Goal: Task Accomplishment & Management: Use online tool/utility

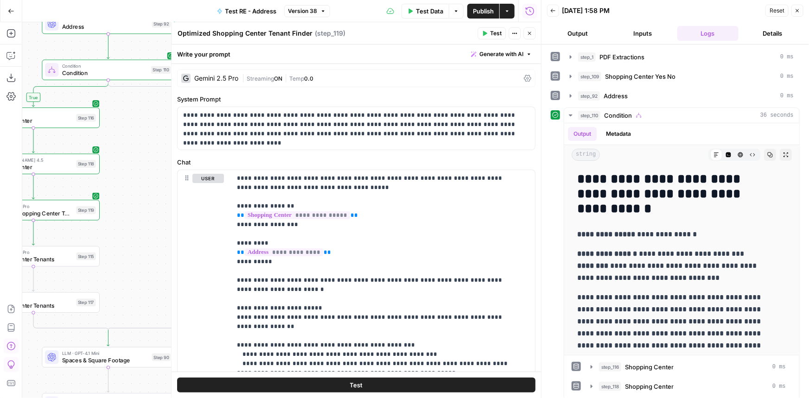
scroll to position [752, 0]
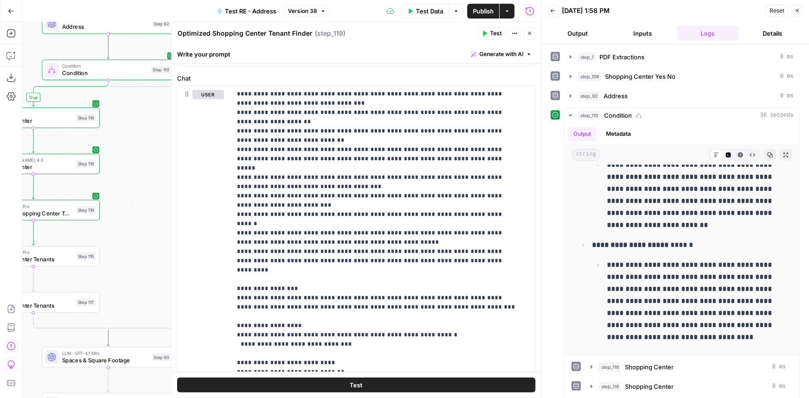
drag, startPoint x: 473, startPoint y: 8, endPoint x: 461, endPoint y: 11, distance: 12.4
click at [474, 8] on span "Publish" at bounding box center [483, 10] width 21 height 9
click at [420, 12] on span "Test Data" at bounding box center [421, 10] width 27 height 9
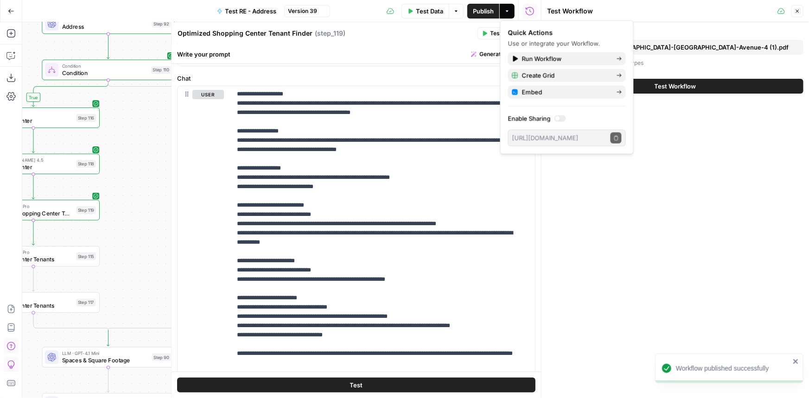
click at [660, 48] on span "true_Milford-[GEOGRAPHIC_DATA]-[GEOGRAPHIC_DATA]-Avenue-4 (1).pdf" at bounding box center [679, 47] width 218 height 9
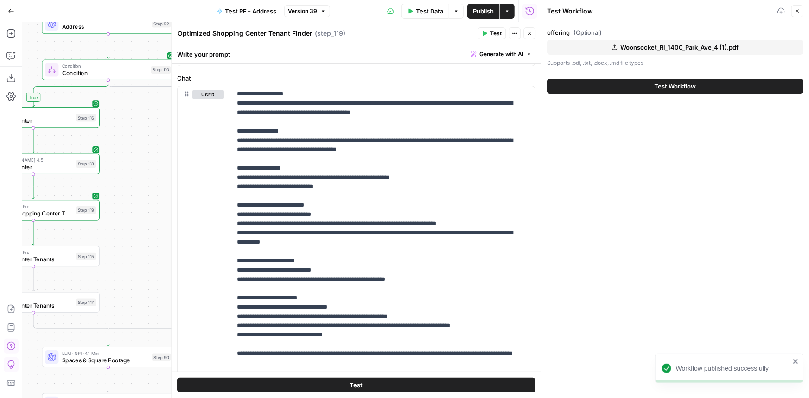
click at [634, 82] on button "Test Workflow" at bounding box center [675, 86] width 256 height 15
click at [653, 87] on button "Test Workflow" at bounding box center [675, 86] width 256 height 15
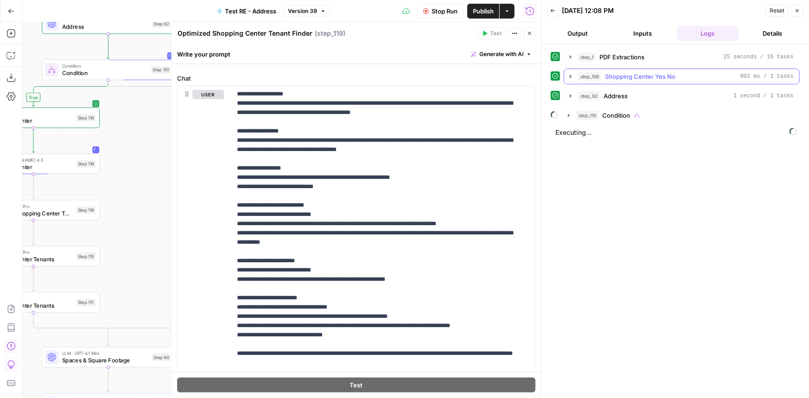
click at [673, 76] on span "Shopping Center Yes No" at bounding box center [640, 76] width 70 height 9
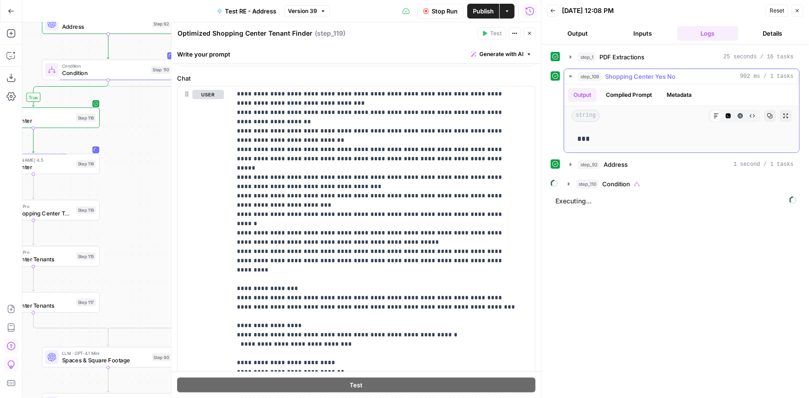
click at [673, 76] on span "Shopping Center Yes No" at bounding box center [640, 76] width 70 height 9
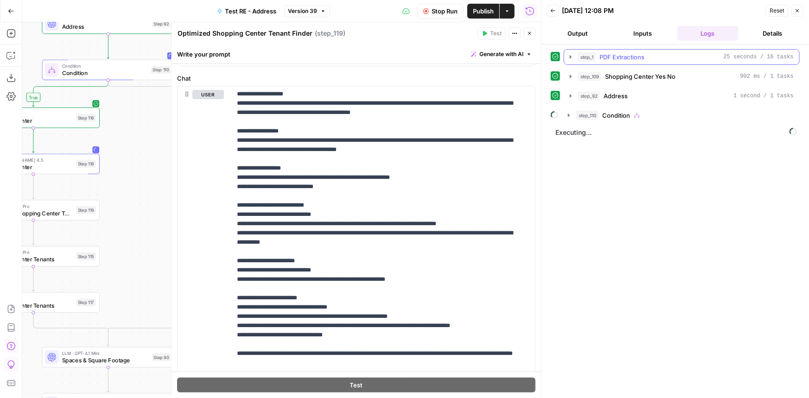
drag, startPoint x: 677, startPoint y: 61, endPoint x: 678, endPoint y: 57, distance: 4.8
click at [677, 61] on button "step_1 PDF Extractions 25 seconds / 16 tasks" at bounding box center [681, 57] width 235 height 15
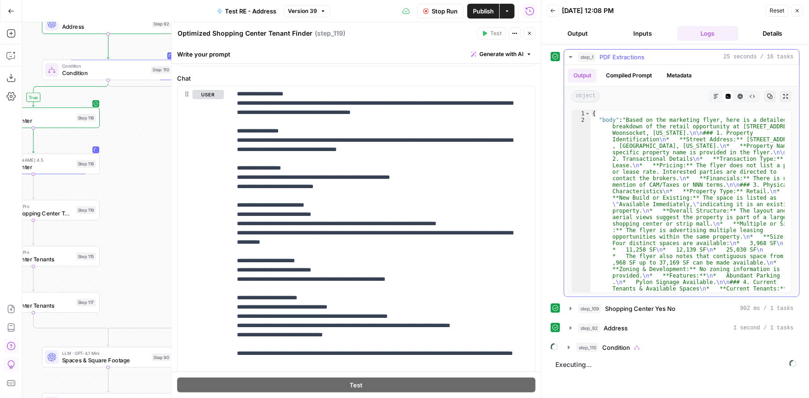
click at [720, 93] on button "Markdown" at bounding box center [717, 96] width 12 height 12
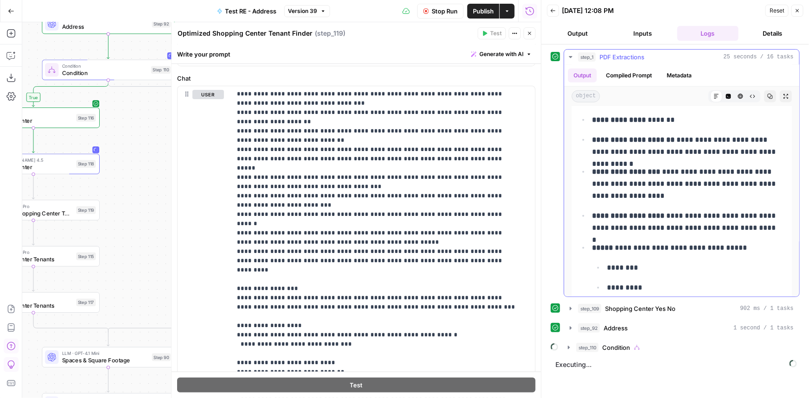
scroll to position [337, 0]
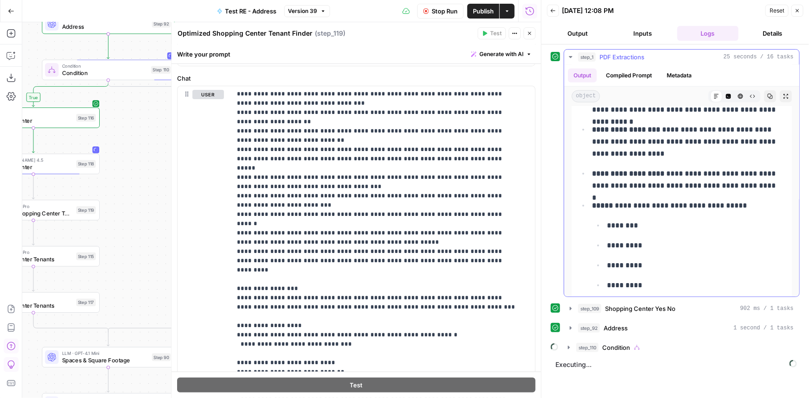
click at [631, 53] on span "PDF Extractions" at bounding box center [622, 56] width 45 height 9
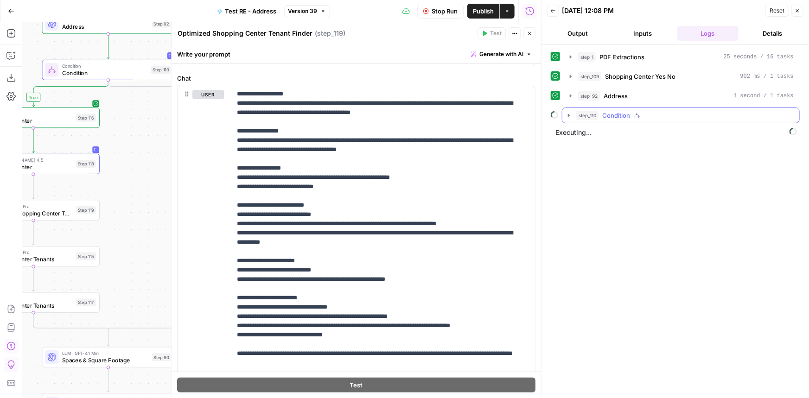
click at [636, 118] on icon "button" at bounding box center [637, 115] width 6 height 6
click at [646, 130] on span "Shopping Center" at bounding box center [647, 134] width 49 height 9
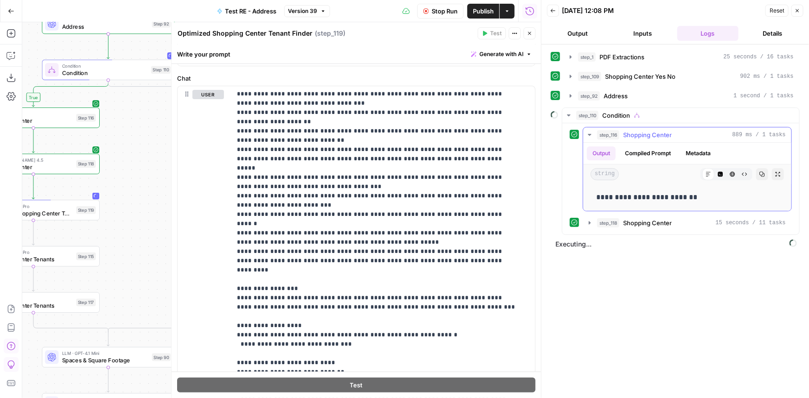
click at [647, 131] on span "Shopping Center" at bounding box center [647, 134] width 49 height 9
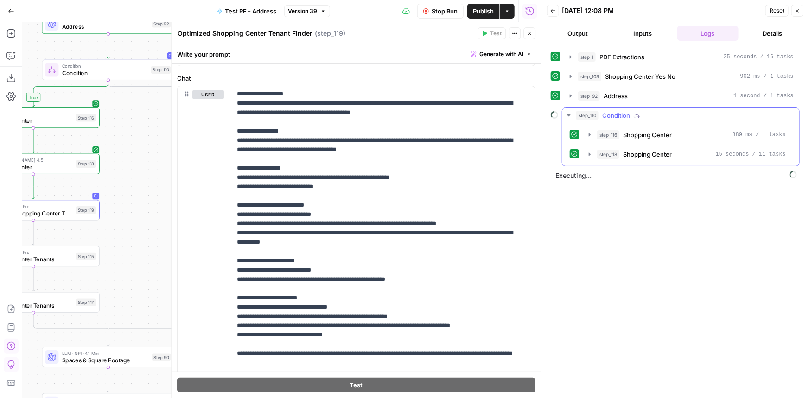
click at [667, 151] on span "Shopping Center" at bounding box center [647, 154] width 49 height 9
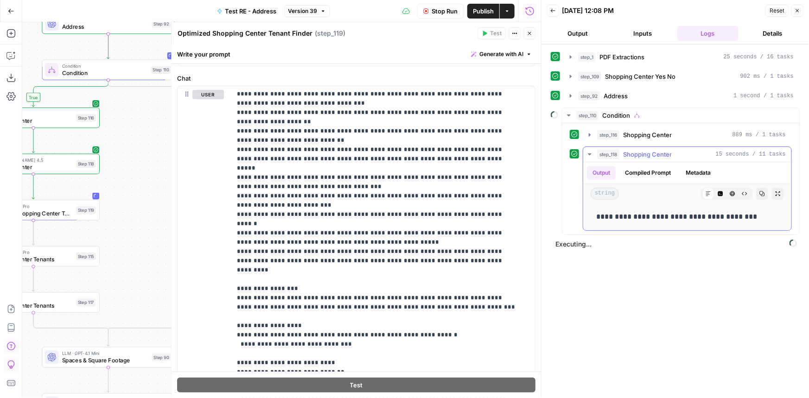
click at [663, 153] on span "Shopping Center" at bounding box center [647, 154] width 49 height 9
click at [670, 132] on span "Shopping Center" at bounding box center [647, 134] width 49 height 9
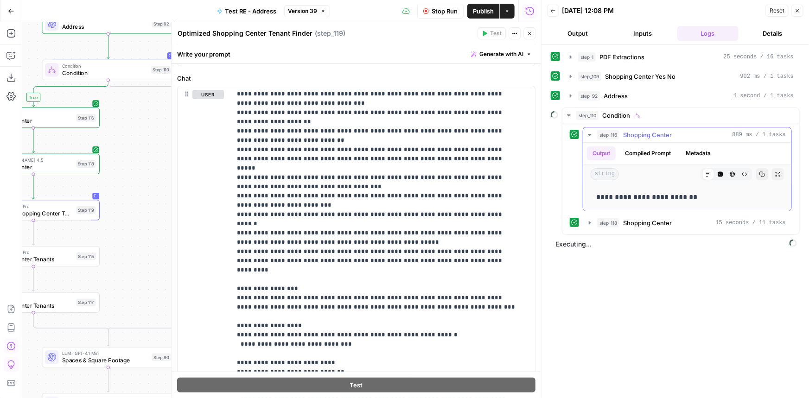
click at [670, 132] on span "Shopping Center" at bounding box center [647, 134] width 49 height 9
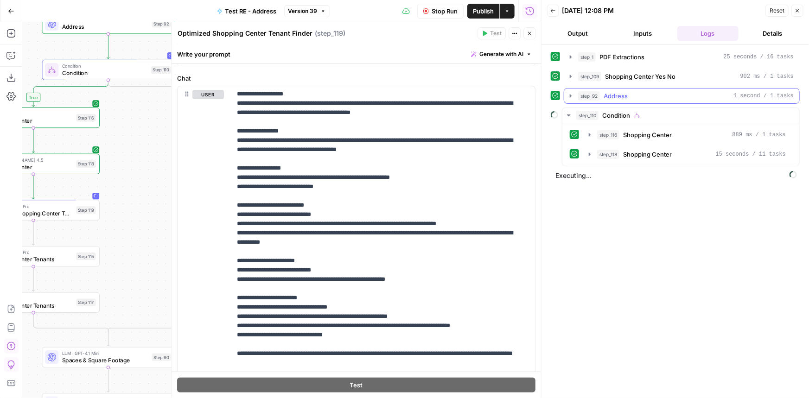
click at [633, 94] on div "step_92 Address 1 second / 1 tasks" at bounding box center [686, 95] width 216 height 9
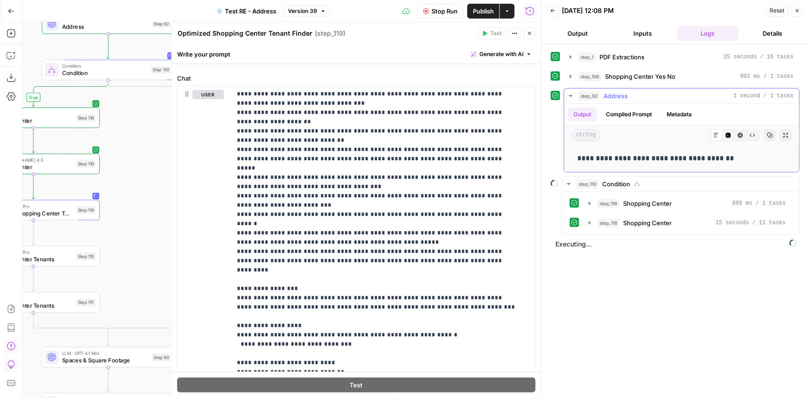
click at [633, 94] on div "step_92 Address 1 second / 1 tasks" at bounding box center [686, 95] width 216 height 9
click at [642, 78] on span "Shopping Center Yes No" at bounding box center [640, 76] width 70 height 9
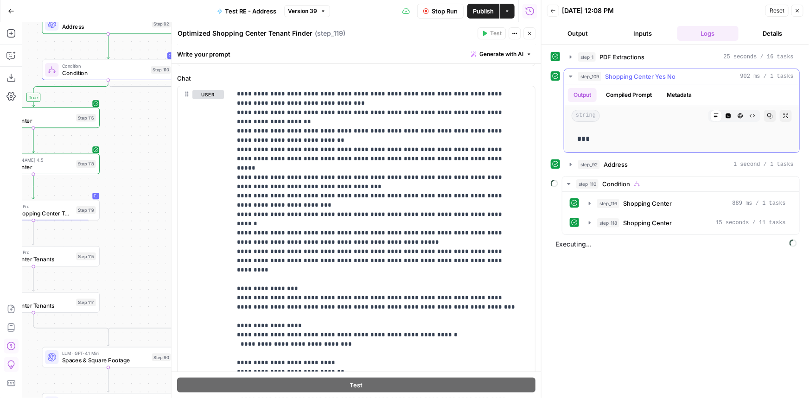
click at [642, 78] on span "Shopping Center Yes No" at bounding box center [640, 76] width 70 height 9
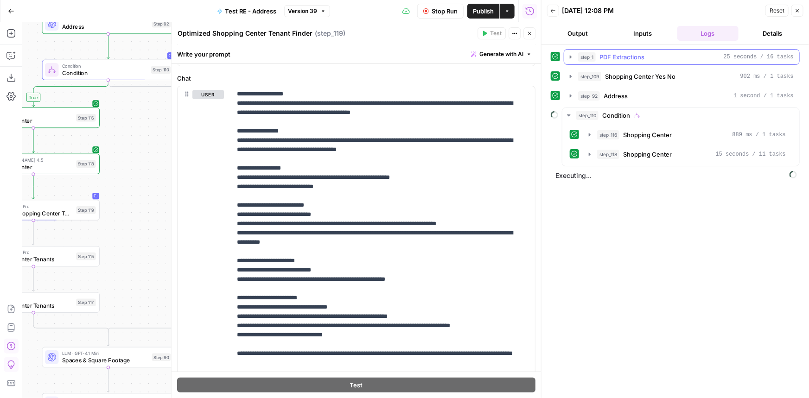
click at [643, 54] on span "PDF Extractions" at bounding box center [622, 56] width 45 height 9
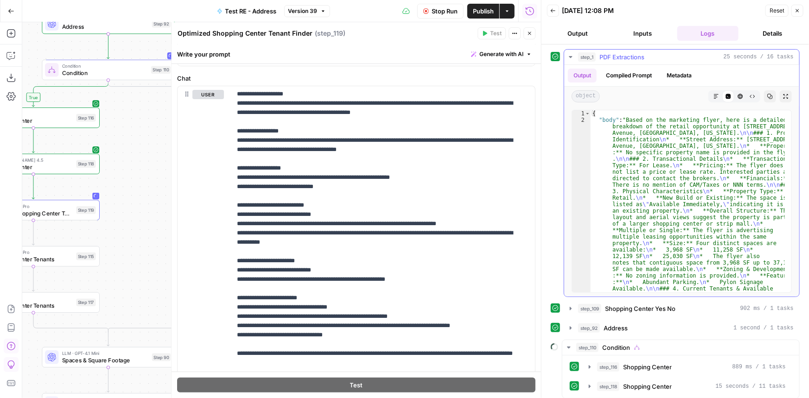
click at [643, 54] on span "PDF Extractions" at bounding box center [622, 56] width 45 height 9
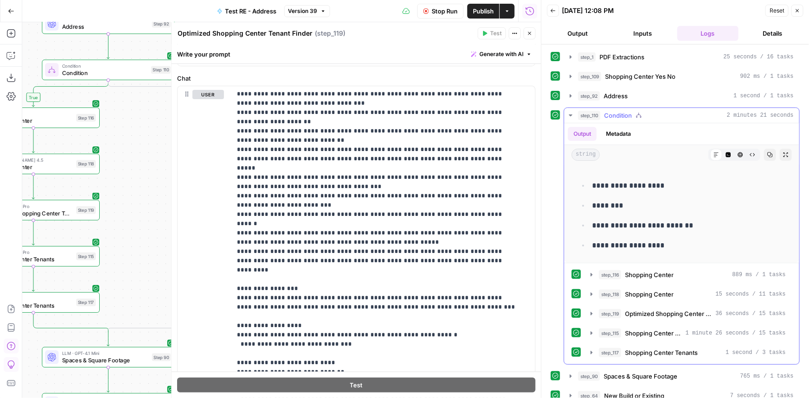
click at [622, 115] on span "Condition" at bounding box center [618, 115] width 28 height 9
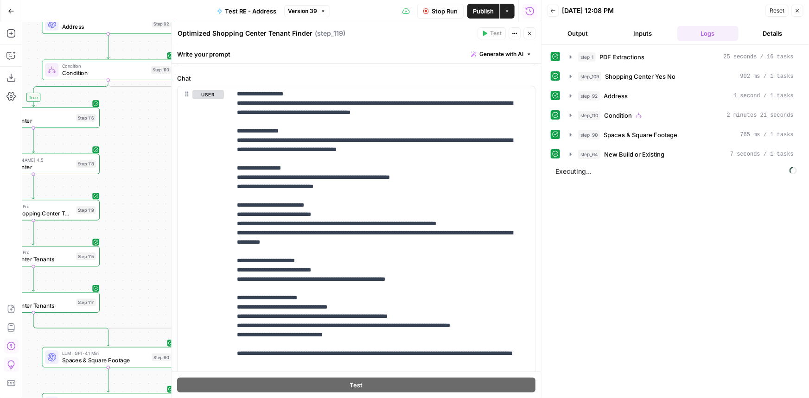
click at [447, 13] on span "Stop Run" at bounding box center [445, 10] width 26 height 9
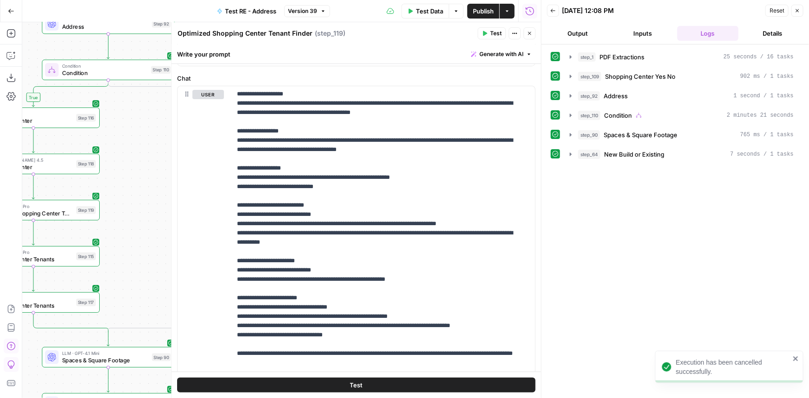
click at [526, 28] on button "Close" at bounding box center [530, 33] width 12 height 12
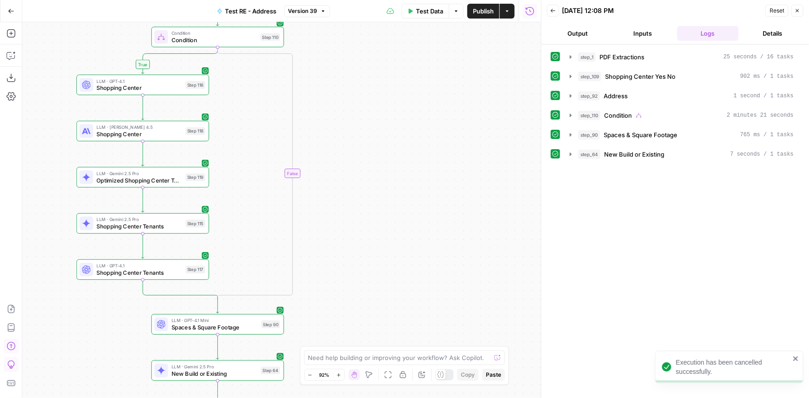
click at [440, 146] on div "true true false false Workflow Input Settings Inputs LLM · Gemini 2.5 Pro PDF E…" at bounding box center [281, 210] width 519 height 376
drag, startPoint x: 370, startPoint y: 207, endPoint x: 401, endPoint y: 107, distance: 104.8
click at [401, 107] on div "true true false false Workflow Input Settings Inputs LLM · Gemini 2.5 Pro PDF E…" at bounding box center [281, 210] width 519 height 376
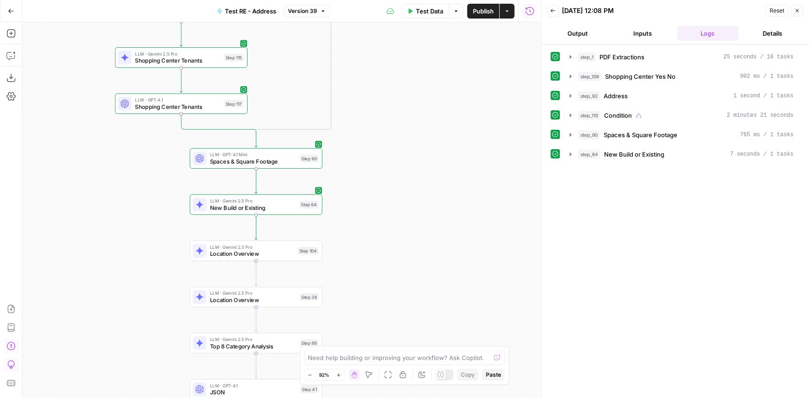
drag, startPoint x: 374, startPoint y: 294, endPoint x: 382, endPoint y: 228, distance: 66.3
click at [382, 228] on div "true true false false Workflow Input Settings Inputs LLM · Gemini 2.5 Pro PDF E…" at bounding box center [281, 210] width 519 height 376
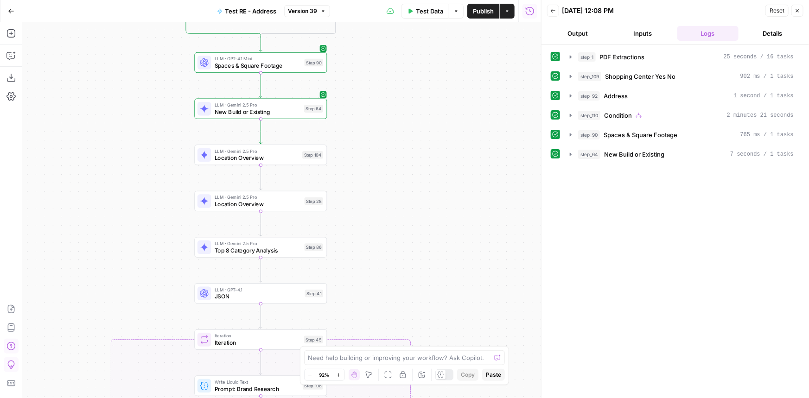
drag, startPoint x: 393, startPoint y: 303, endPoint x: 397, endPoint y: 216, distance: 87.8
click at [397, 216] on div "true true false false Workflow Input Settings Inputs LLM · Gemini 2.5 Pro PDF E…" at bounding box center [281, 210] width 519 height 376
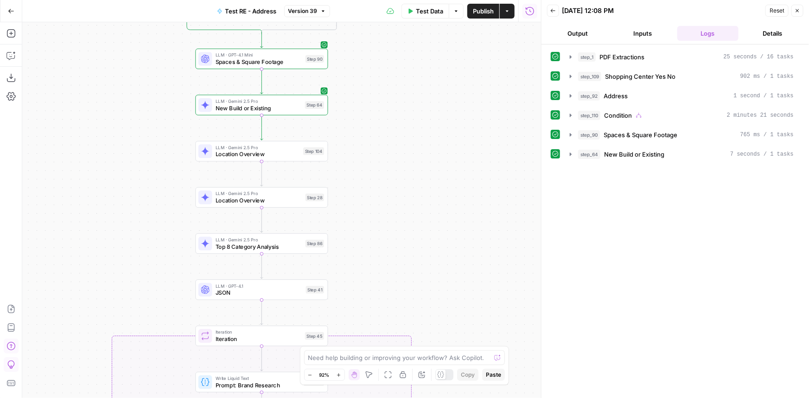
click at [282, 248] on span "Top 8 Category Analysis" at bounding box center [259, 247] width 86 height 8
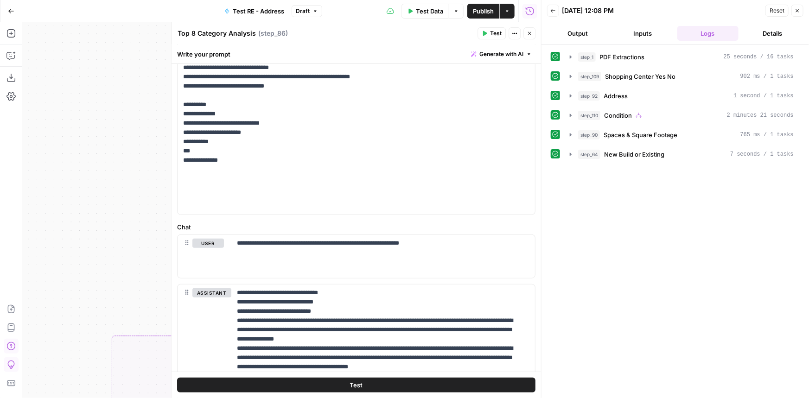
scroll to position [464, 0]
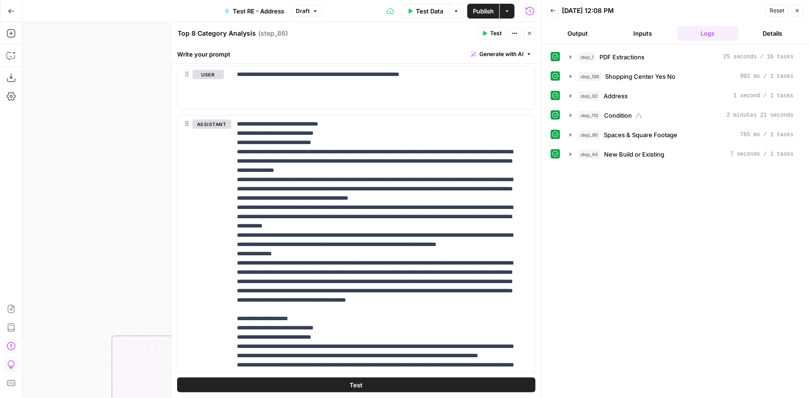
click at [529, 36] on icon "button" at bounding box center [530, 34] width 6 height 6
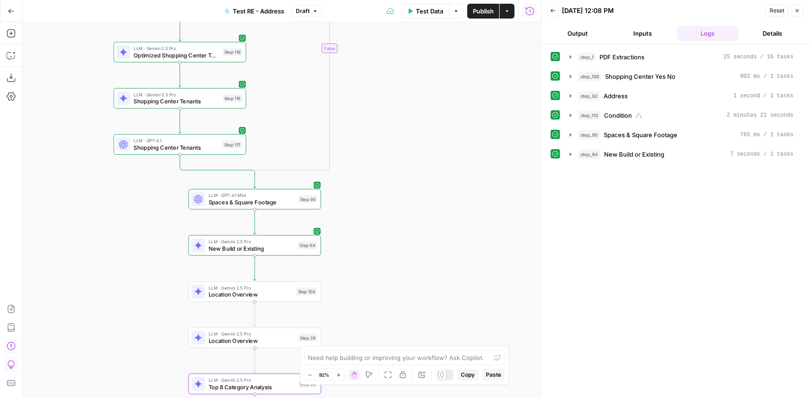
drag, startPoint x: 387, startPoint y: 193, endPoint x: 389, endPoint y: 268, distance: 75.2
click at [389, 268] on div "true true false false Workflow Input Settings Inputs LLM · Gemini 2.5 Pro PDF E…" at bounding box center [281, 210] width 519 height 376
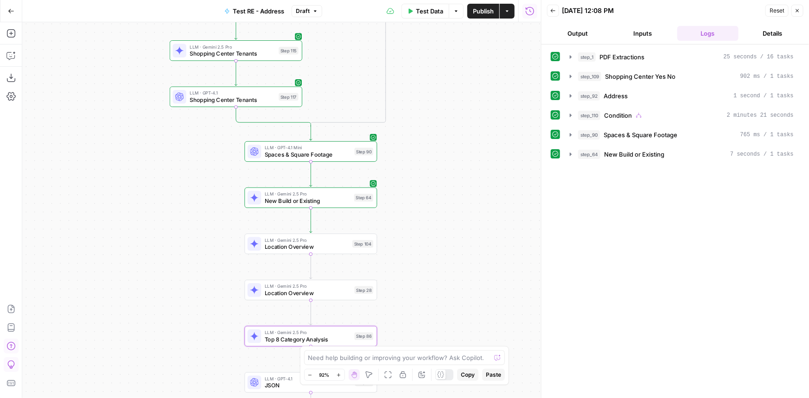
drag, startPoint x: 372, startPoint y: 266, endPoint x: 432, endPoint y: 207, distance: 84.3
click at [432, 207] on div "true true false false Workflow Input Settings Inputs LLM · Gemini 2.5 Pro PDF E…" at bounding box center [281, 210] width 519 height 376
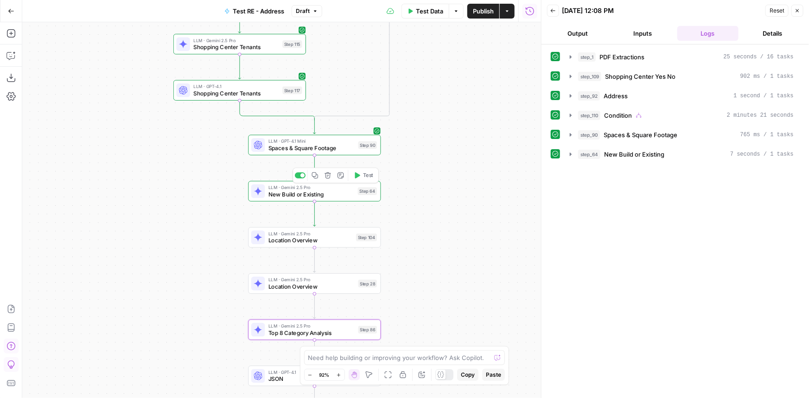
click at [339, 234] on span "LLM · Gemini 2.5 Pro" at bounding box center [311, 234] width 84 height 7
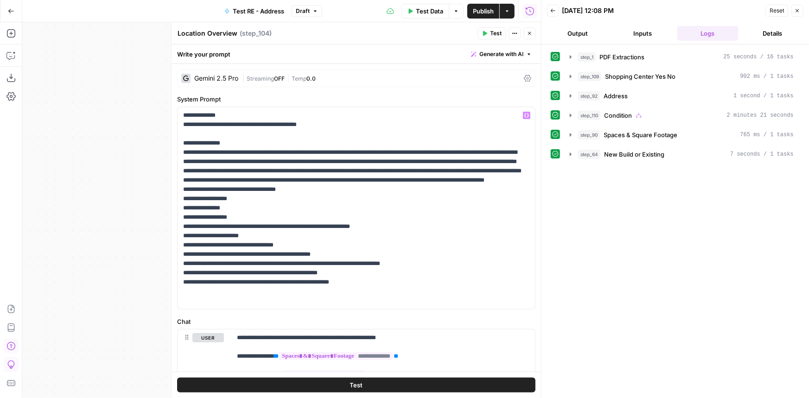
scroll to position [42, 0]
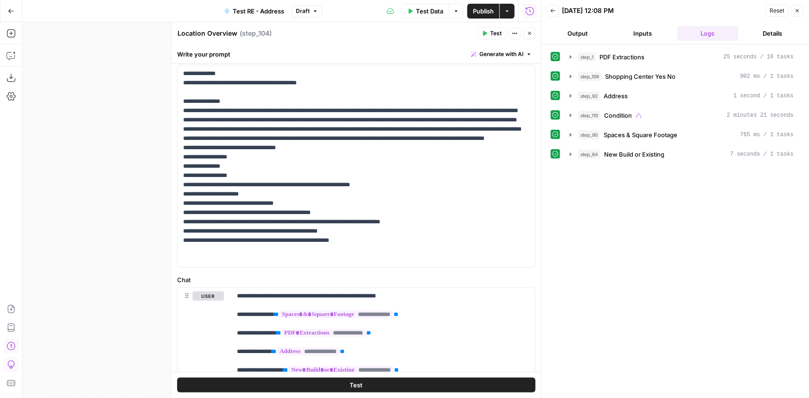
click at [528, 31] on icon "button" at bounding box center [530, 34] width 6 height 6
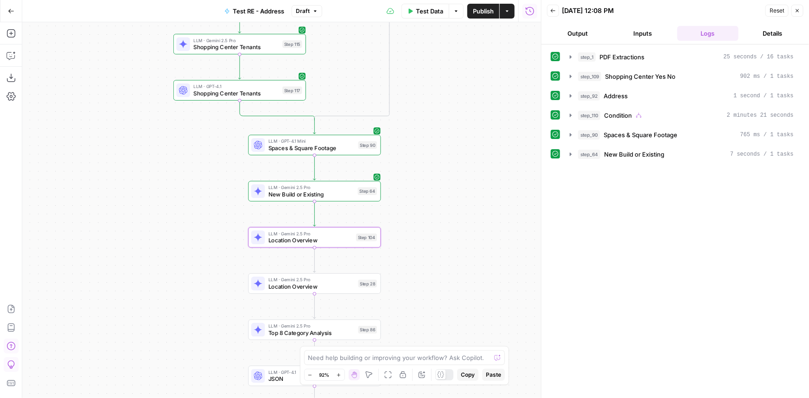
drag, startPoint x: 439, startPoint y: 162, endPoint x: 433, endPoint y: 118, distance: 44.9
click at [433, 118] on div "true true false false Workflow Input Settings Inputs LLM · Gemini 2.5 Pro PDF E…" at bounding box center [281, 210] width 519 height 376
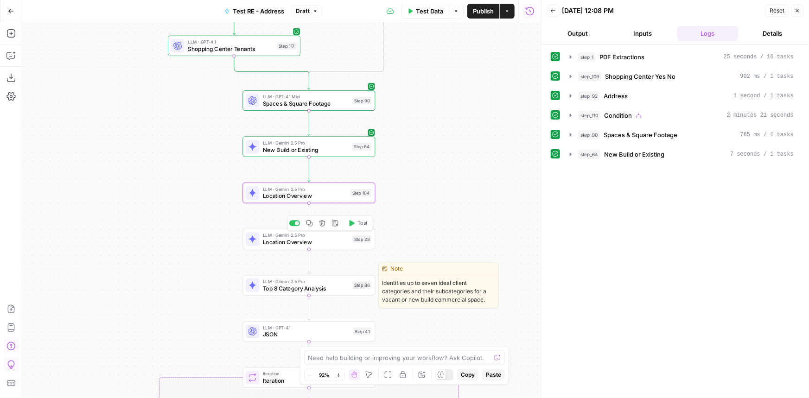
click at [337, 284] on span "Top 8 Category Analysis" at bounding box center [306, 288] width 86 height 8
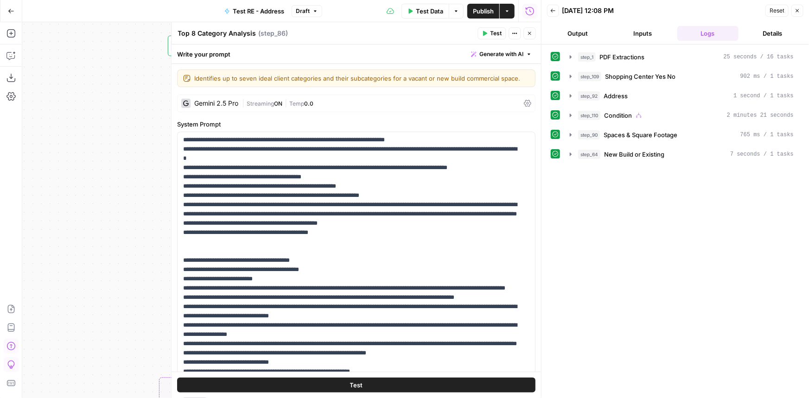
scroll to position [0, 0]
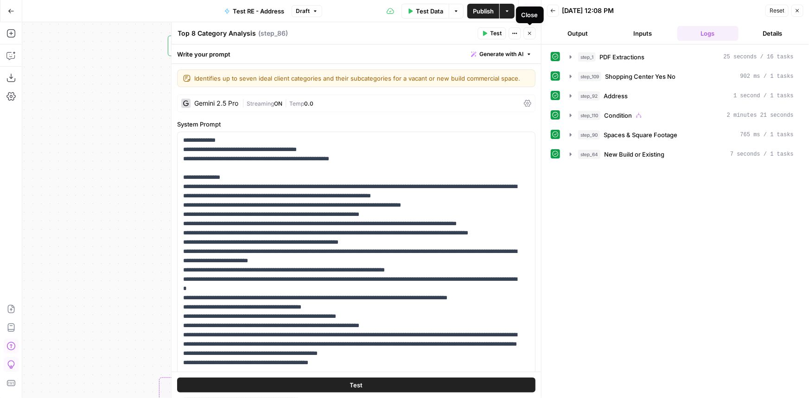
click at [527, 34] on icon "button" at bounding box center [530, 34] width 6 height 6
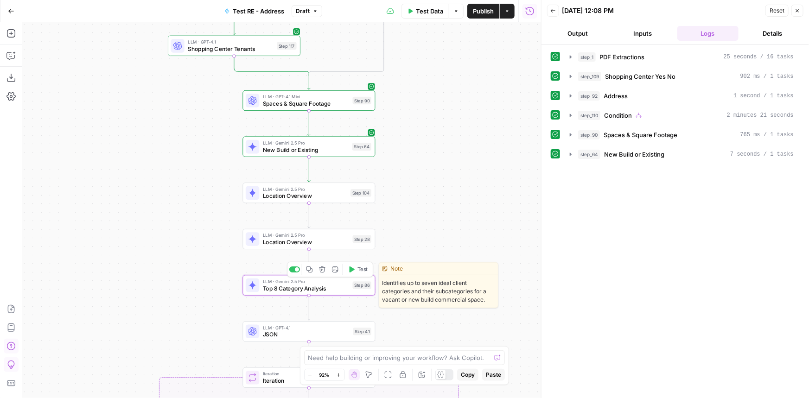
click at [315, 285] on span "Top 8 Category Analysis" at bounding box center [306, 288] width 86 height 8
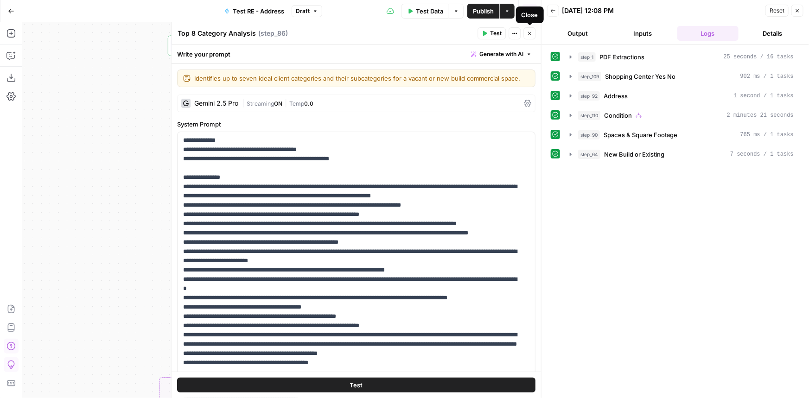
click at [531, 37] on button "Close" at bounding box center [530, 33] width 12 height 12
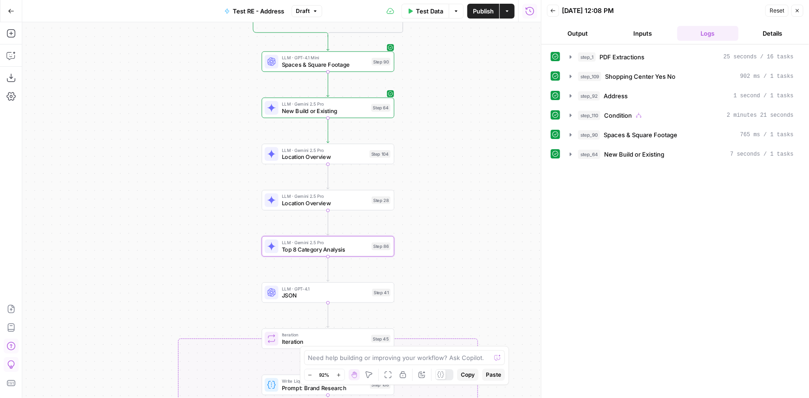
drag, startPoint x: 412, startPoint y: 220, endPoint x: 433, endPoint y: 149, distance: 73.4
click at [434, 147] on div "true true false false Workflow Input Settings Inputs LLM · Gemini 2.5 Pro PDF E…" at bounding box center [281, 210] width 519 height 376
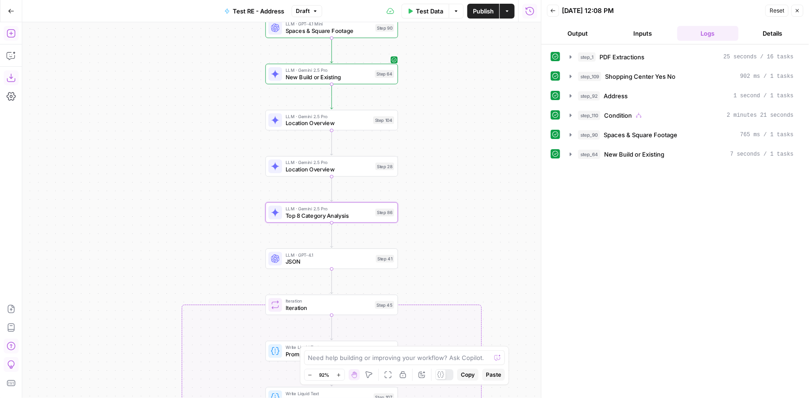
click at [14, 36] on icon "button" at bounding box center [10, 33] width 8 height 8
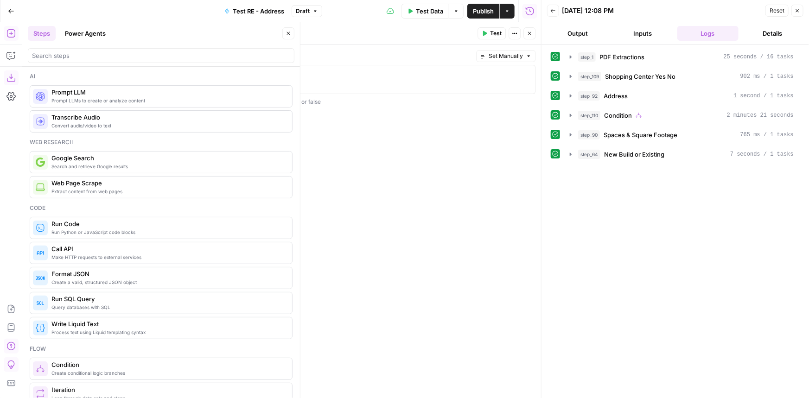
click at [293, 32] on button "Close" at bounding box center [288, 33] width 12 height 12
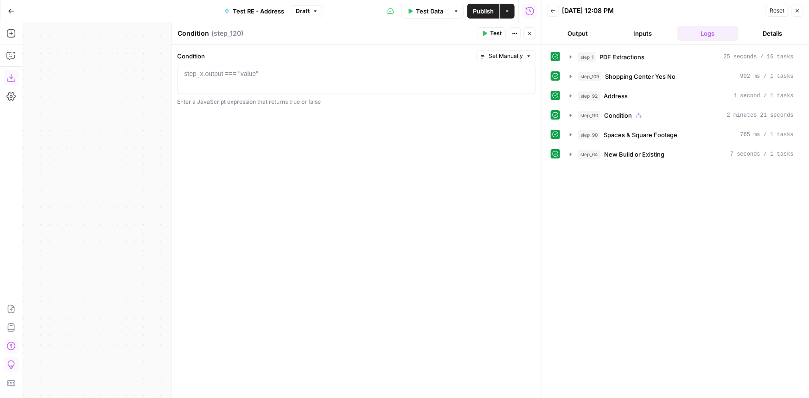
drag, startPoint x: 97, startPoint y: 136, endPoint x: 42, endPoint y: 135, distance: 54.8
click at [42, 135] on div "true true false false true false Workflow Input Settings Inputs LLM · Gemini 2.…" at bounding box center [281, 210] width 519 height 376
drag, startPoint x: 112, startPoint y: 93, endPoint x: 33, endPoint y: 141, distance: 91.8
click at [32, 142] on div "true true false false true false Workflow Input Settings Inputs LLM · Gemini 2.…" at bounding box center [281, 210] width 519 height 376
drag, startPoint x: 122, startPoint y: 96, endPoint x: 55, endPoint y: 107, distance: 67.6
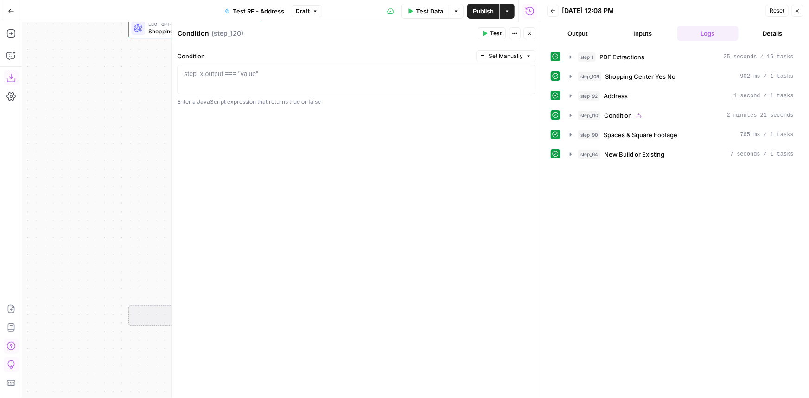
click at [55, 107] on div "true true false false true false Workflow Input Settings Inputs LLM · Gemini 2.…" at bounding box center [281, 210] width 519 height 376
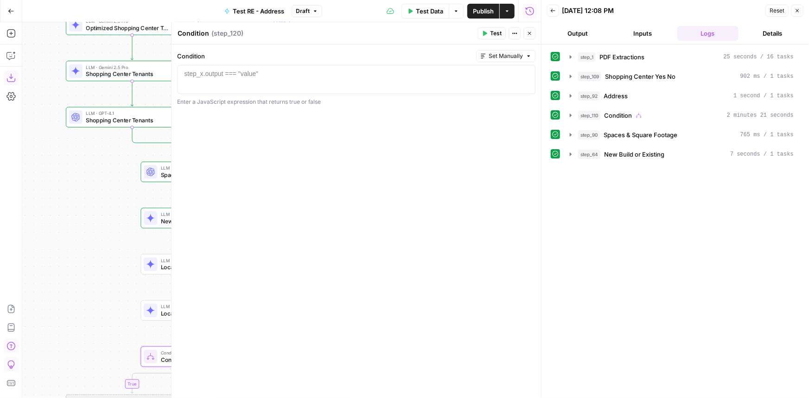
drag, startPoint x: 79, startPoint y: 167, endPoint x: 79, endPoint y: 264, distance: 96.9
click at [79, 264] on div "true true false false true false Workflow Input Settings Inputs LLM · Gemini 2.…" at bounding box center [281, 210] width 519 height 376
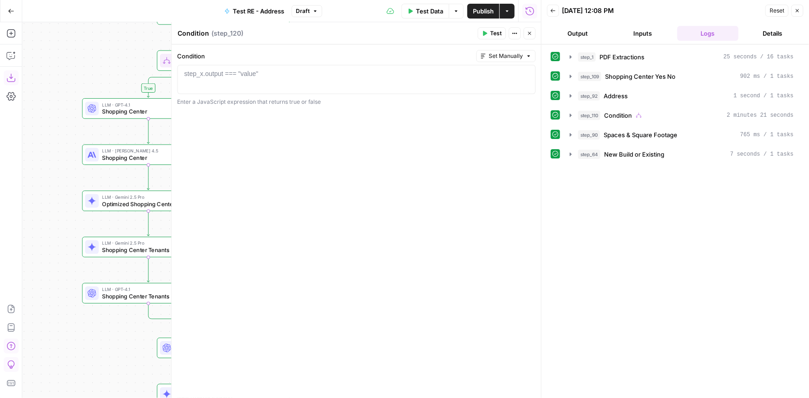
drag, startPoint x: 79, startPoint y: 264, endPoint x: 92, endPoint y: 348, distance: 84.9
click at [92, 348] on div "true true false false true false Workflow Input Settings Inputs LLM · Gemini 2.…" at bounding box center [281, 210] width 519 height 376
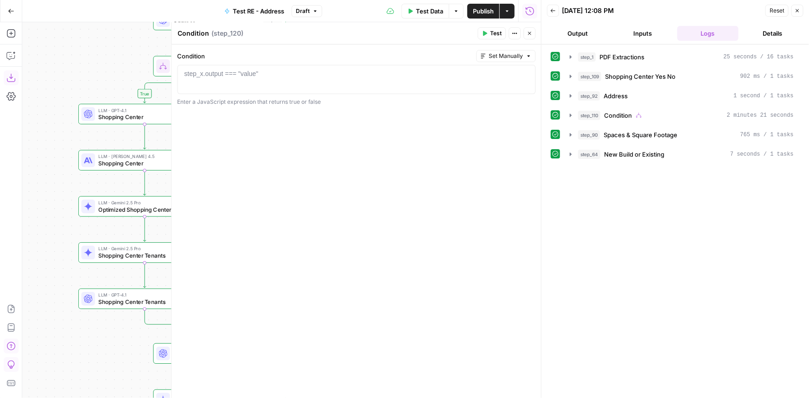
drag, startPoint x: 123, startPoint y: 53, endPoint x: 90, endPoint y: 64, distance: 35.3
click at [90, 64] on div "true true false false true false Workflow Input Settings Inputs LLM · Gemini 2.…" at bounding box center [281, 210] width 519 height 376
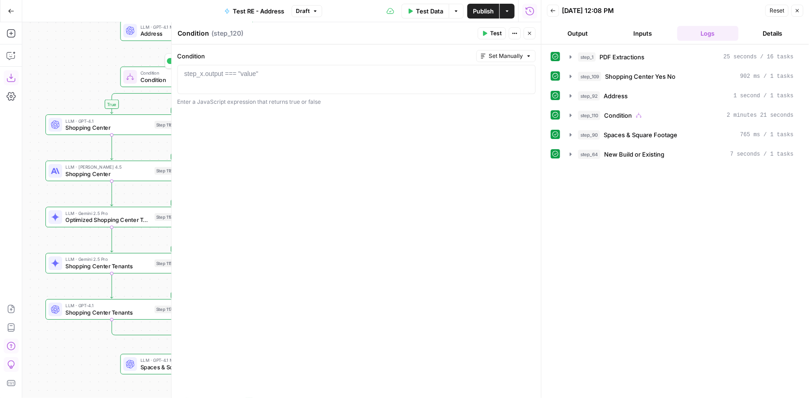
click at [157, 83] on span "Condition" at bounding box center [184, 80] width 86 height 8
type textarea "**********"
click at [263, 76] on div "step_109 . output === "Yes"" at bounding box center [356, 86] width 350 height 35
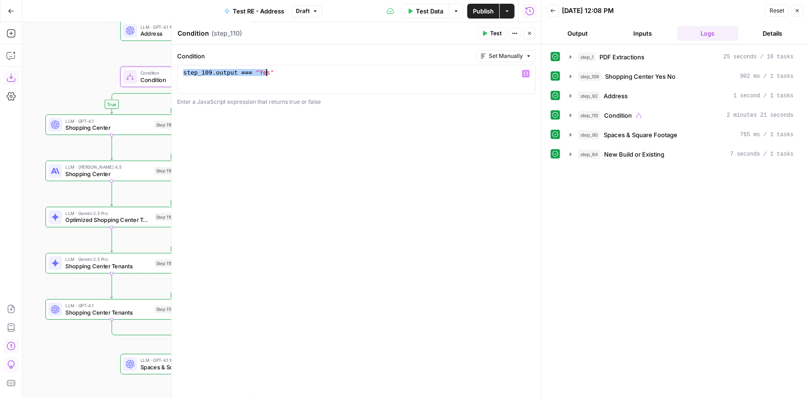
click at [527, 32] on icon "button" at bounding box center [530, 34] width 6 height 6
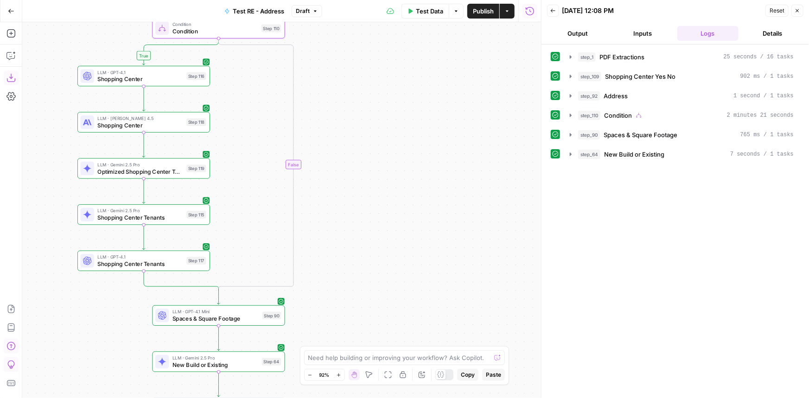
drag, startPoint x: 387, startPoint y: 189, endPoint x: 384, endPoint y: 175, distance: 14.2
click at [395, 166] on div "true true false false true false Workflow Input Settings Inputs LLM · Gemini 2.…" at bounding box center [281, 210] width 519 height 376
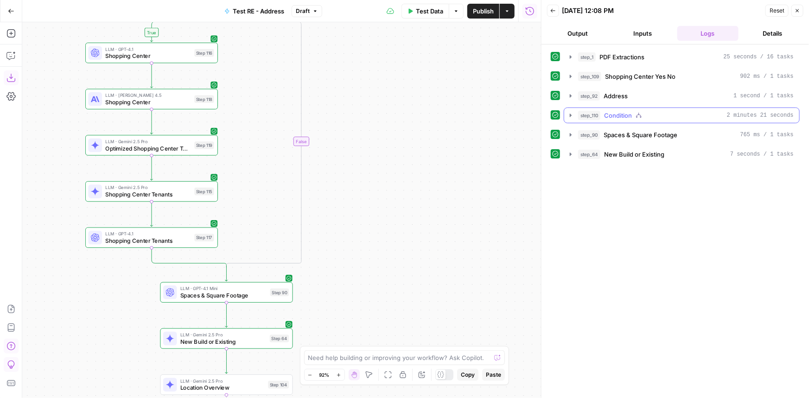
click at [676, 113] on div "step_110 Condition 2 minutes 21 seconds" at bounding box center [686, 115] width 216 height 9
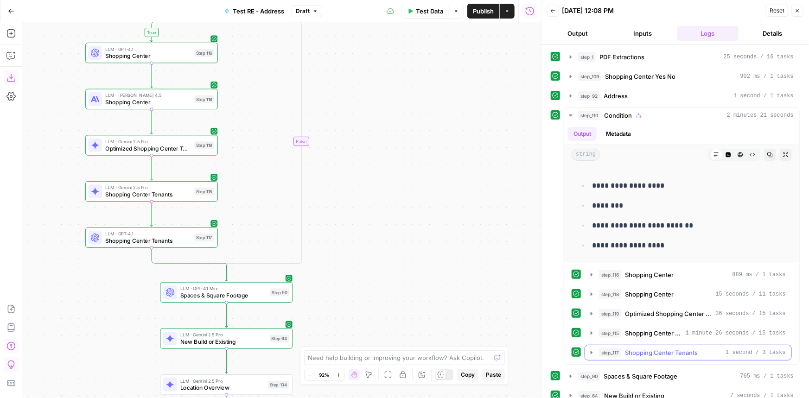
click at [675, 352] on span "Shopping Center Tenants" at bounding box center [661, 352] width 73 height 9
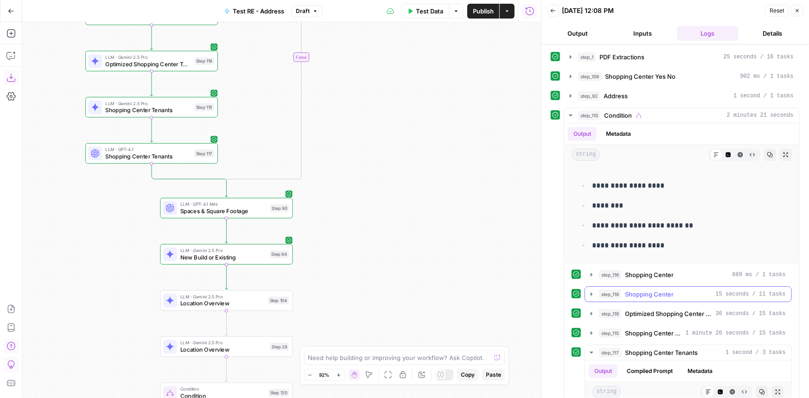
scroll to position [148, 0]
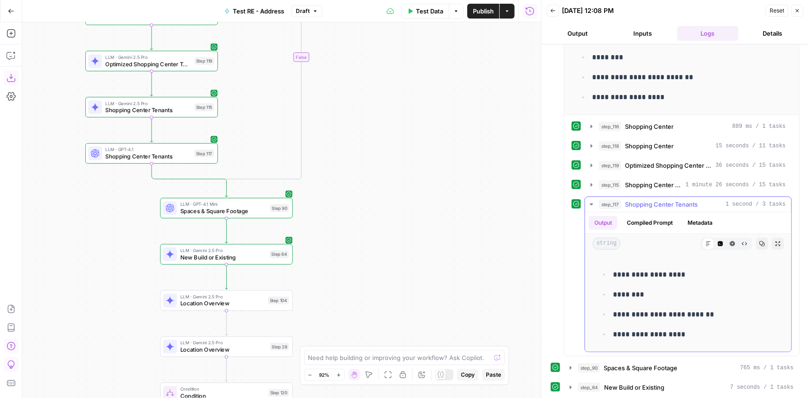
drag, startPoint x: 662, startPoint y: 206, endPoint x: 610, endPoint y: 200, distance: 52.3
click at [662, 206] on span "Shopping Center Tenants" at bounding box center [661, 204] width 73 height 9
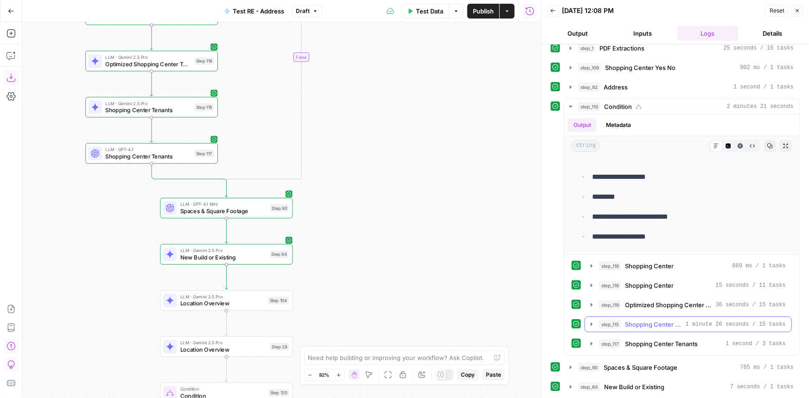
click at [663, 327] on span "Shopping Center Tenants" at bounding box center [653, 324] width 57 height 9
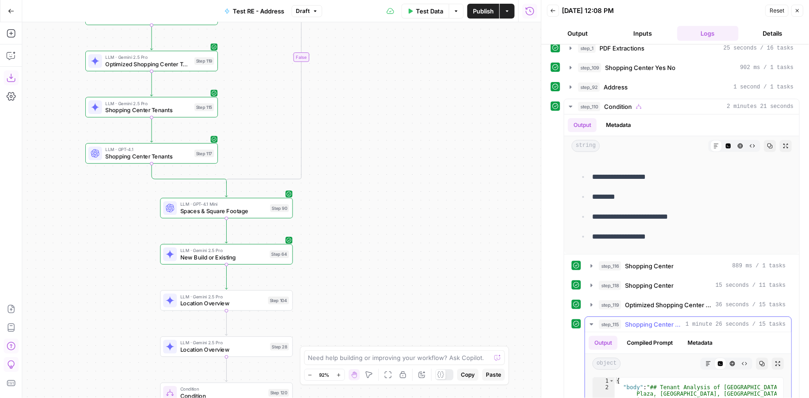
click at [664, 324] on span "Shopping Center Tenants" at bounding box center [653, 324] width 57 height 9
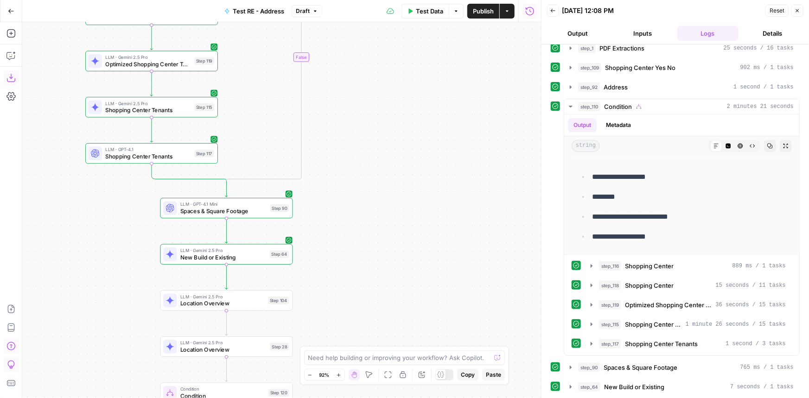
click at [201, 154] on div "Step 117" at bounding box center [203, 154] width 19 height 8
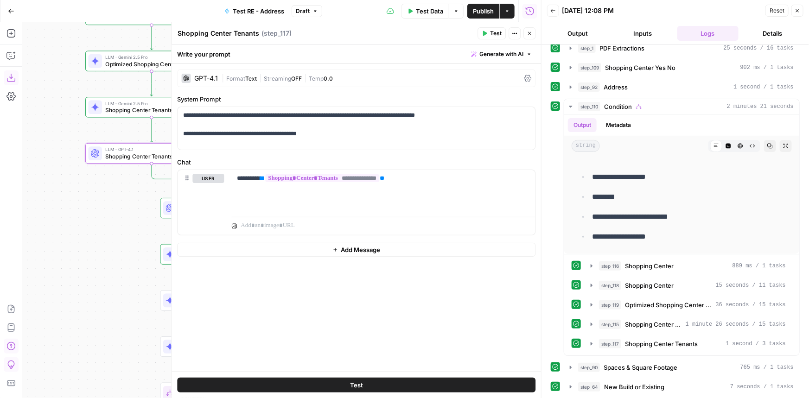
click at [533, 36] on button "Close" at bounding box center [530, 33] width 12 height 12
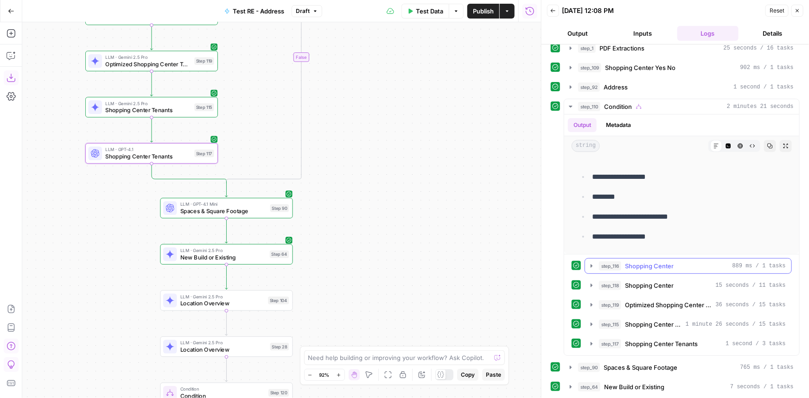
click at [649, 259] on button "step_116 Shopping Center 889 ms / 1 tasks" at bounding box center [688, 266] width 206 height 15
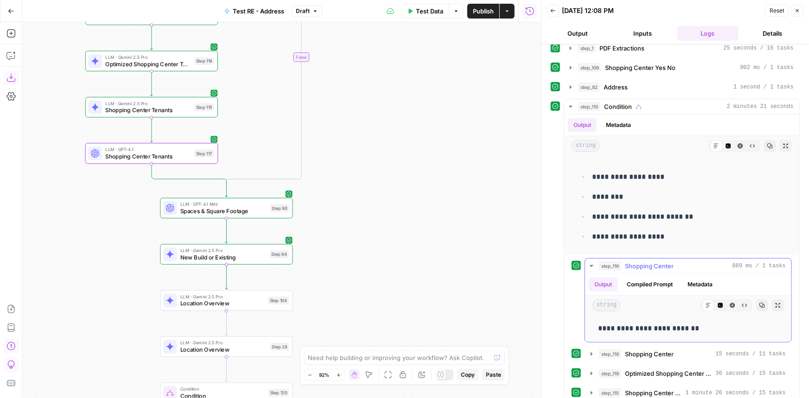
click at [653, 260] on button "step_116 Shopping Center 889 ms / 1 tasks" at bounding box center [688, 266] width 206 height 15
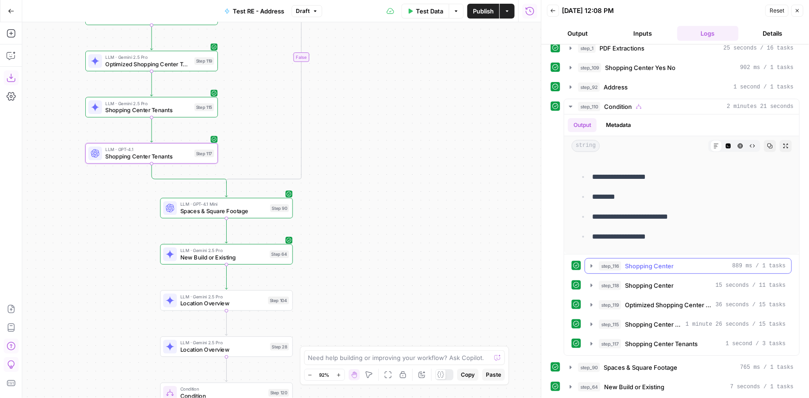
scroll to position [8, 0]
click at [663, 327] on span "Shopping Center Tenants" at bounding box center [653, 324] width 57 height 9
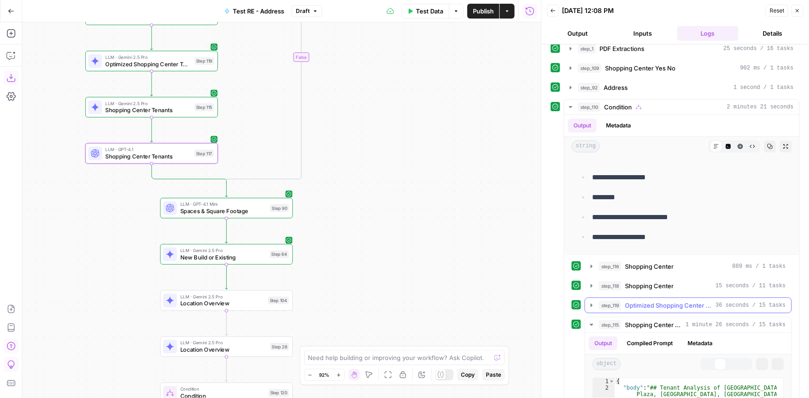
scroll to position [219, 0]
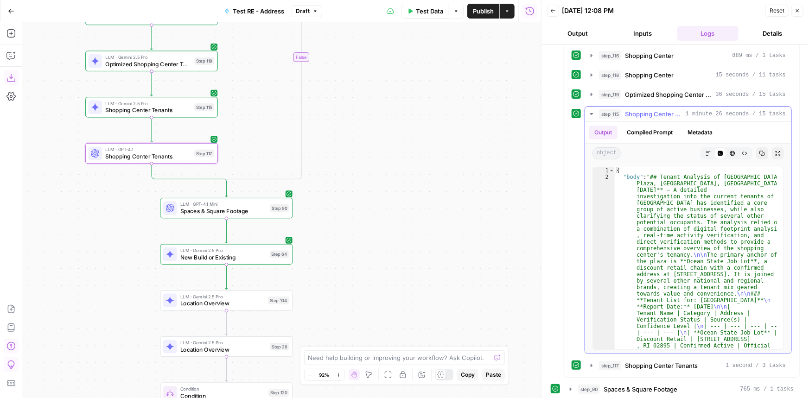
click at [703, 148] on button "Markdown" at bounding box center [709, 153] width 12 height 12
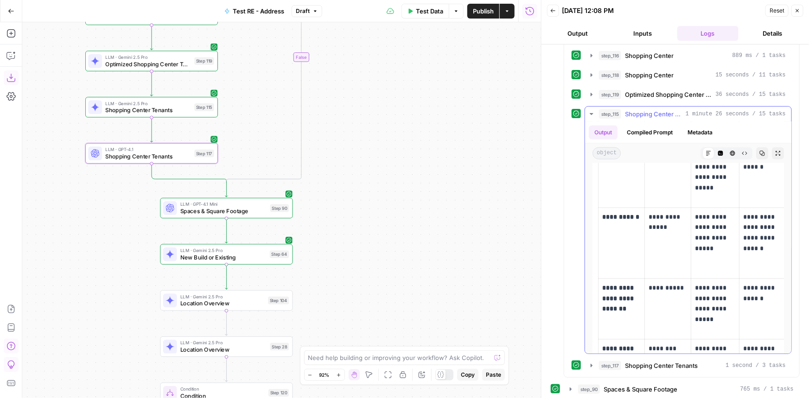
scroll to position [548, 0]
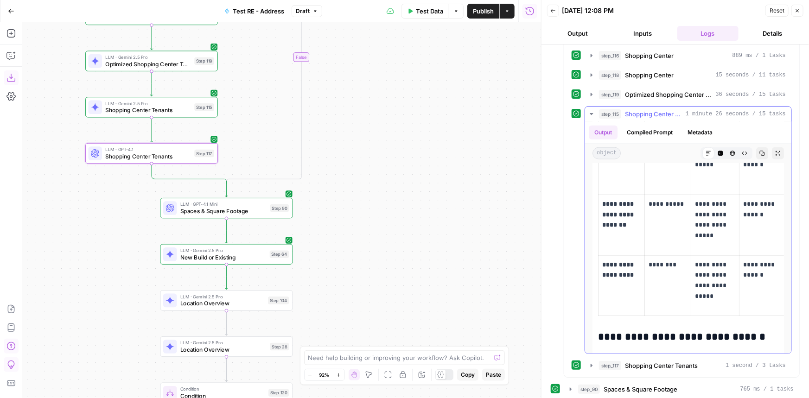
click at [705, 260] on p "**********" at bounding box center [715, 281] width 40 height 42
click at [13, 53] on icon "button" at bounding box center [10, 55] width 9 height 9
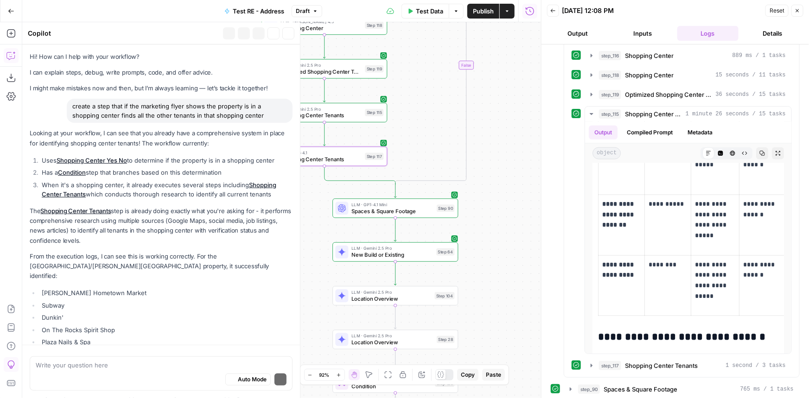
scroll to position [1972, 0]
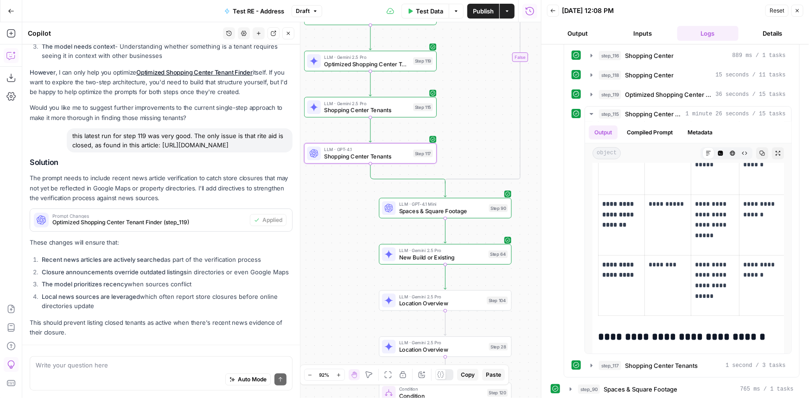
click at [194, 366] on textarea at bounding box center [161, 365] width 251 height 9
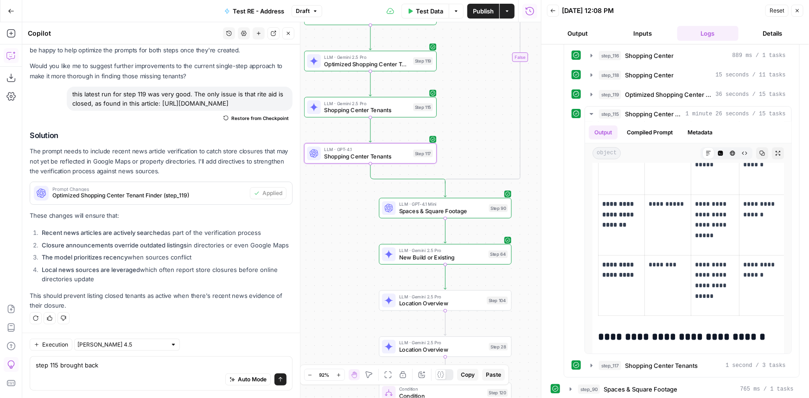
scroll to position [2131, 0]
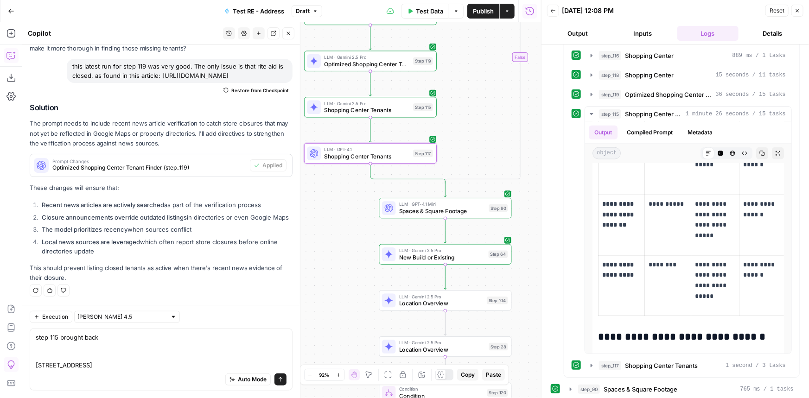
click at [103, 339] on textarea "step 115 brought back [STREET_ADDRESS]" at bounding box center [161, 351] width 251 height 37
click at [123, 335] on textarea "step 115 brought back [STREET_ADDRESS]" at bounding box center [161, 351] width 251 height 37
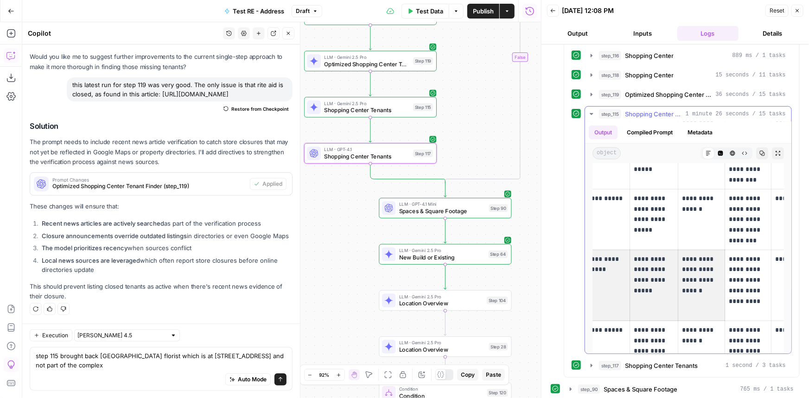
scroll to position [0, 107]
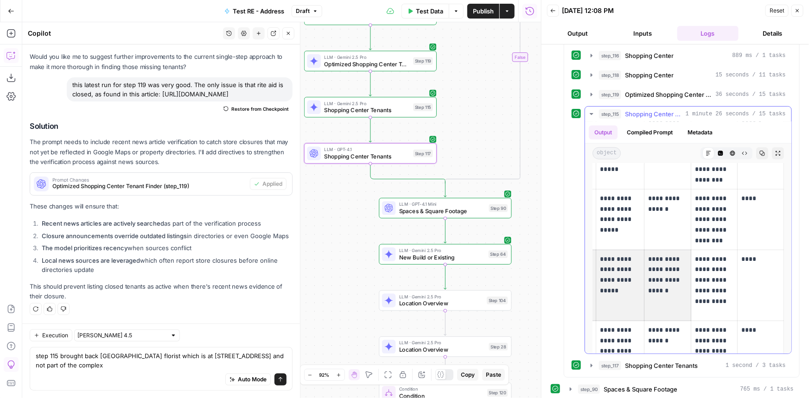
drag, startPoint x: 675, startPoint y: 252, endPoint x: 666, endPoint y: 265, distance: 16.0
click at [766, 253] on tr "**********" at bounding box center [644, 285] width 281 height 71
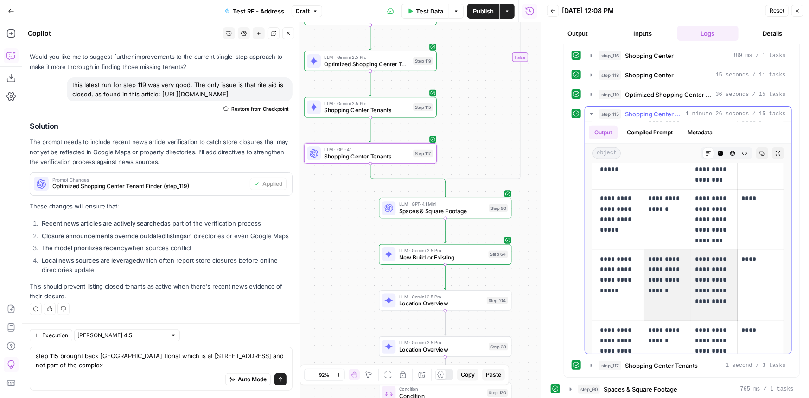
click at [666, 265] on tr "**********" at bounding box center [644, 285] width 281 height 71
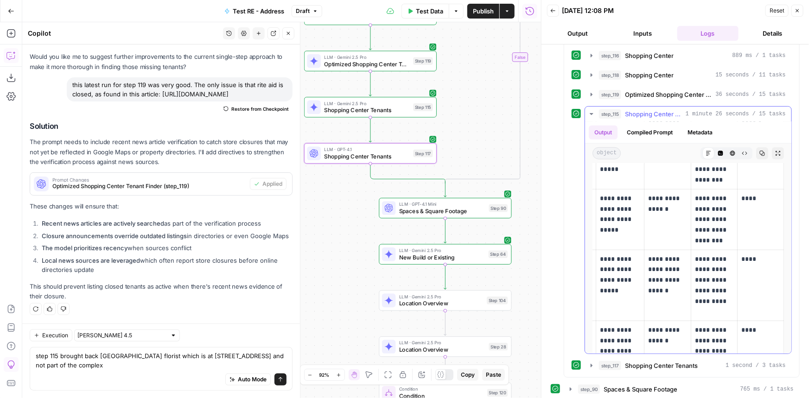
click at [621, 254] on p "**********" at bounding box center [620, 275] width 40 height 42
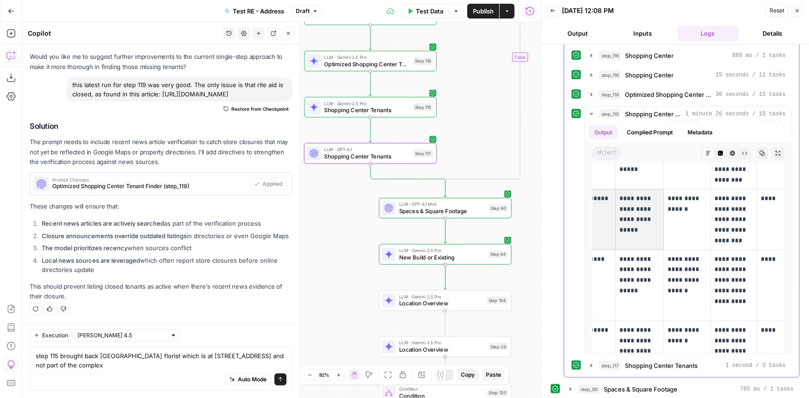
scroll to position [0, 0]
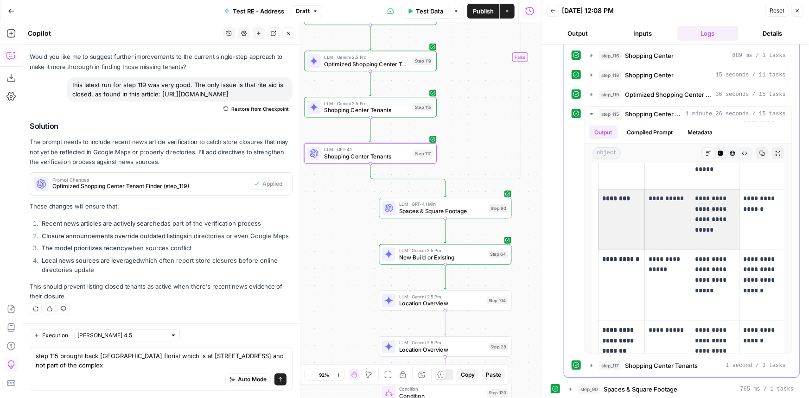
drag, startPoint x: 608, startPoint y: 186, endPoint x: 579, endPoint y: 187, distance: 28.8
click at [579, 187] on div "**********" at bounding box center [682, 230] width 220 height 248
drag, startPoint x: 142, startPoint y: 375, endPoint x: 150, endPoint y: 367, distance: 10.8
click at [142, 375] on div "Auto Mode Send" at bounding box center [161, 380] width 251 height 20
click at [150, 366] on textarea "step 115 brought back [GEOGRAPHIC_DATA] florist which is at [STREET_ADDRESS] an…" at bounding box center [161, 361] width 251 height 19
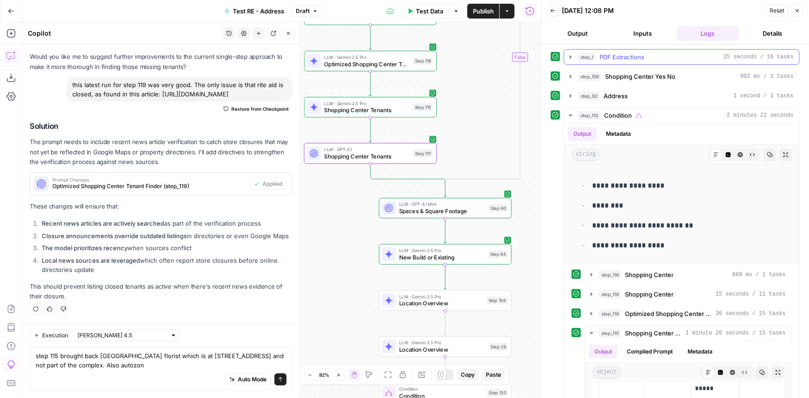
click at [643, 57] on span "PDF Extractions" at bounding box center [622, 56] width 45 height 9
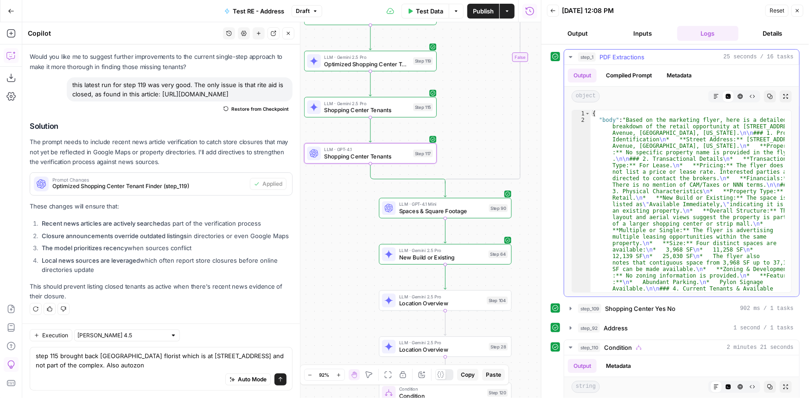
click at [714, 96] on button "Markdown" at bounding box center [717, 96] width 12 height 12
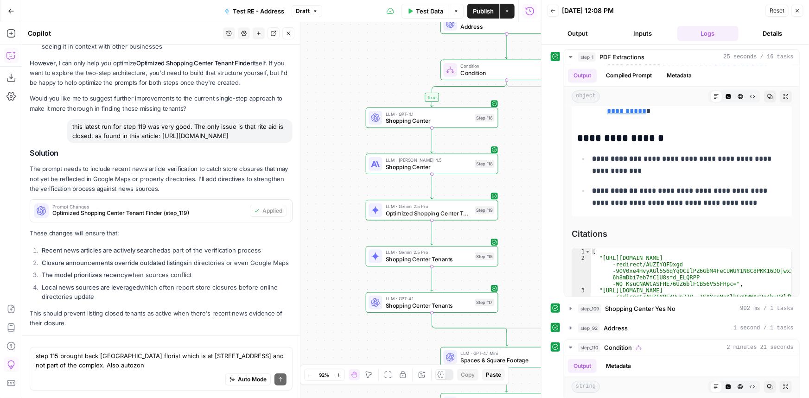
scroll to position [2112, 0]
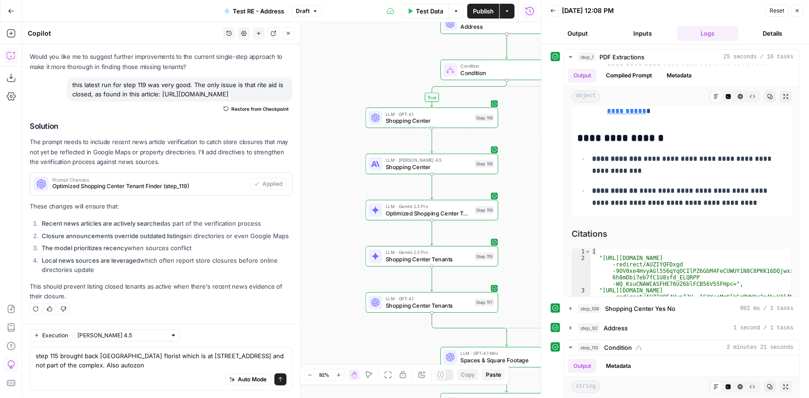
drag, startPoint x: 188, startPoint y: 371, endPoint x: 142, endPoint y: 366, distance: 46.1
click at [142, 366] on div "step 115 brought back [GEOGRAPHIC_DATA] florist which is at [STREET_ADDRESS] an…" at bounding box center [161, 369] width 263 height 44
drag, startPoint x: 141, startPoint y: 366, endPoint x: 193, endPoint y: 366, distance: 52.4
click at [193, 366] on textarea "step 115 brought back [GEOGRAPHIC_DATA] florist which is at [STREET_ADDRESS] an…" at bounding box center [161, 361] width 251 height 19
type textarea "step 115 brought back [GEOGRAPHIC_DATA] florist which is at [STREET_ADDRESS] an…"
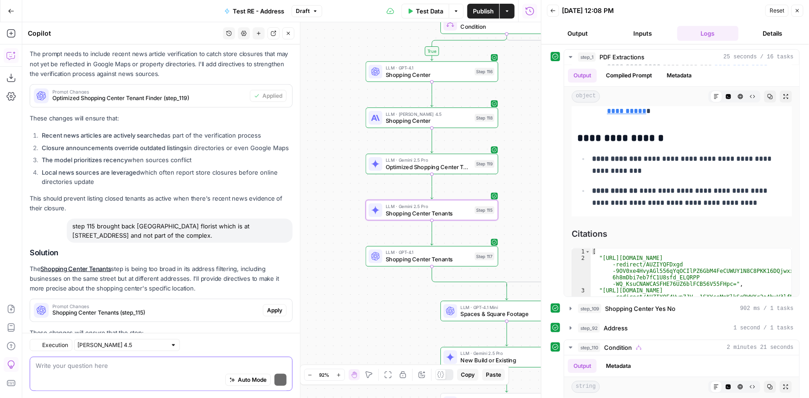
scroll to position [2308, 0]
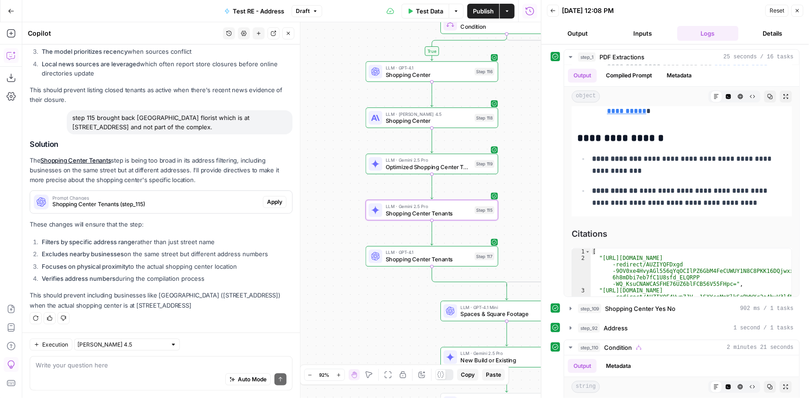
click at [267, 201] on span "Apply" at bounding box center [274, 202] width 15 height 8
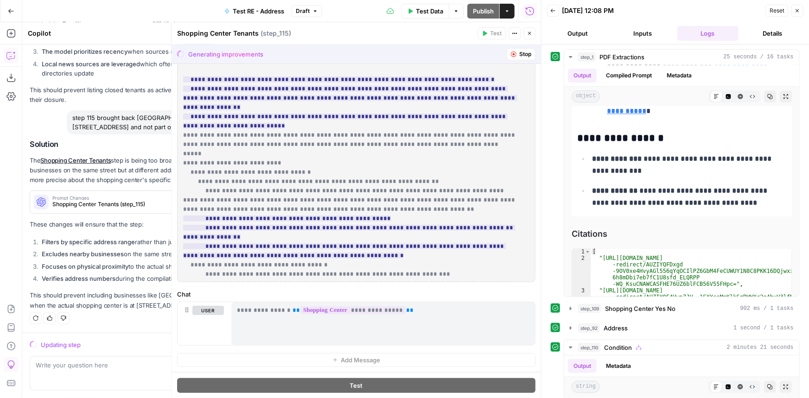
scroll to position [0, 0]
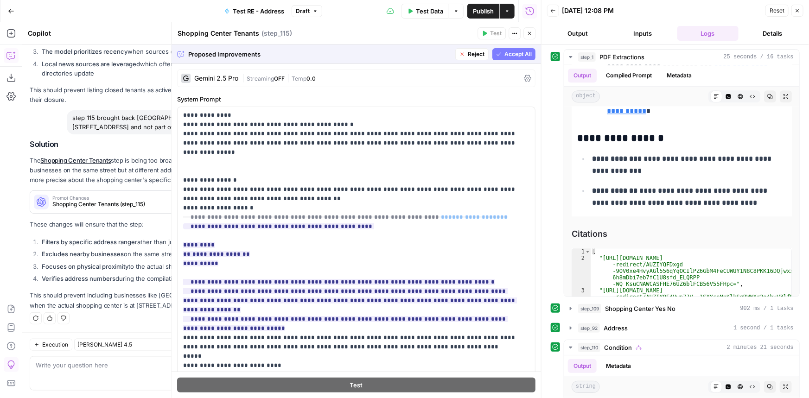
click at [511, 52] on span "Accept All" at bounding box center [518, 54] width 27 height 8
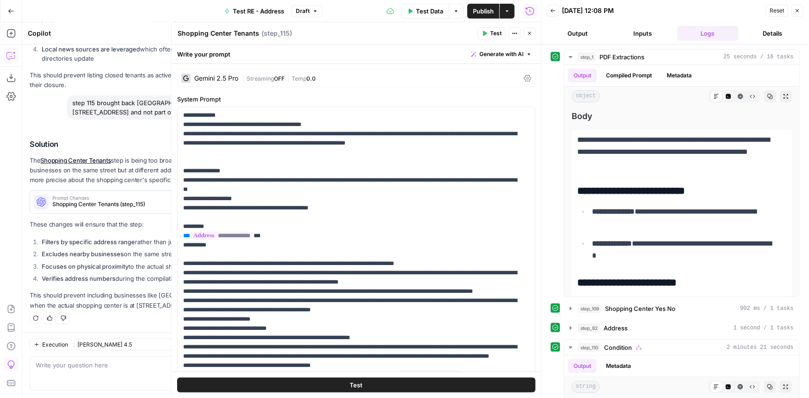
click at [796, 13] on icon "button" at bounding box center [798, 11] width 6 height 6
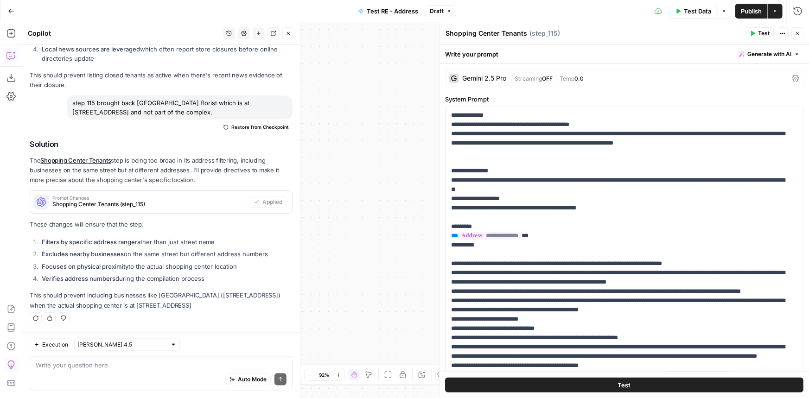
click at [293, 39] on header "Copilot History Settings New chat Detach Close" at bounding box center [161, 33] width 278 height 22
click at [291, 36] on button "Close" at bounding box center [288, 33] width 12 height 12
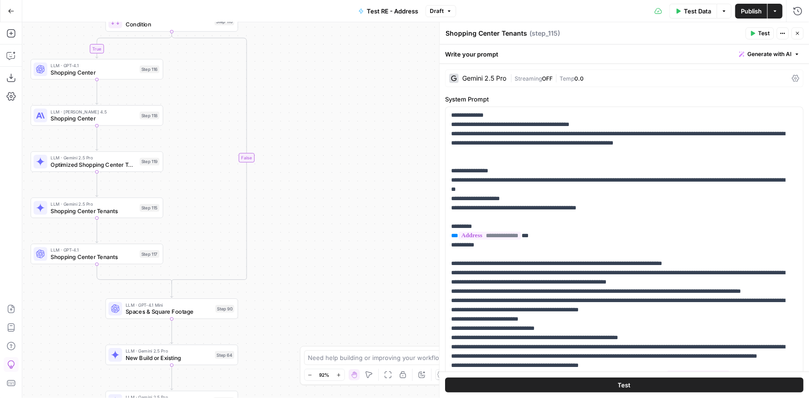
drag, startPoint x: 330, startPoint y: 96, endPoint x: 347, endPoint y: 118, distance: 27.7
click at [431, 85] on div "true true false false true false Workflow Input Settings Inputs LLM · Gemini 2.…" at bounding box center [415, 210] width 787 height 376
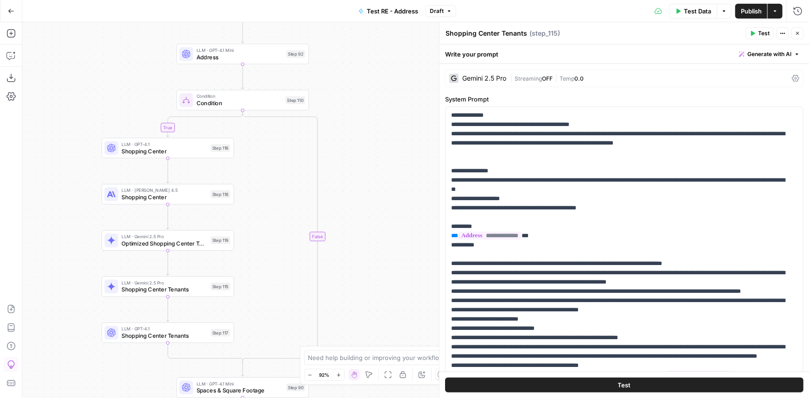
drag, startPoint x: 360, startPoint y: 146, endPoint x: 298, endPoint y: 128, distance: 65.0
click at [363, 206] on div "true true false false true false Workflow Input Settings Inputs LLM · Gemini 2.…" at bounding box center [415, 210] width 787 height 376
click at [296, 88] on button "Test" at bounding box center [294, 83] width 26 height 11
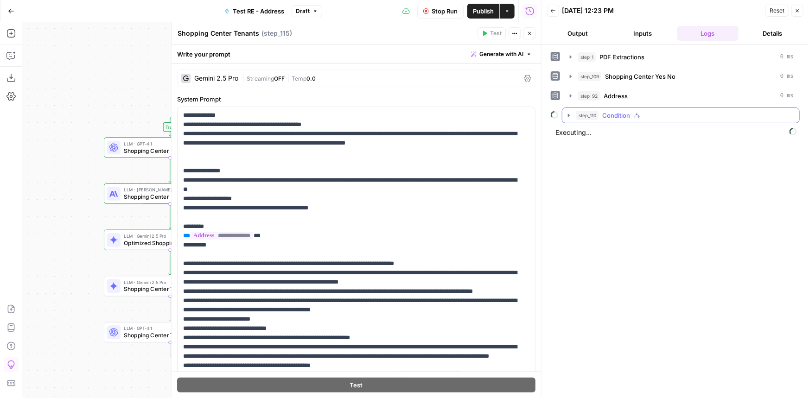
click at [663, 115] on div "step_110 Condition" at bounding box center [686, 115] width 218 height 9
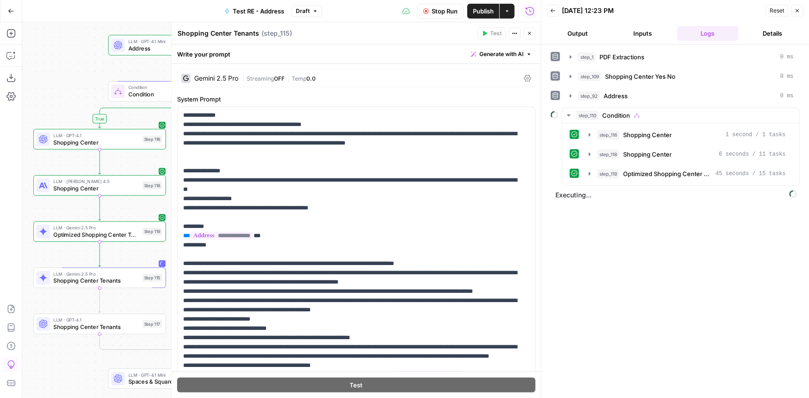
drag, startPoint x: 88, startPoint y: 59, endPoint x: 50, endPoint y: 51, distance: 38.7
click at [50, 51] on div "true true false false true false Workflow Input Settings Inputs LLM · Gemini 2.…" at bounding box center [281, 210] width 519 height 376
click at [99, 237] on span "Optimized Shopping Center Tenant Finder" at bounding box center [96, 235] width 86 height 8
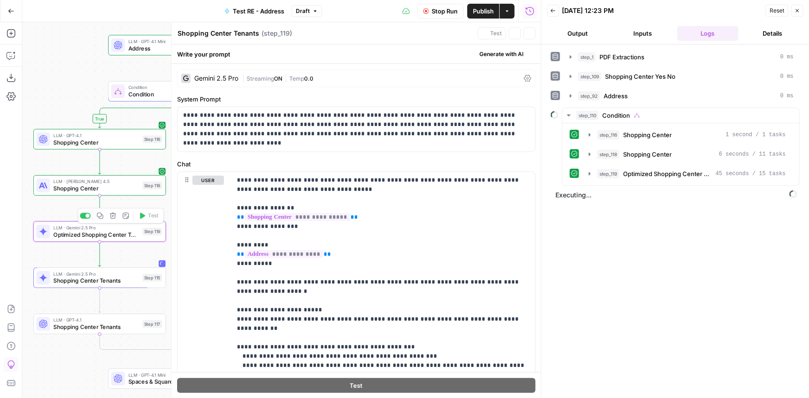
type textarea "Optimized Shopping Center Tenant Finder"
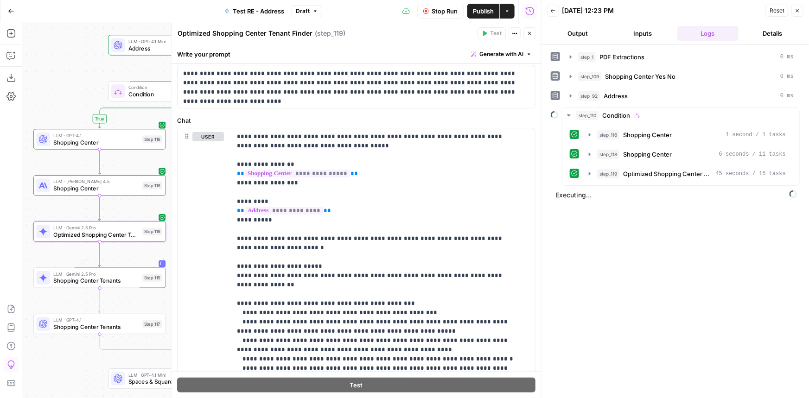
click at [116, 280] on span "Shopping Center Tenants" at bounding box center [96, 281] width 86 height 8
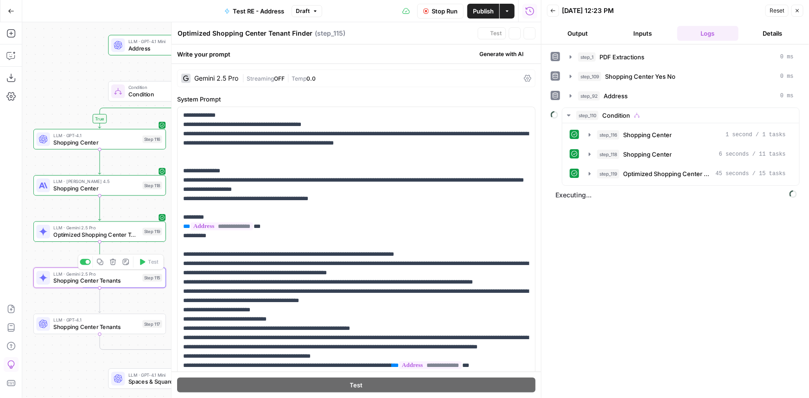
type textarea "Shopping Center Tenants"
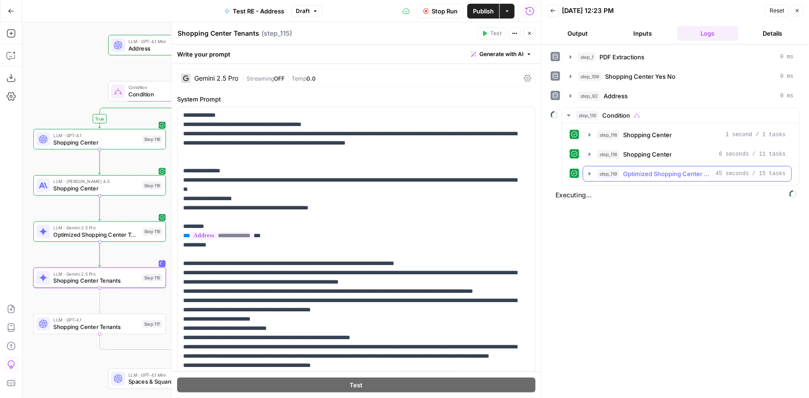
click at [678, 173] on span "Optimized Shopping Center Tenant Finder" at bounding box center [667, 173] width 89 height 9
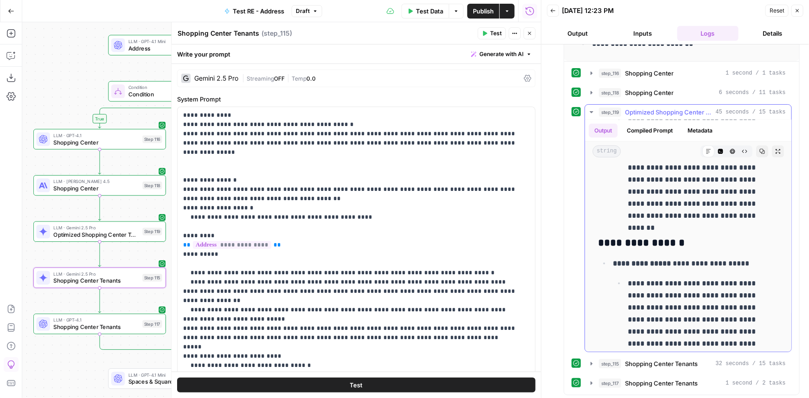
scroll to position [779, 0]
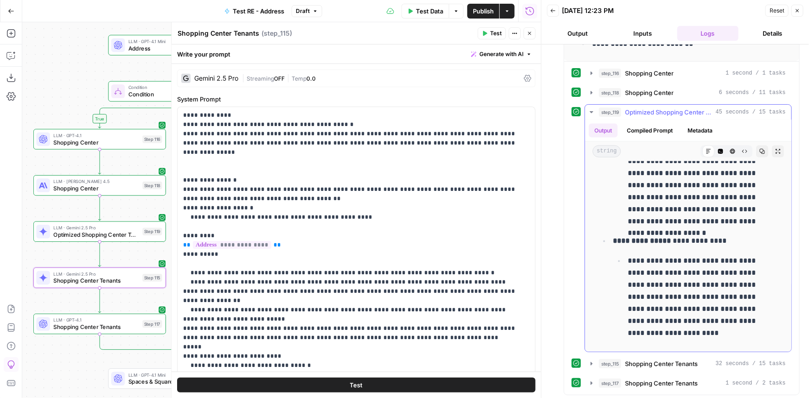
click at [647, 111] on span "Optimized Shopping Center Tenant Finder" at bounding box center [668, 112] width 87 height 9
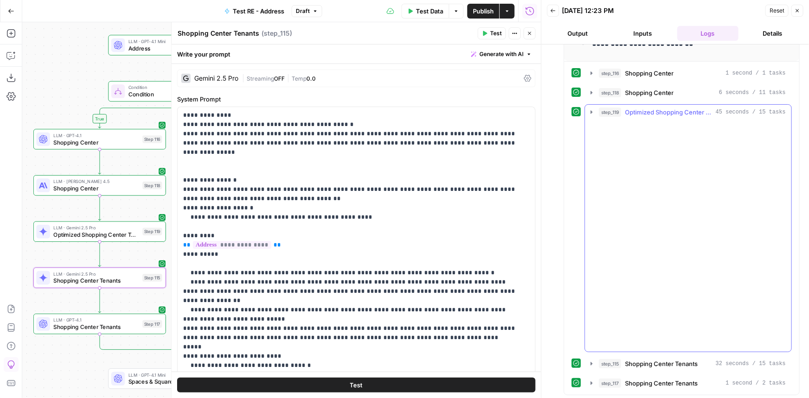
scroll to position [0, 0]
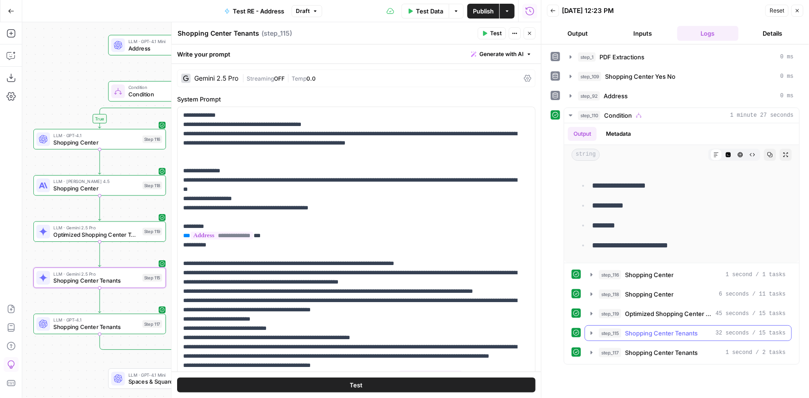
click at [654, 329] on span "Shopping Center Tenants" at bounding box center [661, 333] width 73 height 9
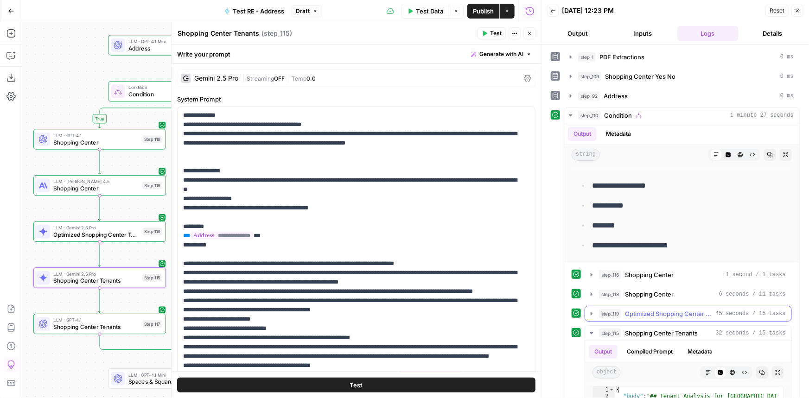
scroll to position [126, 0]
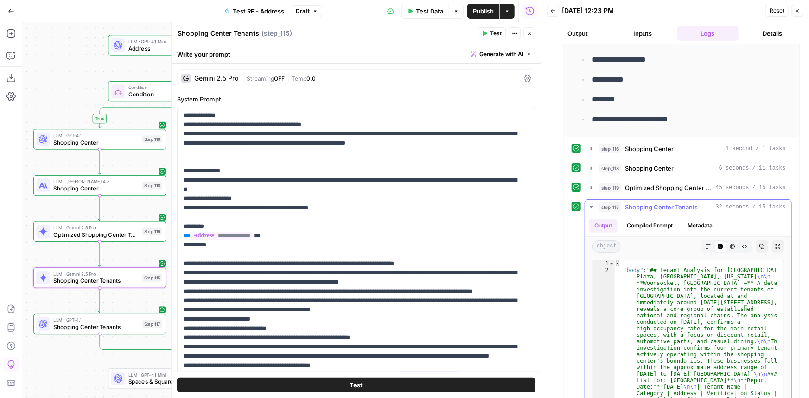
click at [706, 244] on icon "button" at bounding box center [709, 247] width 6 height 6
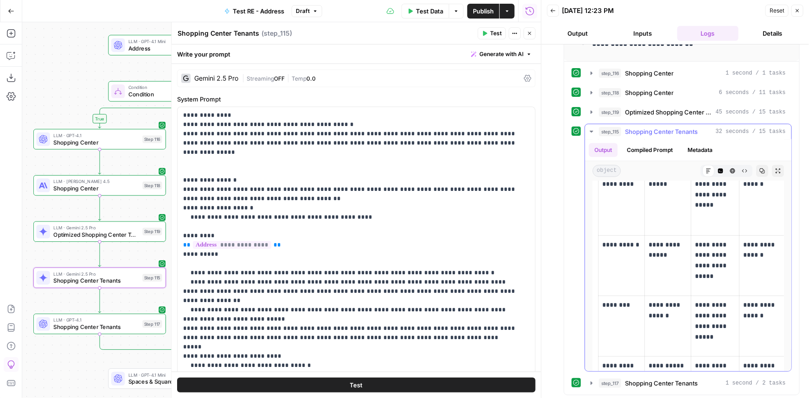
scroll to position [337, 0]
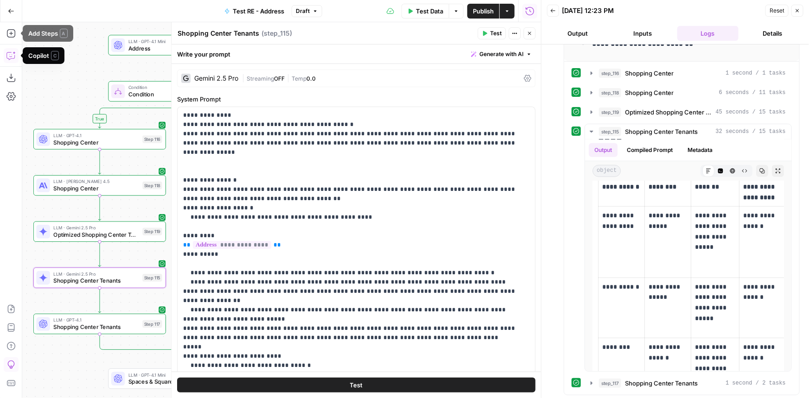
click at [17, 59] on button "Copilot" at bounding box center [11, 55] width 15 height 15
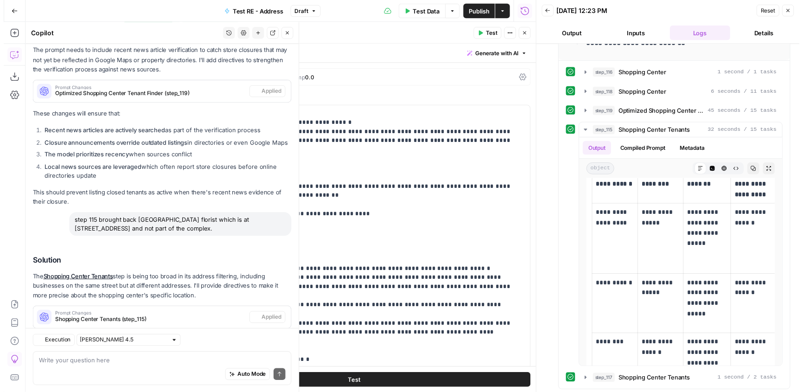
scroll to position [2323, 0]
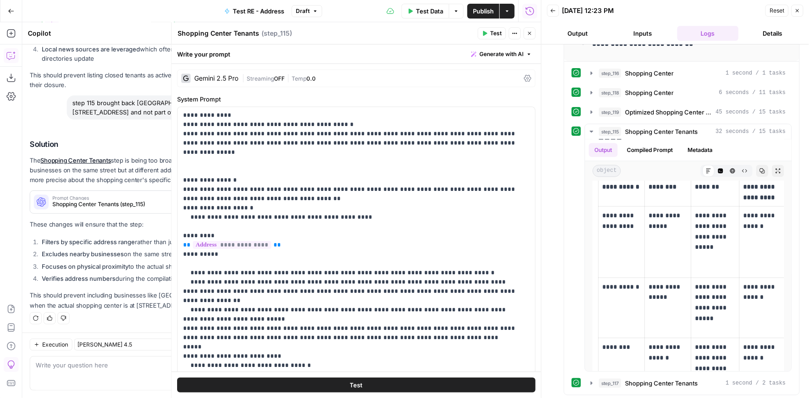
drag, startPoint x: 529, startPoint y: 32, endPoint x: 402, endPoint y: 182, distance: 196.8
click at [529, 32] on icon "button" at bounding box center [530, 34] width 6 height 6
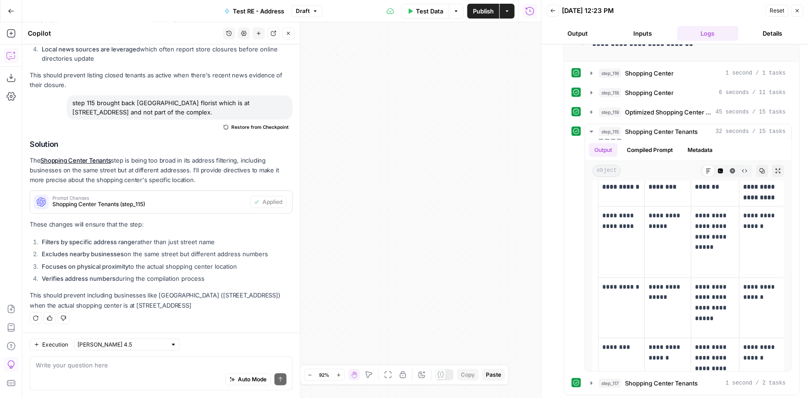
click at [536, 84] on div "Go Back Test RE - Address Draft Test Data Options Publish Actions Run History A…" at bounding box center [404, 199] width 809 height 398
click at [533, 121] on div "true true false false true false Workflow Input Settings Inputs LLM · Gemini 2.…" at bounding box center [281, 210] width 519 height 376
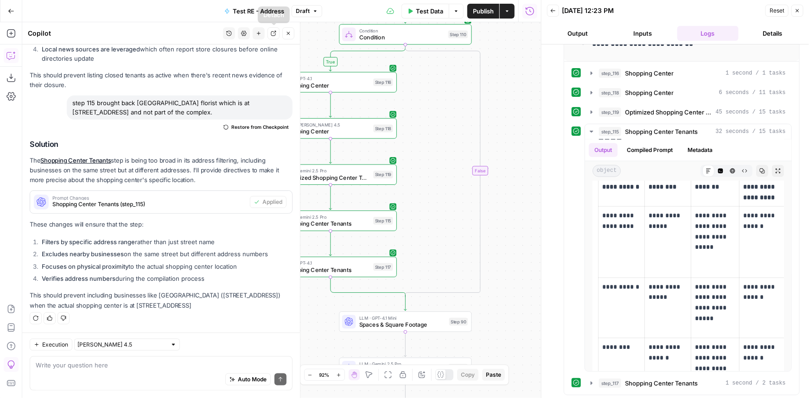
click at [289, 32] on icon "button" at bounding box center [289, 34] width 6 height 6
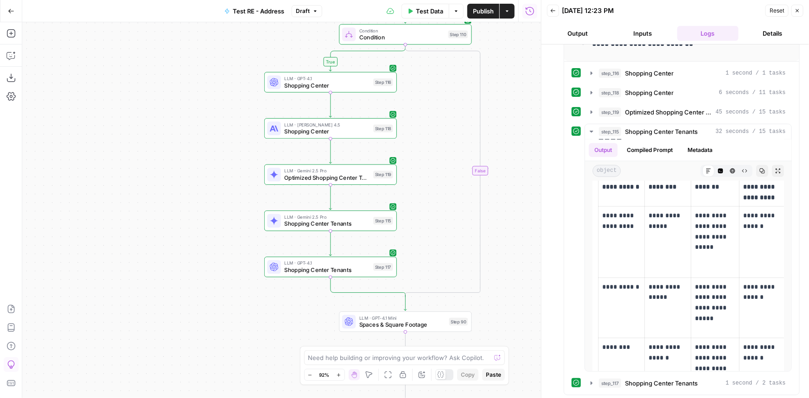
click at [304, 179] on span "Optimized Shopping Center Tenant Finder" at bounding box center [327, 177] width 86 height 8
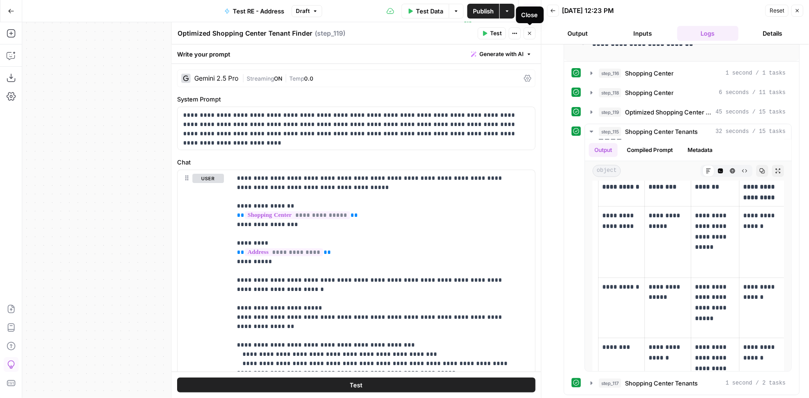
click at [531, 35] on icon "button" at bounding box center [530, 34] width 6 height 6
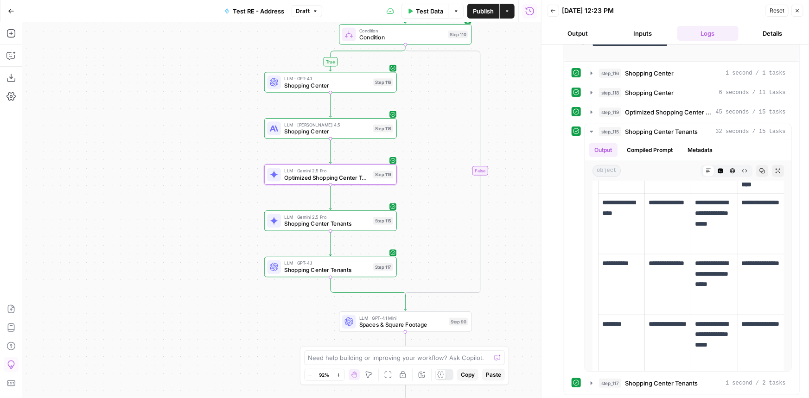
click at [318, 214] on span "LLM · Gemini 2.5 Pro" at bounding box center [327, 217] width 86 height 7
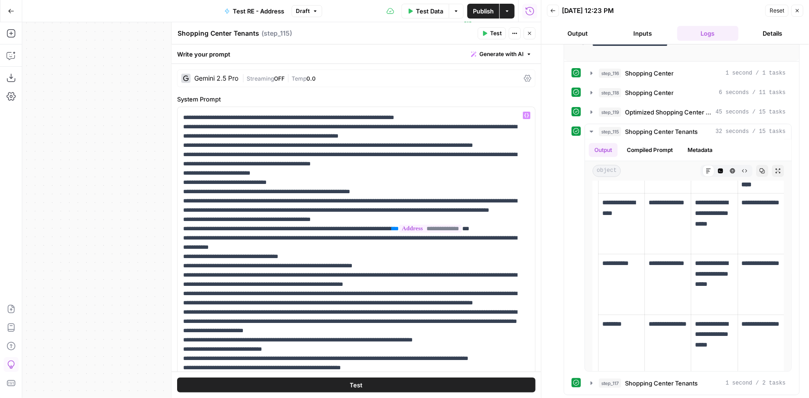
scroll to position [0, 0]
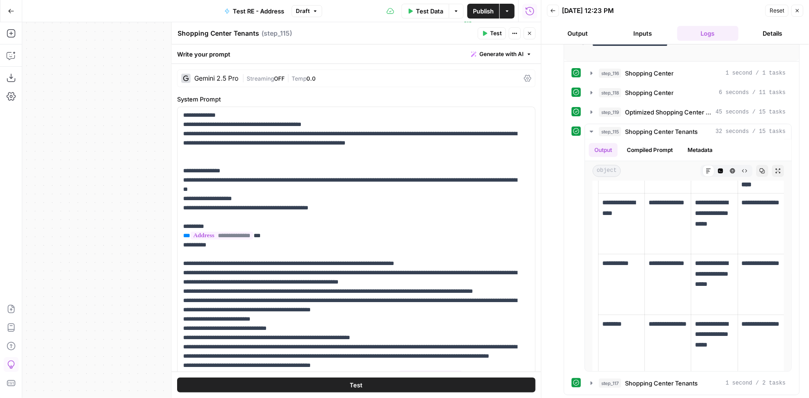
click at [533, 30] on button "Close" at bounding box center [530, 33] width 12 height 12
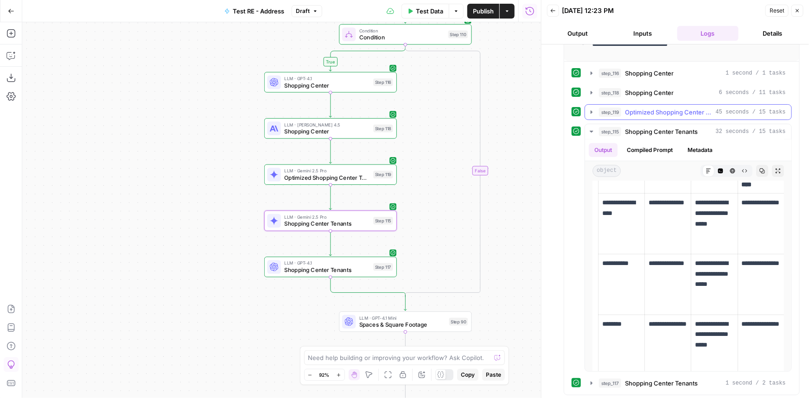
click at [668, 111] on span "Optimized Shopping Center Tenant Finder" at bounding box center [668, 112] width 87 height 9
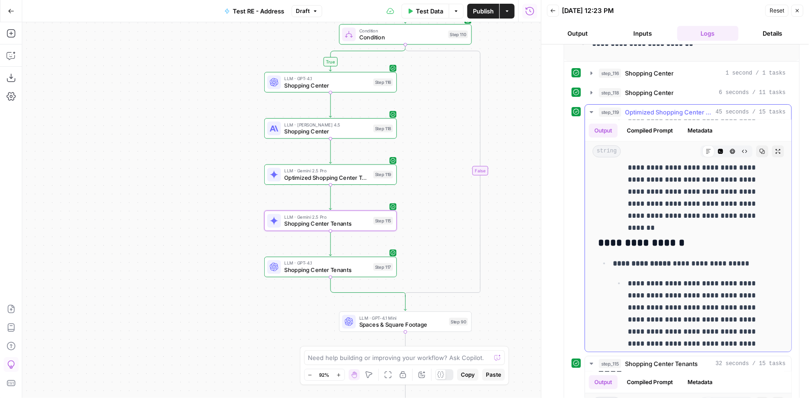
scroll to position [759, 0]
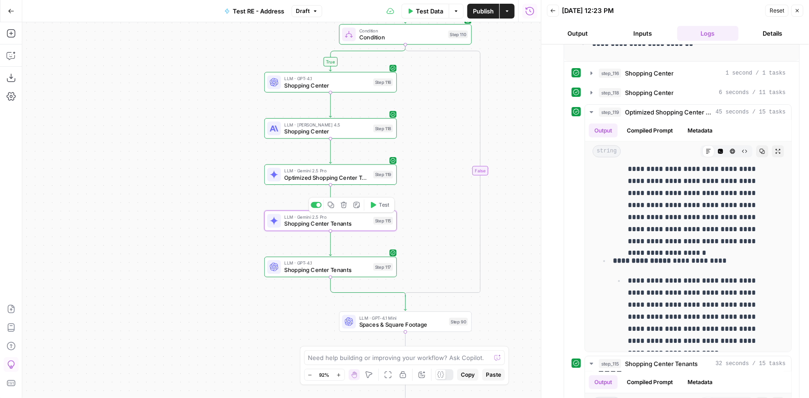
click at [326, 224] on span "Shopping Center Tenants" at bounding box center [327, 224] width 86 height 8
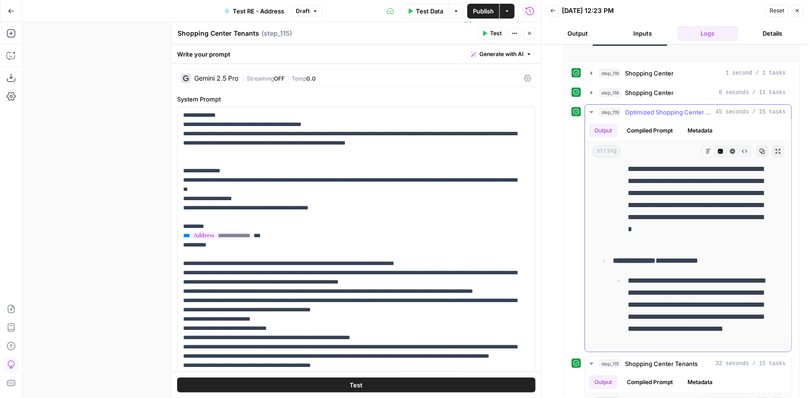
click at [681, 112] on span "Optimized Shopping Center Tenant Finder" at bounding box center [668, 112] width 87 height 9
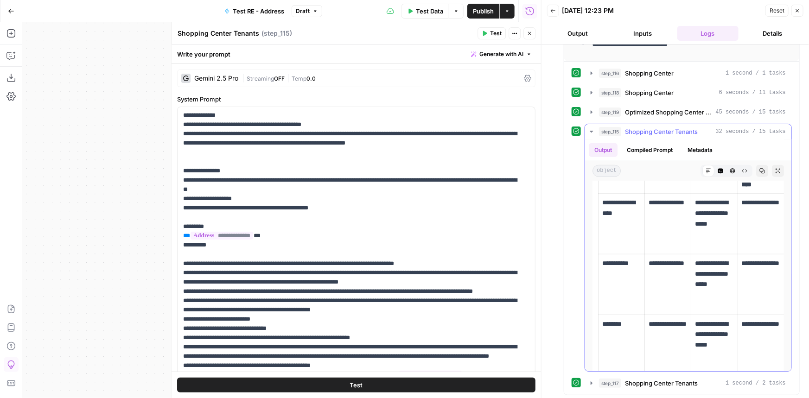
scroll to position [379, 0]
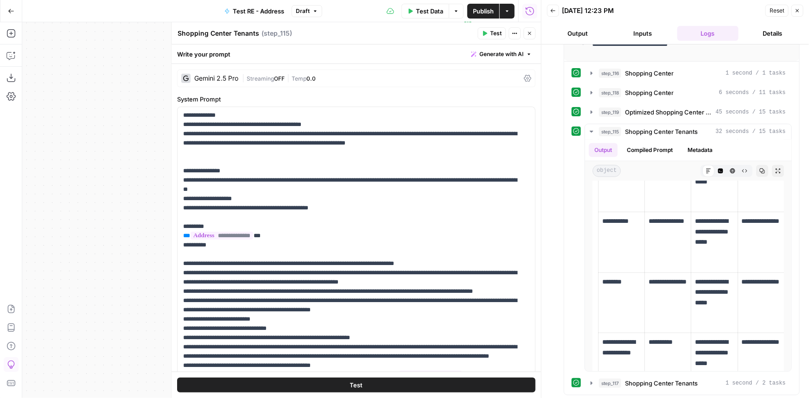
click at [527, 31] on icon "button" at bounding box center [530, 34] width 6 height 6
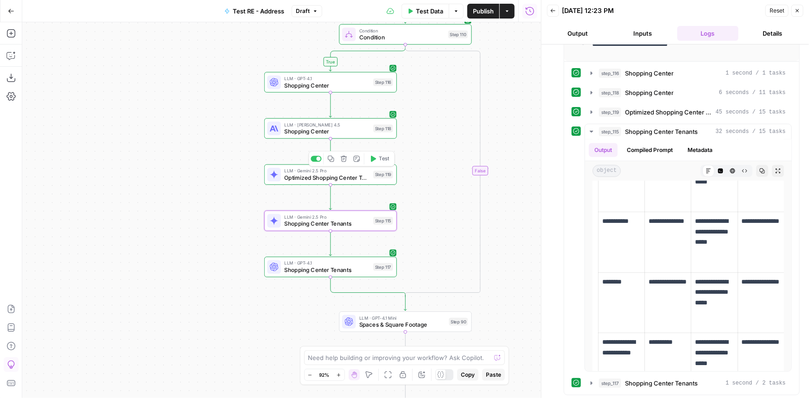
click at [319, 159] on div at bounding box center [319, 159] width 4 height 4
click at [321, 225] on span "Shopping Center Tenants" at bounding box center [327, 224] width 86 height 8
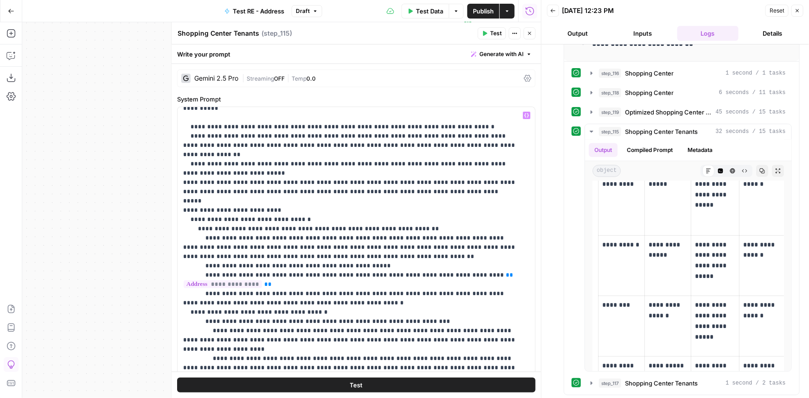
scroll to position [0, 0]
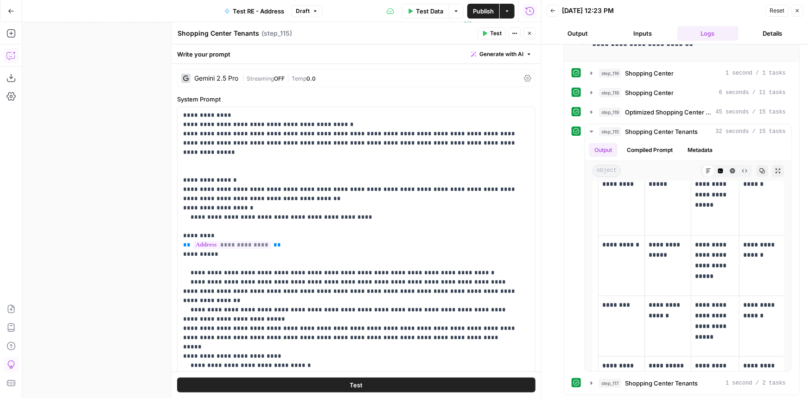
click at [12, 51] on icon "button" at bounding box center [10, 55] width 9 height 9
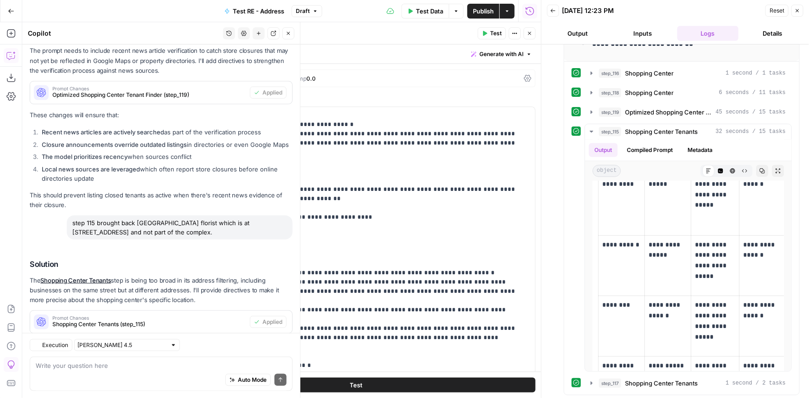
scroll to position [2323, 0]
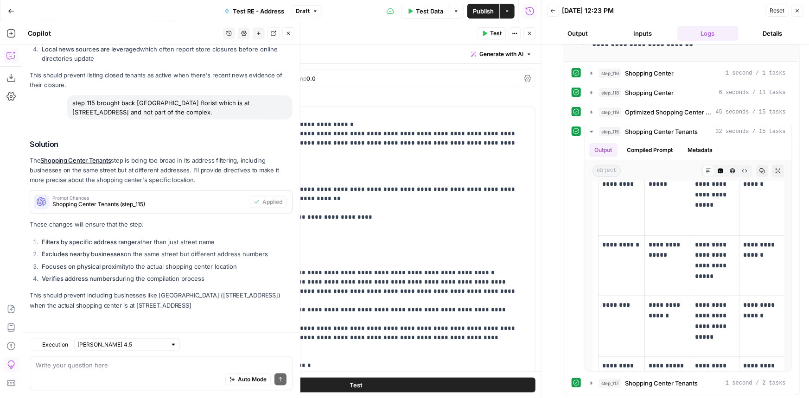
click at [151, 368] on textarea at bounding box center [161, 365] width 251 height 9
click at [183, 363] on textarea "dollar tree just came back from step" at bounding box center [161, 365] width 251 height 9
type textarea "dollar tree just came back from step 115 and it is closed"
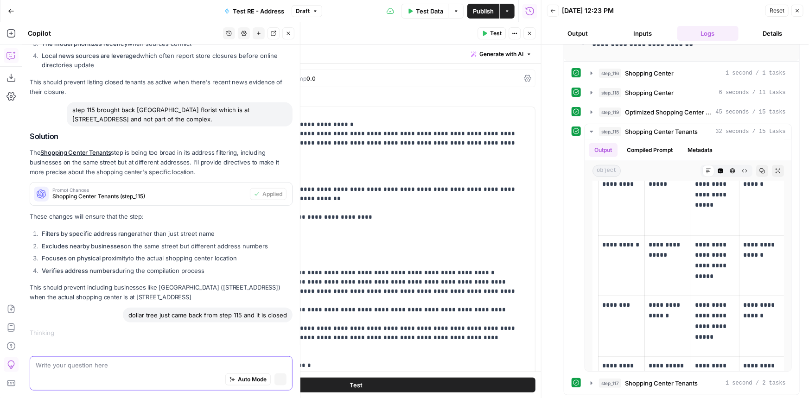
scroll to position [2210, 0]
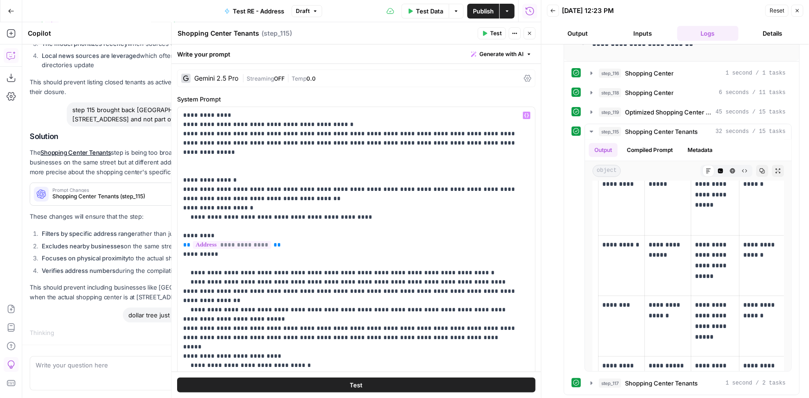
click at [612, 261] on td "**********" at bounding box center [622, 266] width 46 height 61
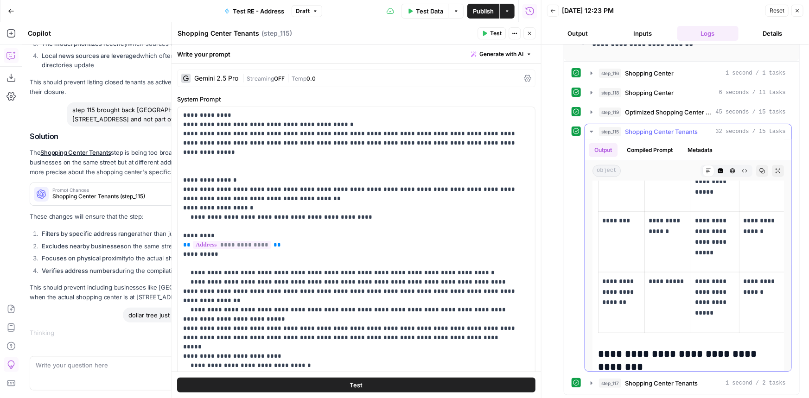
scroll to position [295, 0]
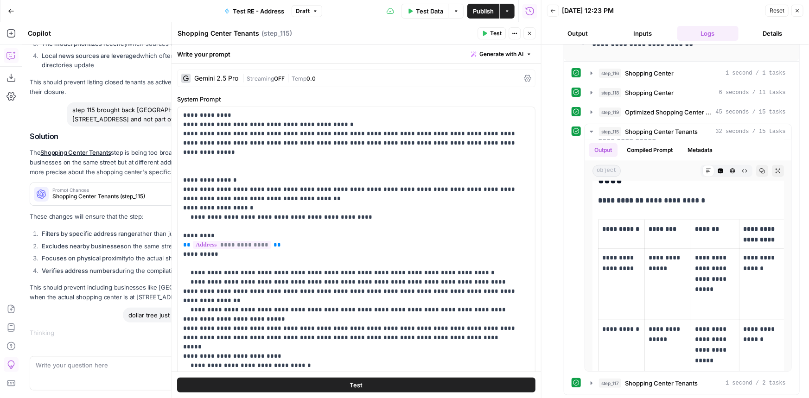
click at [531, 32] on icon "button" at bounding box center [529, 33] width 3 height 3
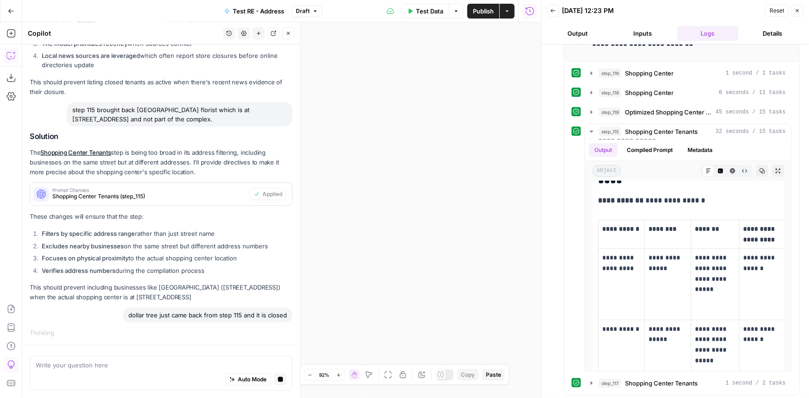
drag, startPoint x: 437, startPoint y: 132, endPoint x: 524, endPoint y: 158, distance: 90.1
click at [569, 112] on body "P Paragon New Home Browse Insights Opportunities Your Data Recent Grids Researc…" at bounding box center [404, 199] width 809 height 398
click at [580, 137] on body "P Paragon New Home Browse Insights Opportunities Your Data Recent Grids Researc…" at bounding box center [404, 199] width 809 height 398
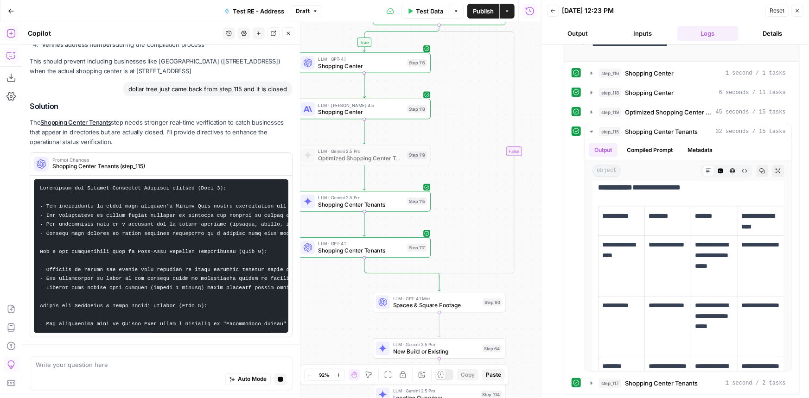
scroll to position [2451, 0]
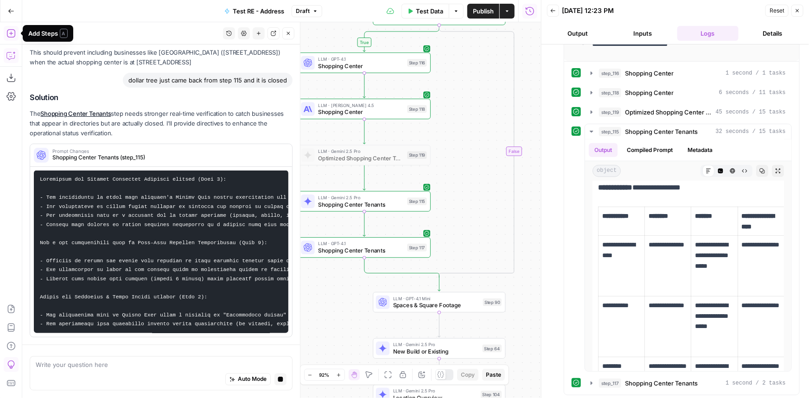
click at [13, 32] on icon "button" at bounding box center [10, 33] width 9 height 9
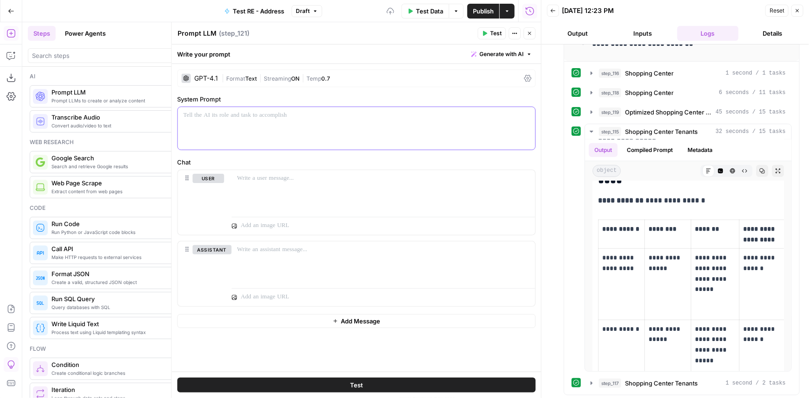
click at [346, 131] on div at bounding box center [357, 128] width 358 height 43
click at [301, 79] on span "|" at bounding box center [303, 77] width 7 height 9
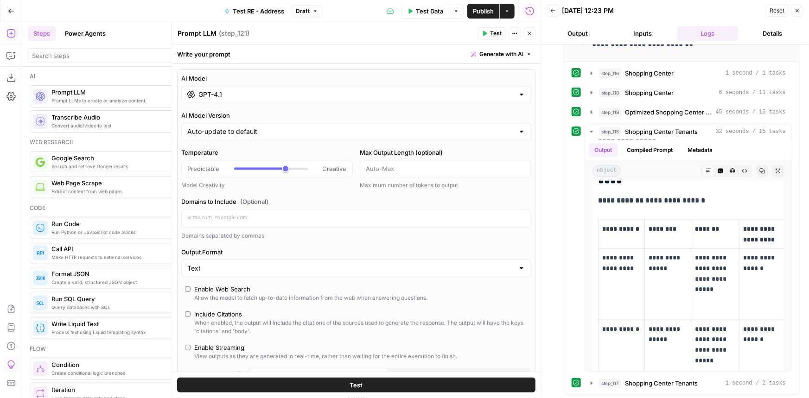
type input "*"
drag, startPoint x: 282, startPoint y: 169, endPoint x: 205, endPoint y: 163, distance: 78.2
click at [204, 164] on div "Predictable Creative" at bounding box center [267, 168] width 160 height 9
click at [245, 99] on div "GPT-4.1" at bounding box center [356, 95] width 350 height 18
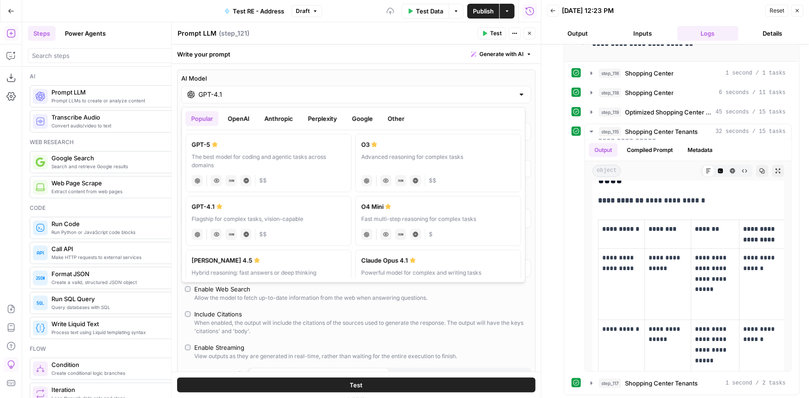
click at [360, 119] on button "Google" at bounding box center [362, 118] width 32 height 15
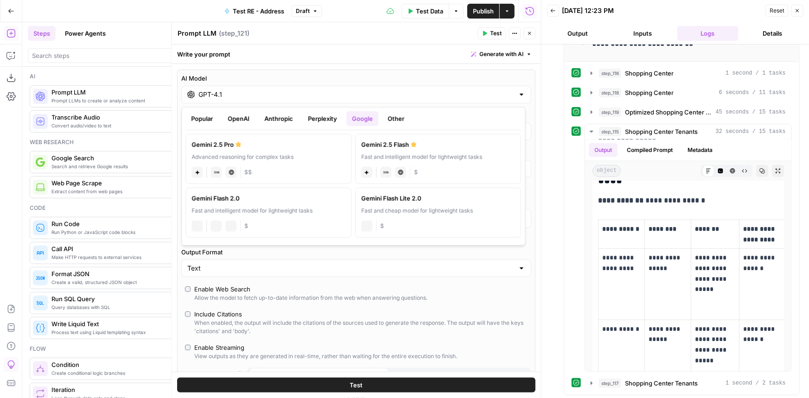
click at [271, 142] on div "Gemini 2.5 Pro" at bounding box center [269, 144] width 154 height 9
type input "Gemini 2.5 Pro"
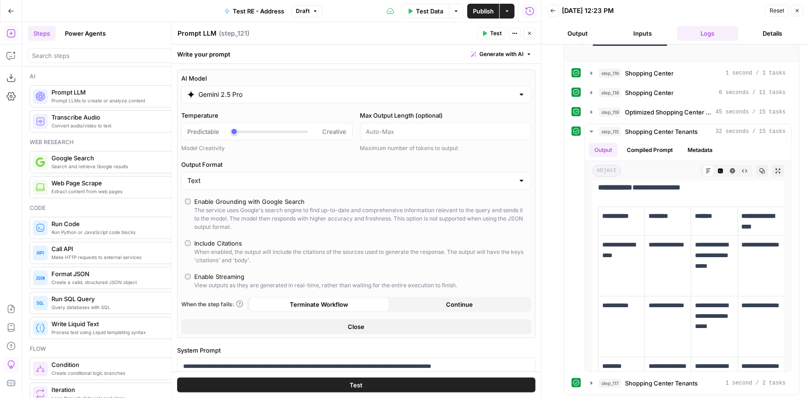
click at [231, 282] on div "View outputs as they are generated in real-time, rather than waiting for the en…" at bounding box center [325, 286] width 263 height 8
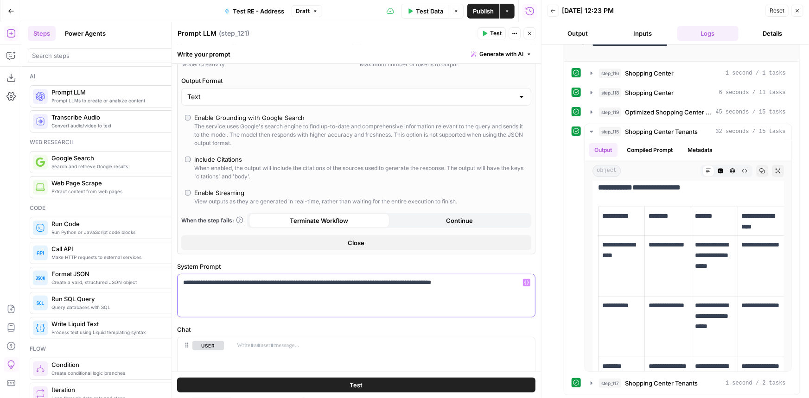
click at [255, 282] on p "**********" at bounding box center [353, 282] width 340 height 9
click at [308, 342] on p at bounding box center [383, 345] width 293 height 9
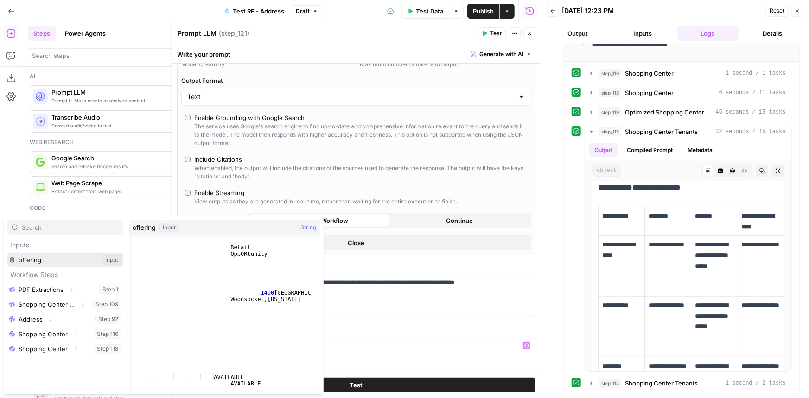
click at [56, 258] on button "Select variable offering" at bounding box center [65, 260] width 116 height 15
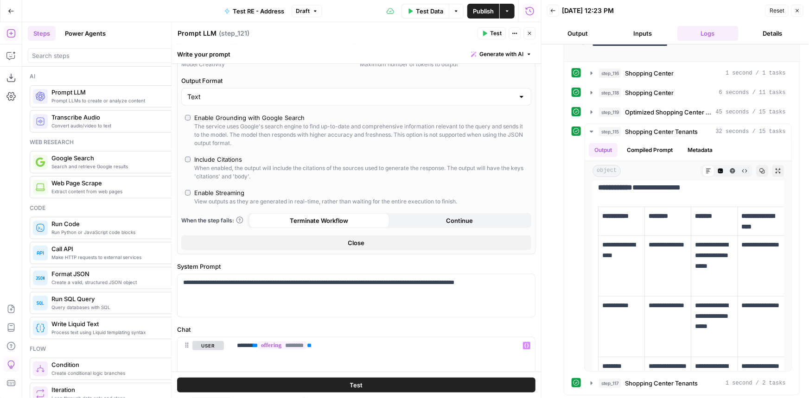
click at [364, 384] on button "Test" at bounding box center [356, 385] width 359 height 15
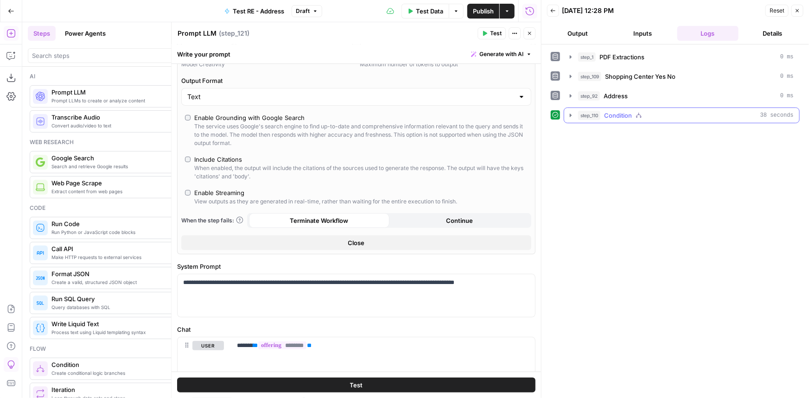
click at [653, 114] on div "step_110 Condition 38 seconds" at bounding box center [686, 115] width 216 height 9
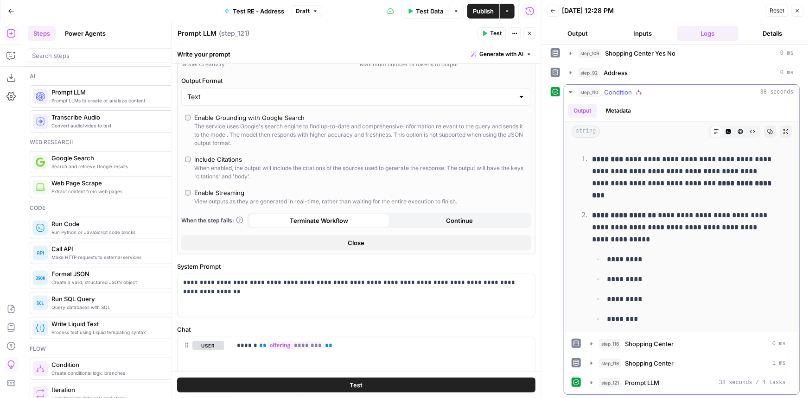
scroll to position [337, 0]
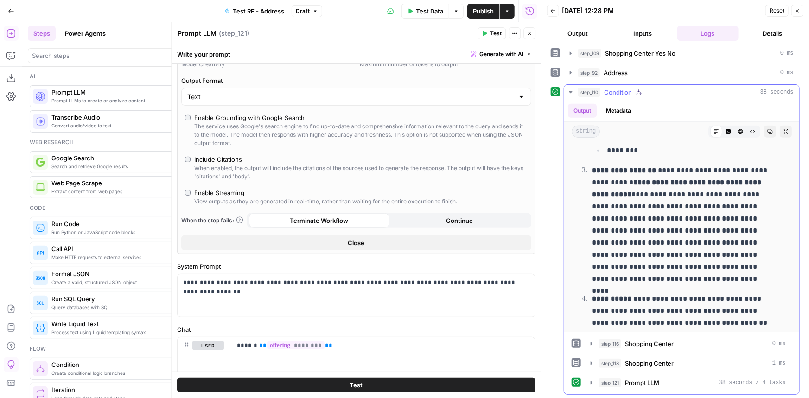
click at [689, 384] on div "step_121 Prompt LLM 38 seconds / 4 tasks" at bounding box center [692, 382] width 187 height 9
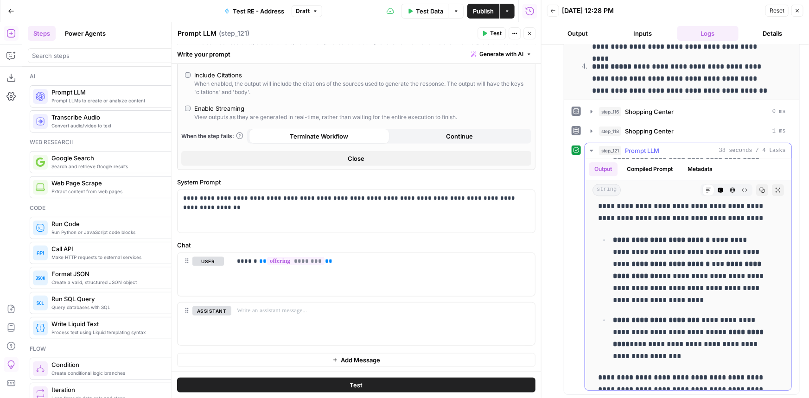
scroll to position [1325, 0]
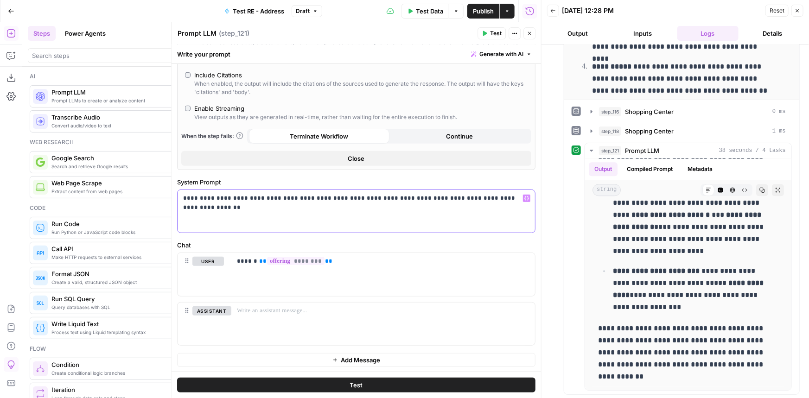
click at [514, 198] on p "**********" at bounding box center [353, 198] width 340 height 9
click at [299, 385] on button "Test" at bounding box center [356, 385] width 359 height 15
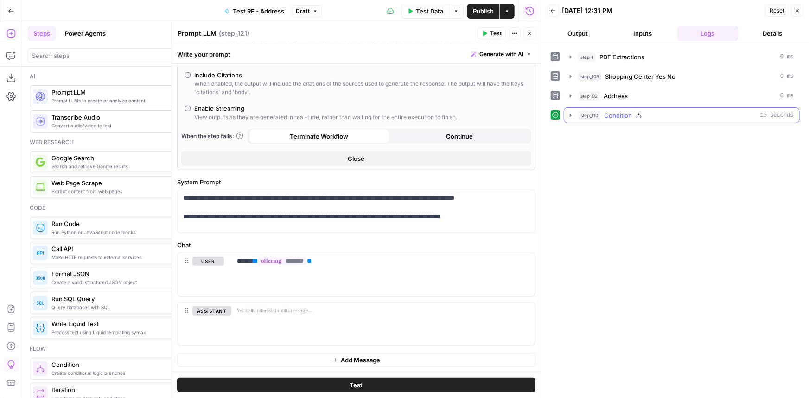
click at [667, 117] on div "step_110 Condition 15 seconds" at bounding box center [686, 115] width 216 height 9
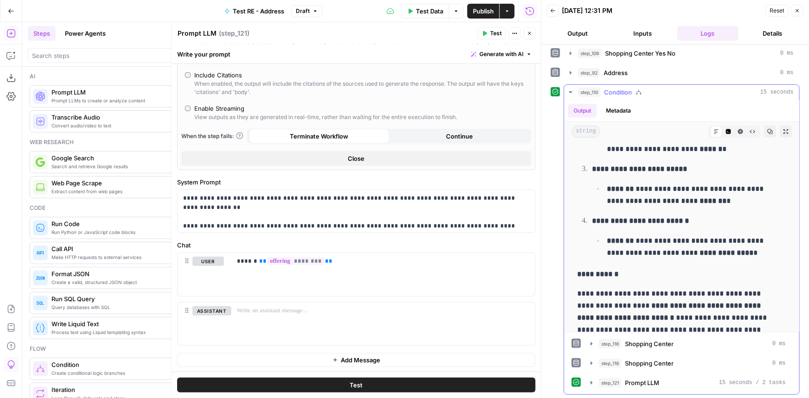
scroll to position [234, 0]
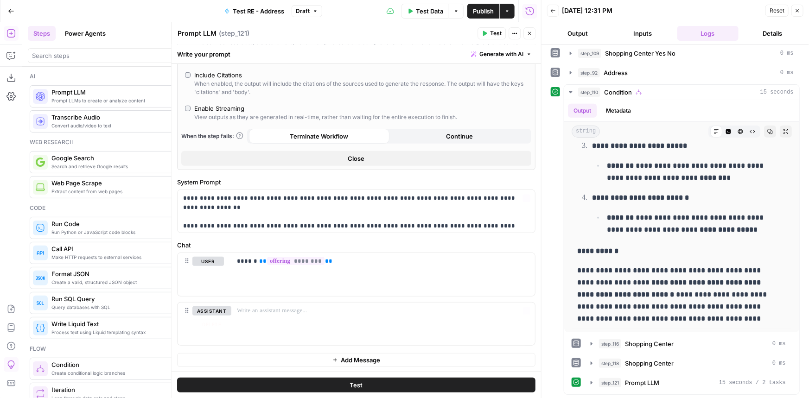
click at [449, 382] on button "Test" at bounding box center [356, 385] width 359 height 15
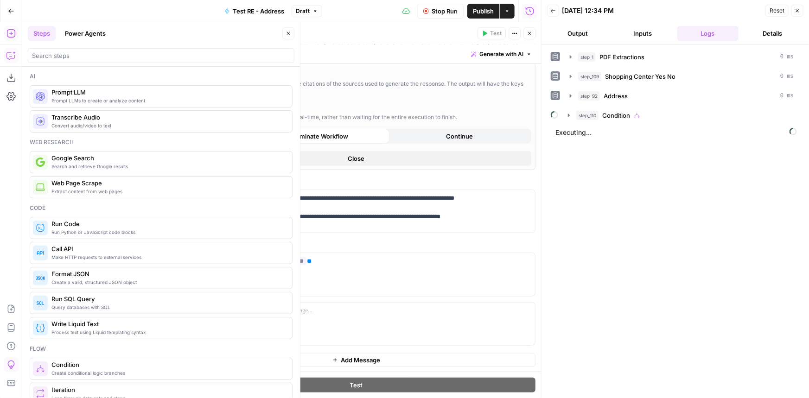
click at [15, 60] on button "Copilot" at bounding box center [11, 55] width 15 height 15
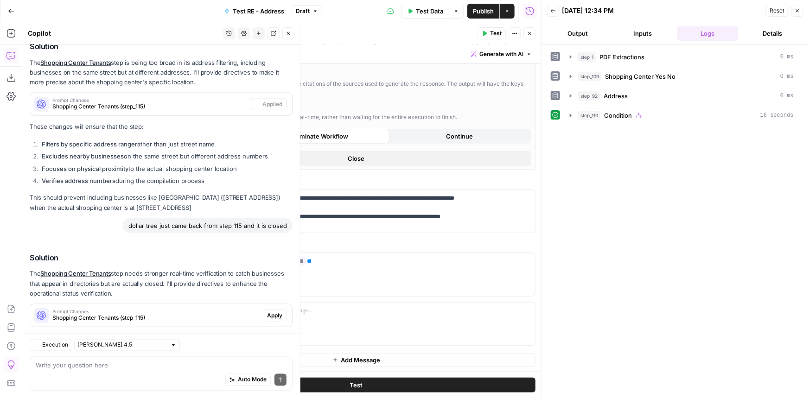
scroll to position [2556, 0]
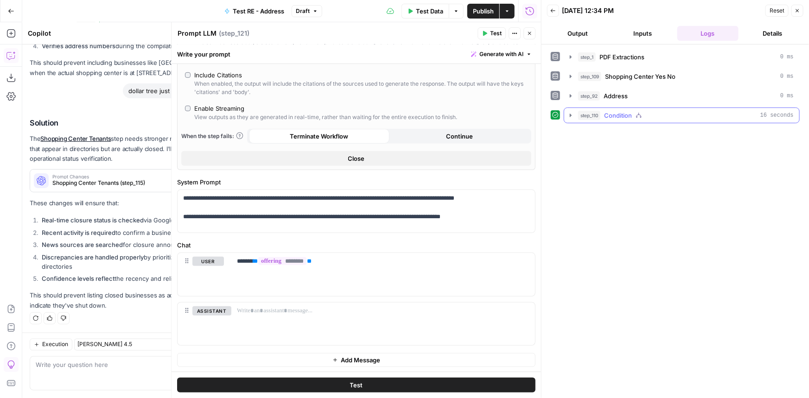
click at [638, 116] on icon "button" at bounding box center [639, 115] width 6 height 6
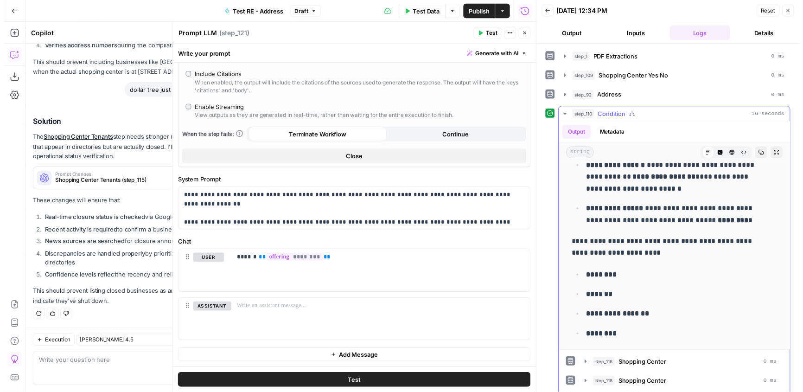
scroll to position [0, 0]
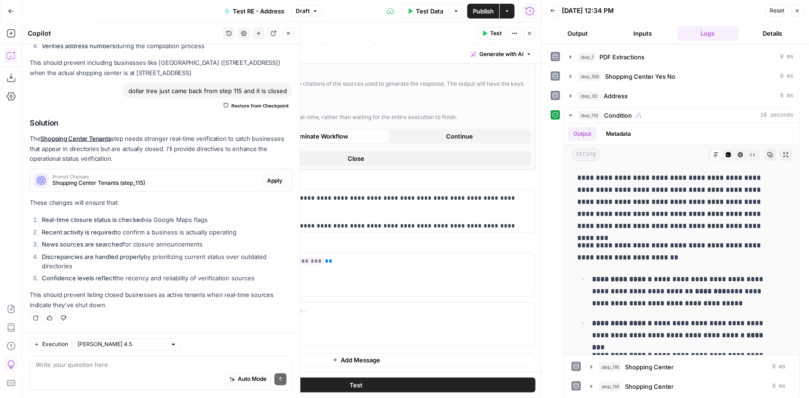
click at [267, 184] on span "Apply" at bounding box center [274, 181] width 15 height 8
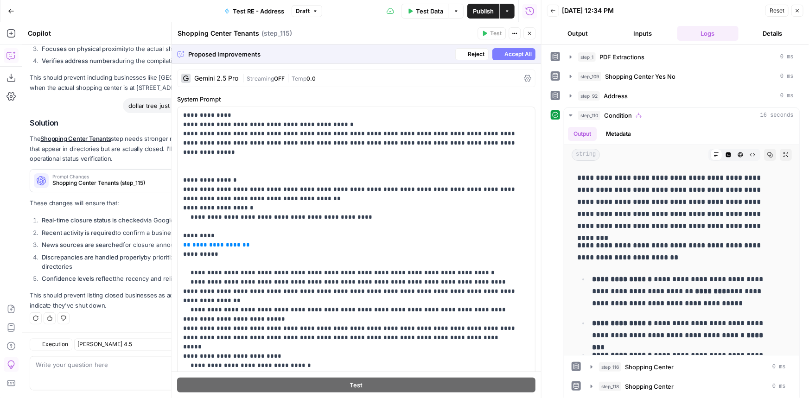
scroll to position [2422, 0]
click at [508, 54] on span "Accept All" at bounding box center [518, 54] width 27 height 8
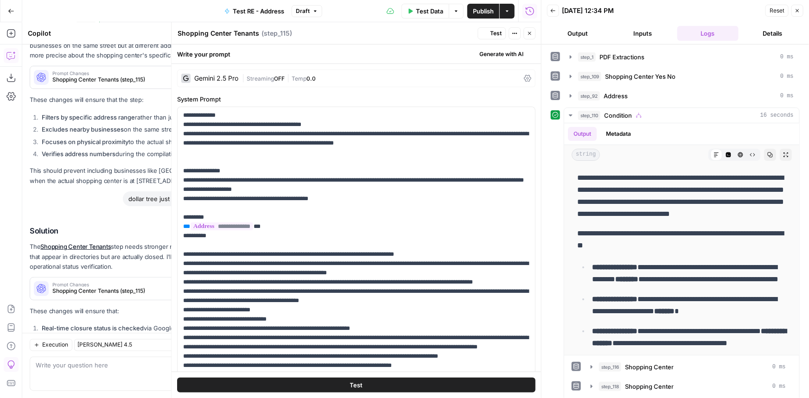
scroll to position [2556, 0]
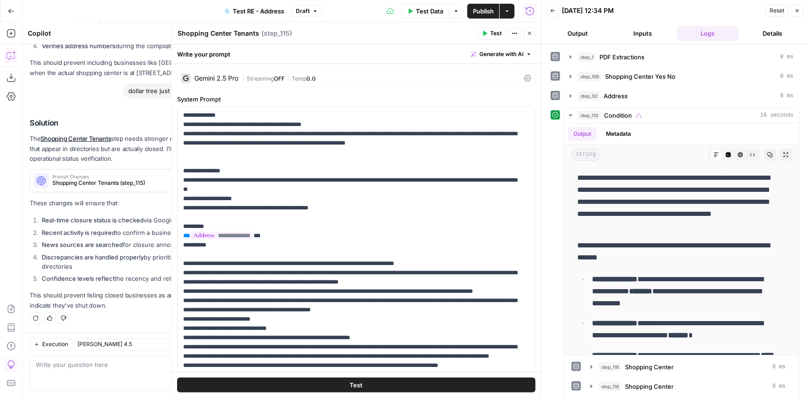
click at [492, 32] on button "Test" at bounding box center [492, 33] width 28 height 12
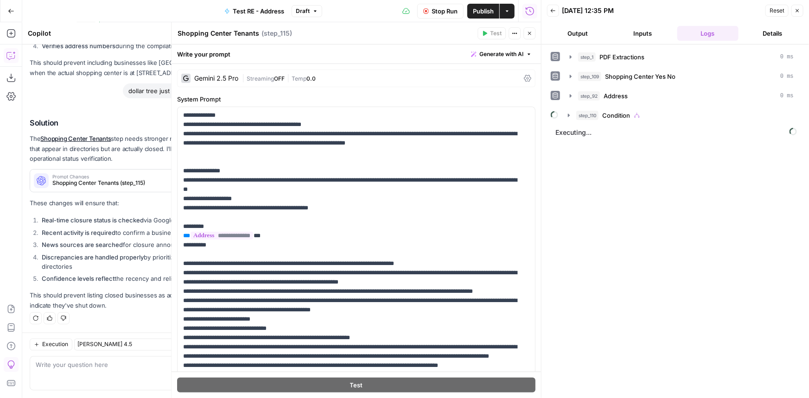
drag, startPoint x: 713, startPoint y: 132, endPoint x: 711, endPoint y: 121, distance: 10.8
click at [713, 131] on span "Executing..." at bounding box center [676, 132] width 247 height 15
click at [711, 121] on button "step_110 Condition" at bounding box center [681, 115] width 237 height 15
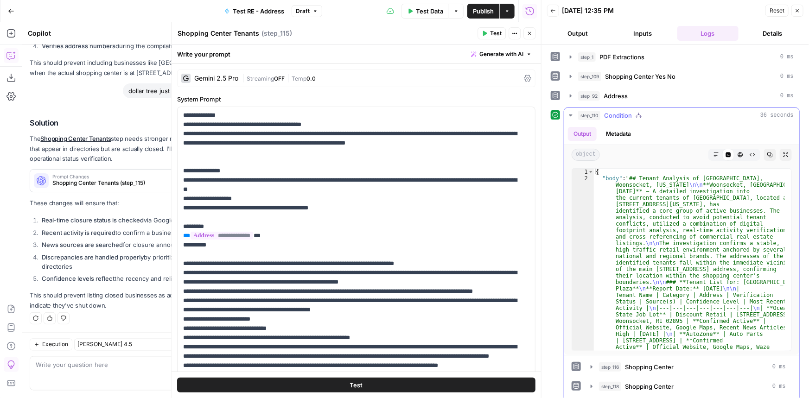
click at [713, 154] on button "Markdown" at bounding box center [717, 155] width 12 height 12
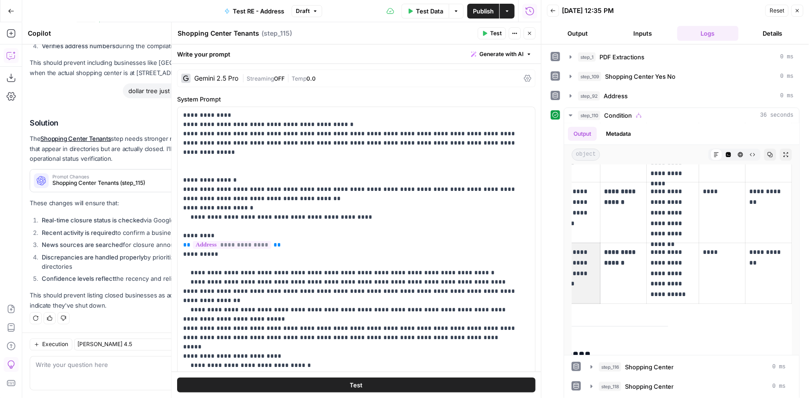
scroll to position [0, 0]
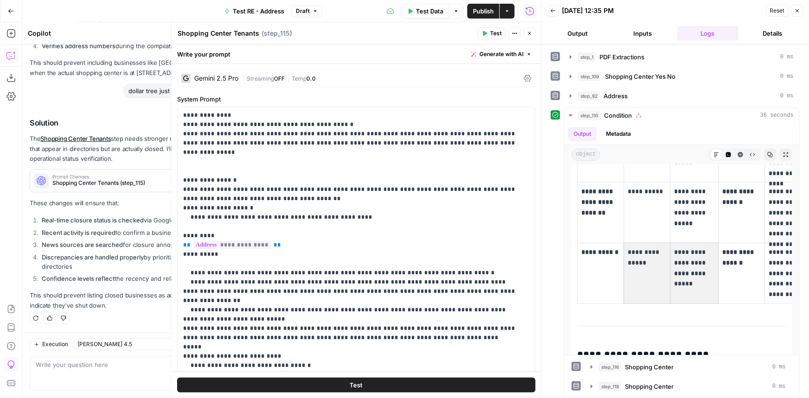
drag, startPoint x: 780, startPoint y: 280, endPoint x: 557, endPoint y: 275, distance: 223.6
click at [557, 275] on div "**********" at bounding box center [675, 283] width 249 height 350
click at [641, 243] on td "**********" at bounding box center [647, 273] width 46 height 61
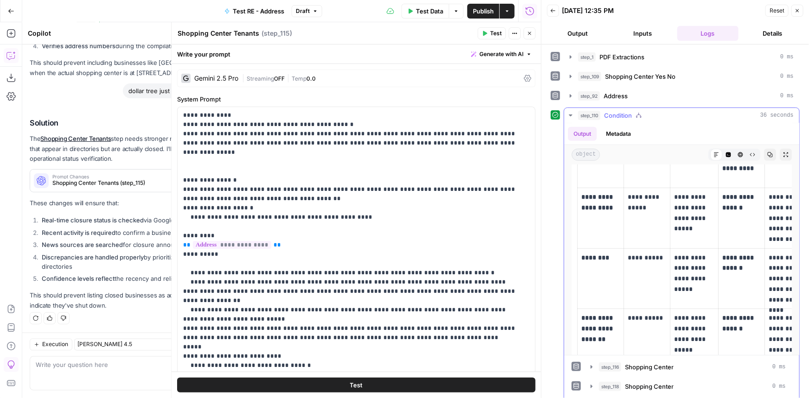
scroll to position [379, 0]
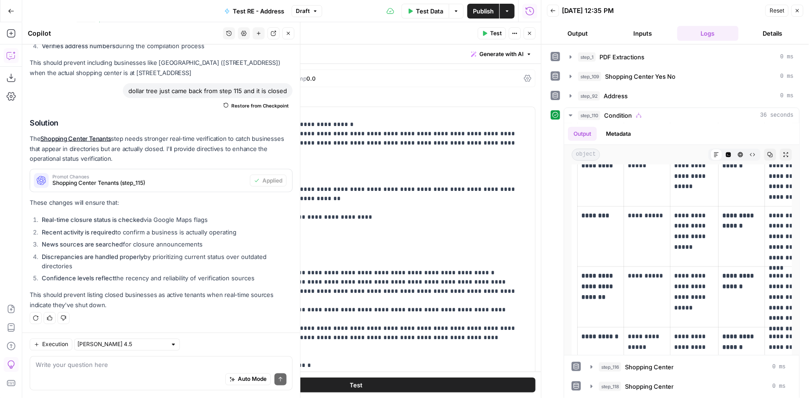
click at [92, 372] on div "Auto Mode Send" at bounding box center [161, 380] width 251 height 20
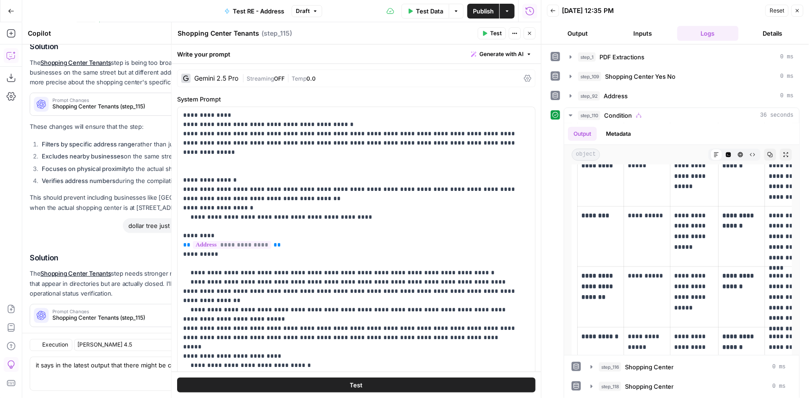
scroll to position [2556, 0]
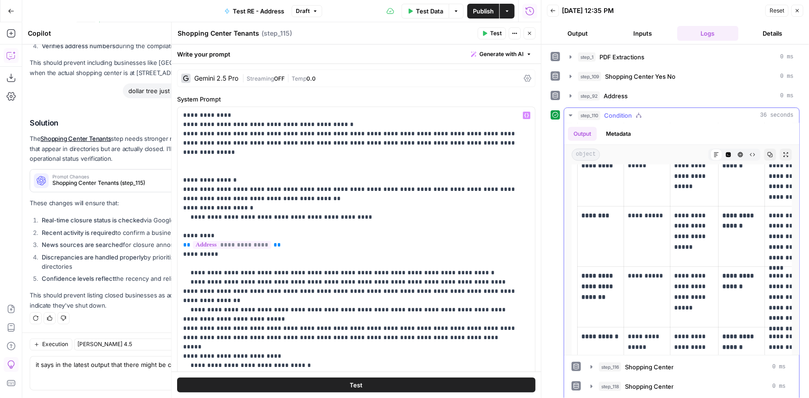
click at [612, 116] on span "Condition" at bounding box center [618, 115] width 28 height 9
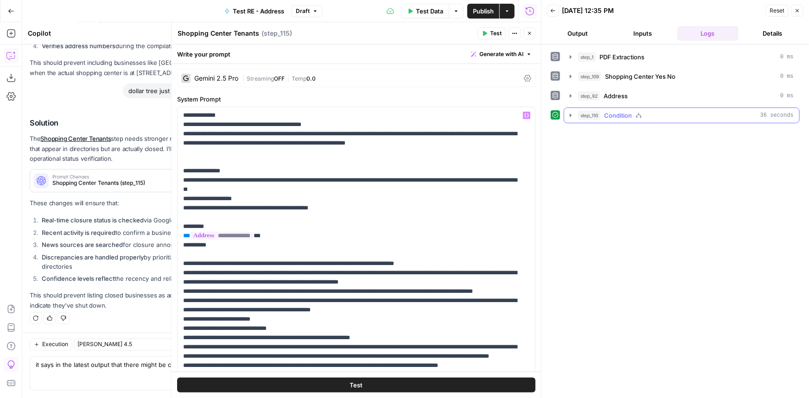
click at [645, 117] on div "step_110 Condition 36 seconds" at bounding box center [686, 115] width 216 height 9
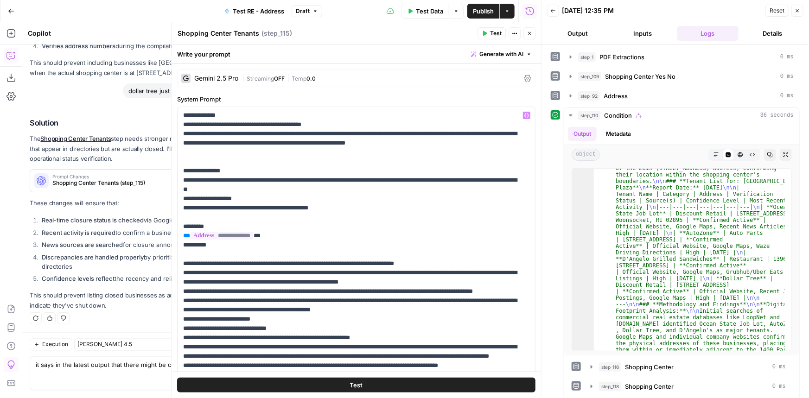
scroll to position [62, 0]
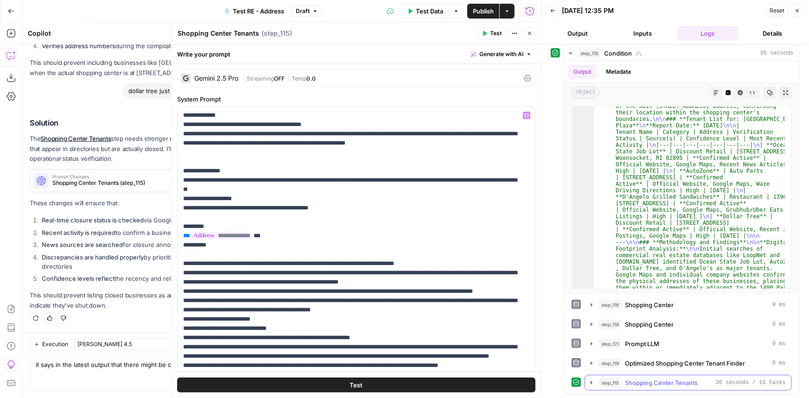
click at [679, 386] on span "Shopping Center Tenants" at bounding box center [661, 382] width 73 height 9
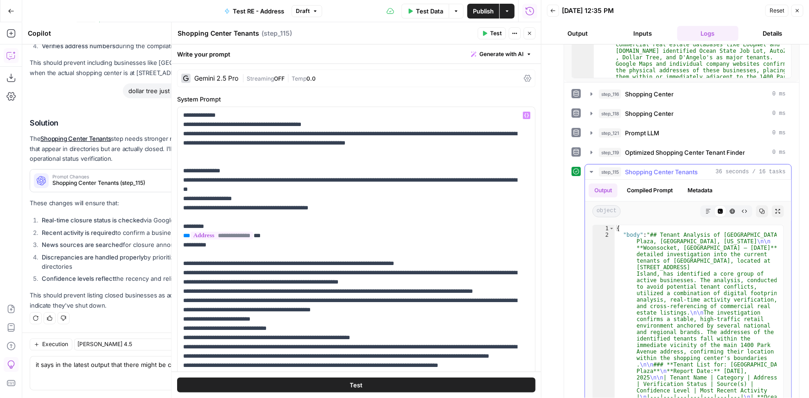
click at [706, 209] on icon "button" at bounding box center [709, 212] width 6 height 6
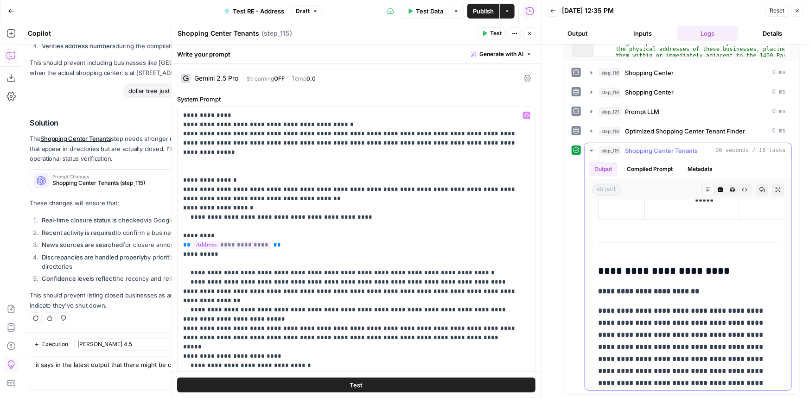
scroll to position [422, 0]
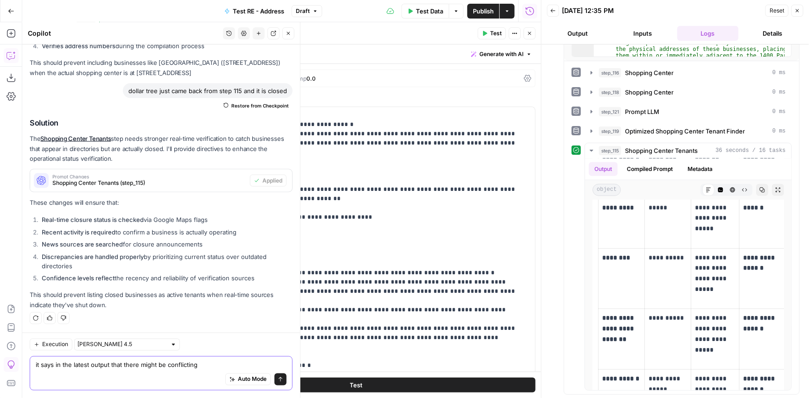
click at [205, 366] on textarea "it says in the latest output that there might be conflicting" at bounding box center [161, 365] width 251 height 9
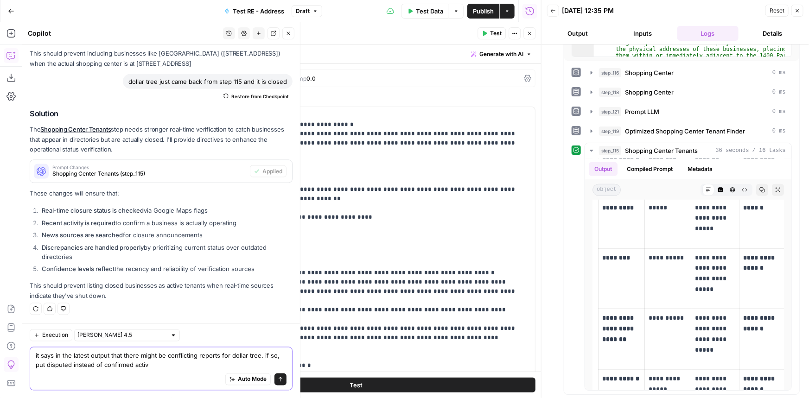
type textarea "it says in the latest output that there might be conflicting reports for dollar…"
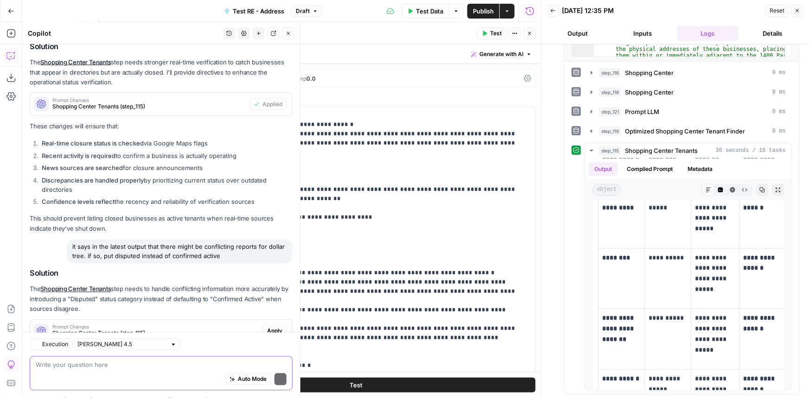
scroll to position [2771, 0]
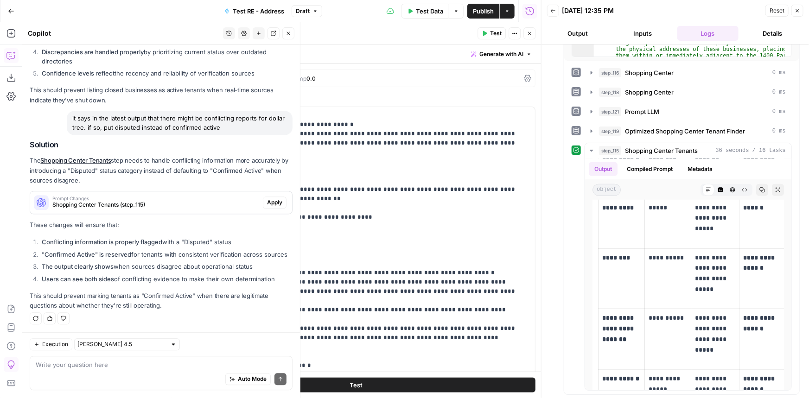
click at [263, 197] on button "Apply" at bounding box center [275, 203] width 24 height 12
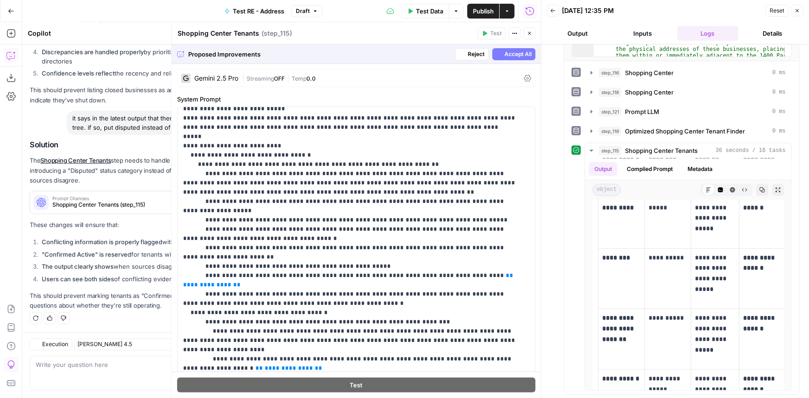
scroll to position [506, 0]
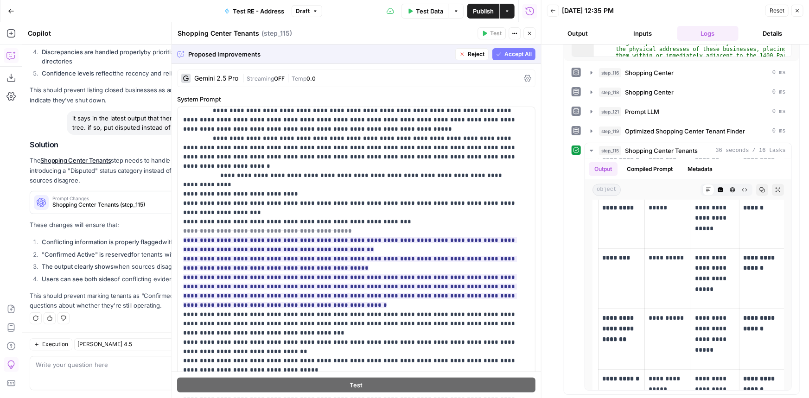
click at [505, 50] on span "Accept All" at bounding box center [518, 54] width 27 height 8
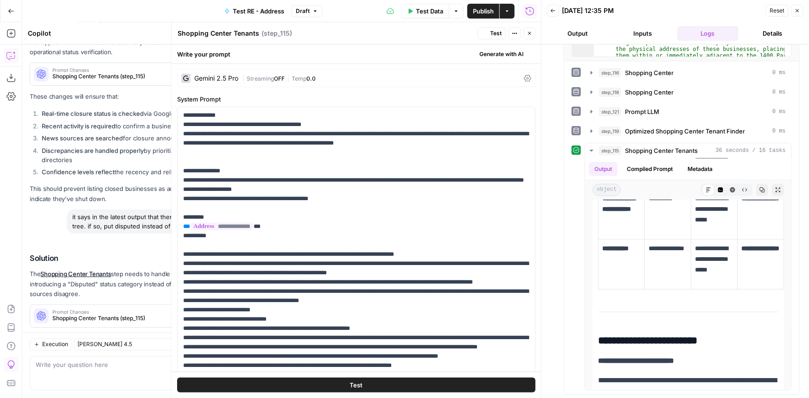
scroll to position [2786, 0]
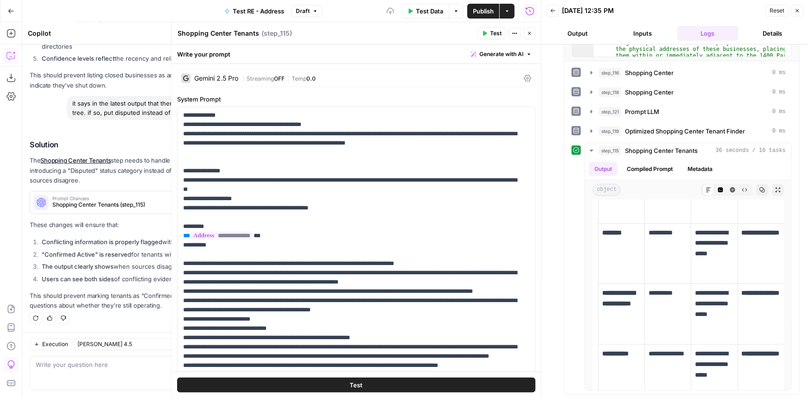
click at [499, 31] on span "Test" at bounding box center [496, 33] width 12 height 8
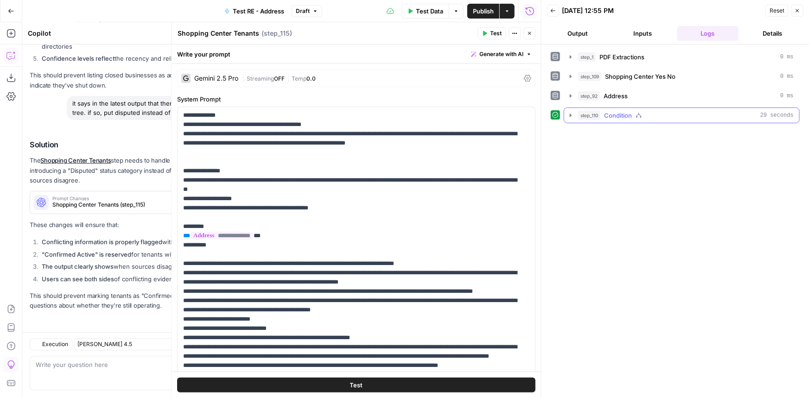
click at [649, 109] on button "step_110 Condition 29 seconds" at bounding box center [681, 115] width 235 height 15
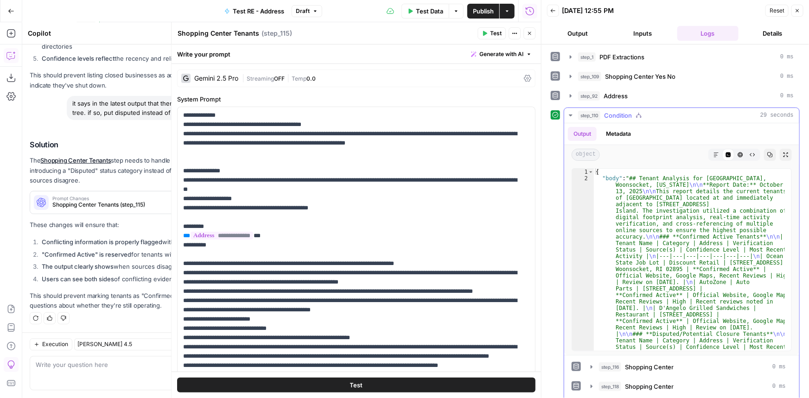
click at [714, 153] on icon "button" at bounding box center [717, 155] width 6 height 6
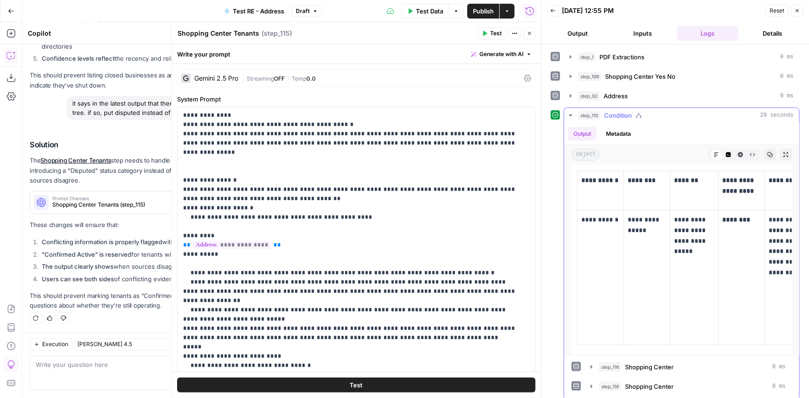
scroll to position [590, 0]
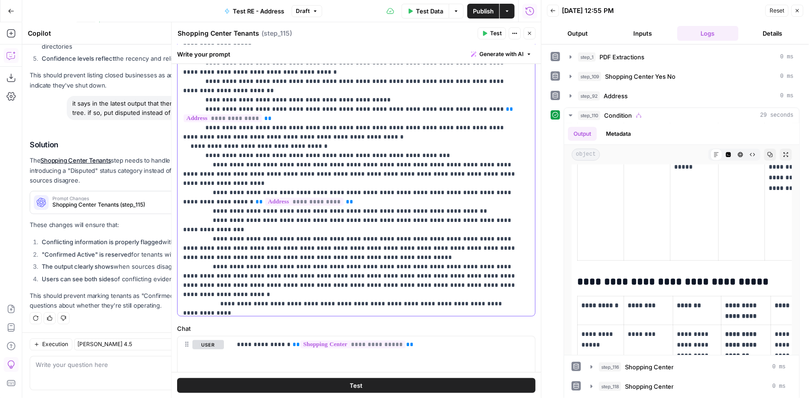
scroll to position [0, 0]
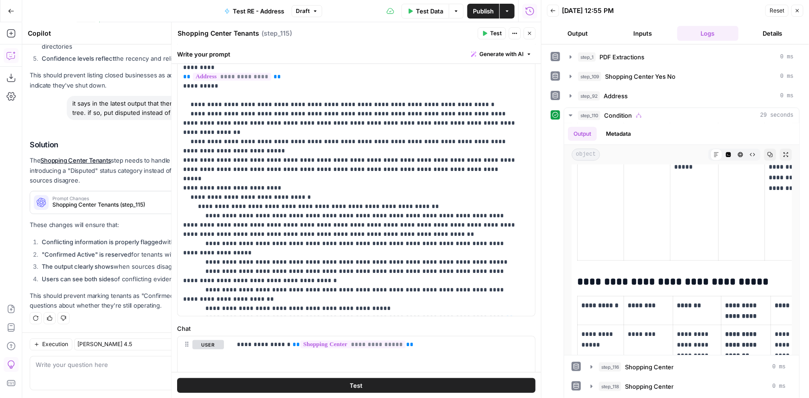
click at [442, 10] on span "Test Data" at bounding box center [429, 10] width 27 height 9
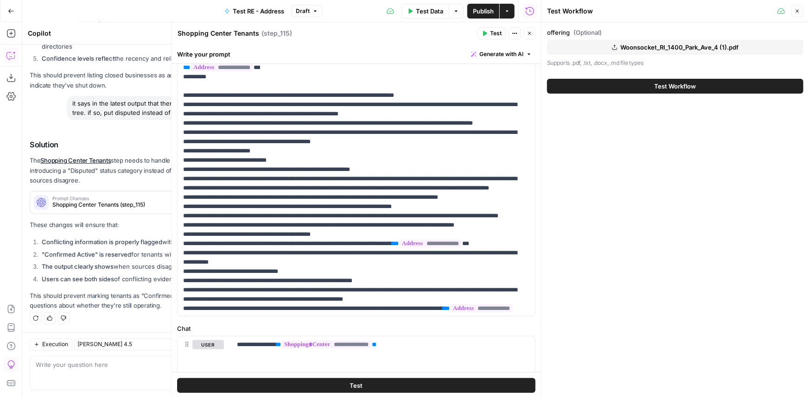
click at [656, 47] on span "Woonsocket_RI_1400_Park_Ave_4 (1).pdf" at bounding box center [680, 47] width 118 height 9
click at [690, 88] on span "Test Workflow" at bounding box center [676, 86] width 42 height 9
click at [682, 86] on span "Test Workflow" at bounding box center [676, 86] width 42 height 9
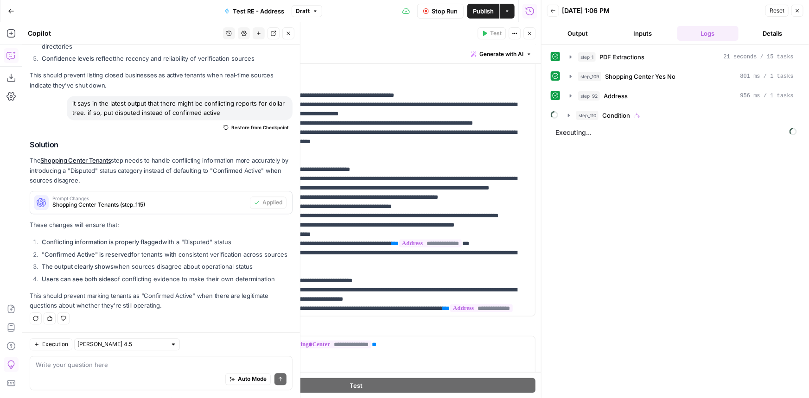
click at [652, 118] on div "step_110 Condition" at bounding box center [686, 115] width 218 height 9
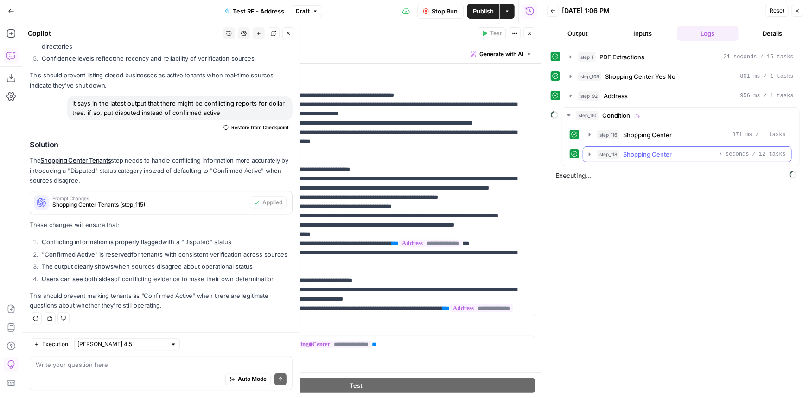
click at [651, 156] on span "Shopping Center" at bounding box center [647, 154] width 49 height 9
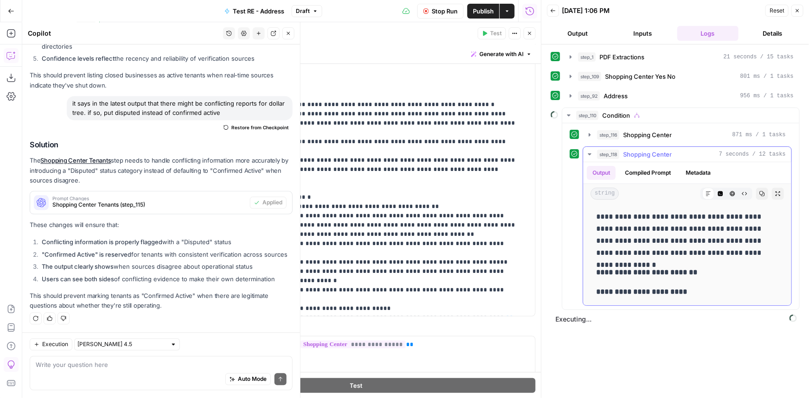
click at [651, 156] on span "Shopping Center" at bounding box center [647, 154] width 49 height 9
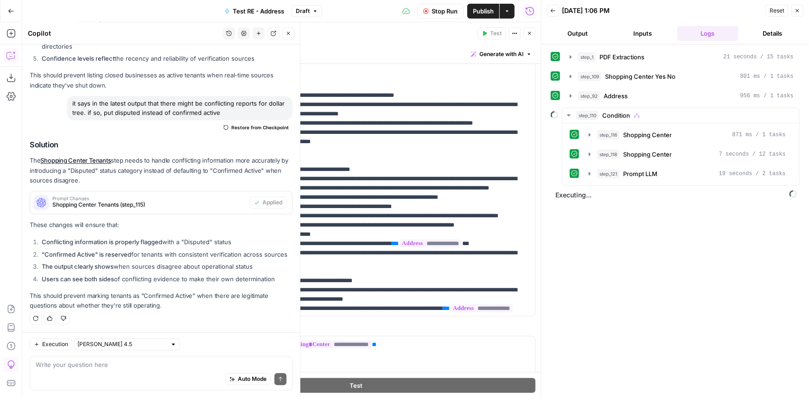
click at [667, 178] on button "step_121 Prompt LLM 19 seconds / 2 tasks" at bounding box center [687, 174] width 208 height 15
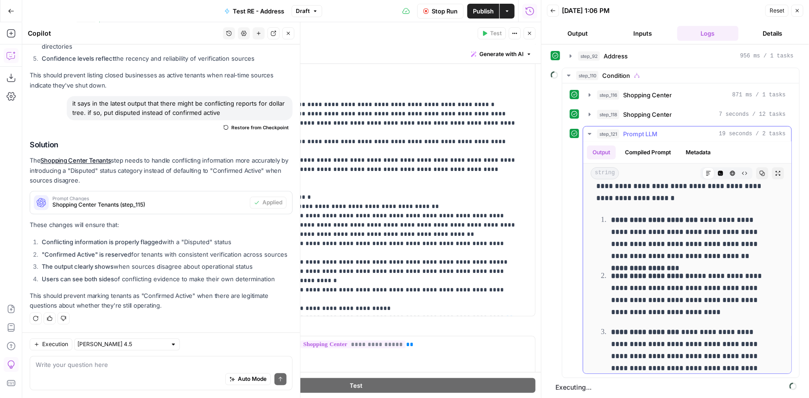
scroll to position [155, 0]
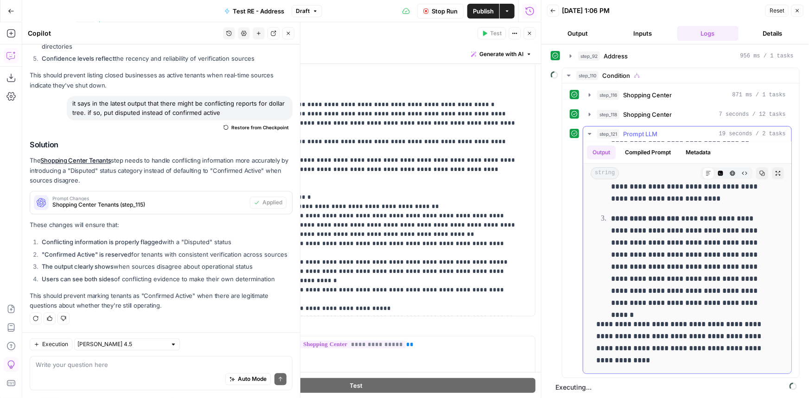
click at [655, 134] on span "Prompt LLM" at bounding box center [640, 133] width 34 height 9
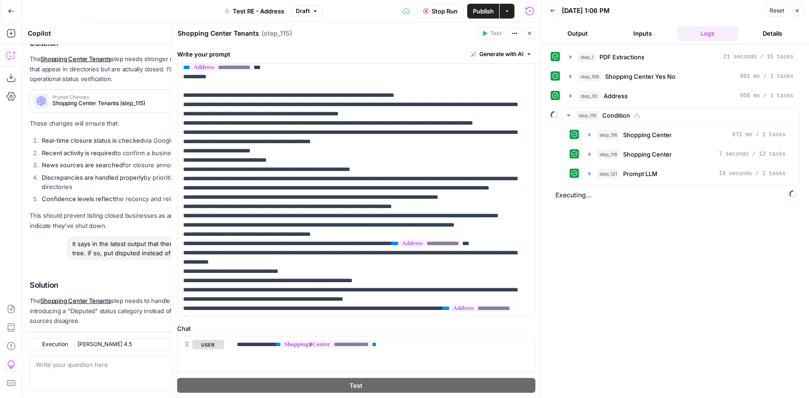
scroll to position [2786, 0]
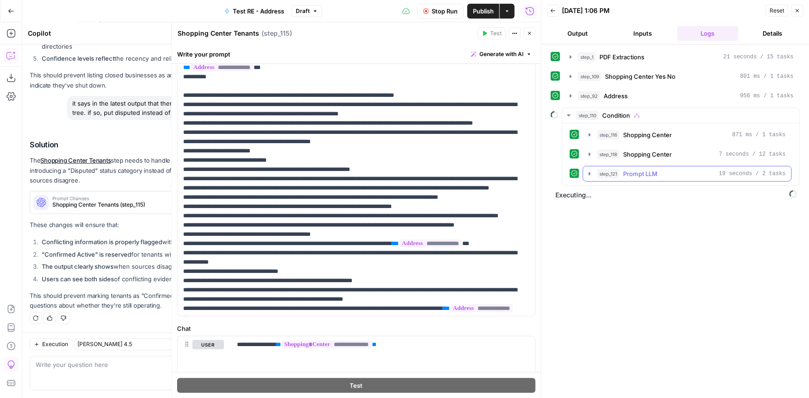
click at [660, 178] on button "step_121 Prompt LLM 19 seconds / 2 tasks" at bounding box center [687, 174] width 208 height 15
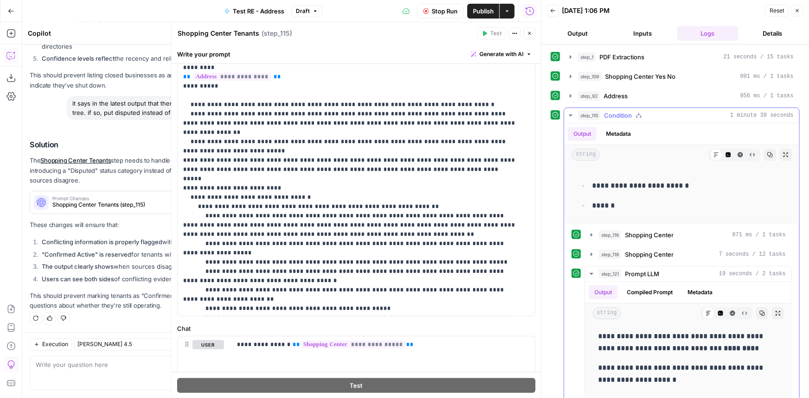
click at [643, 112] on div "step_110 Condition 1 minute 39 seconds" at bounding box center [686, 115] width 216 height 9
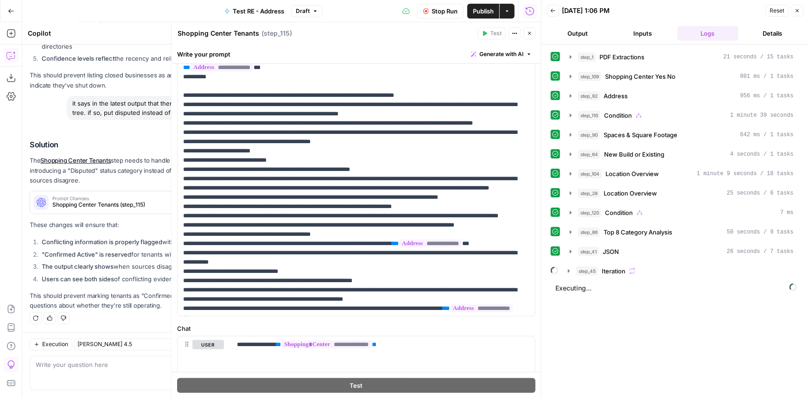
click at [447, 9] on span "Stop Run" at bounding box center [445, 10] width 26 height 9
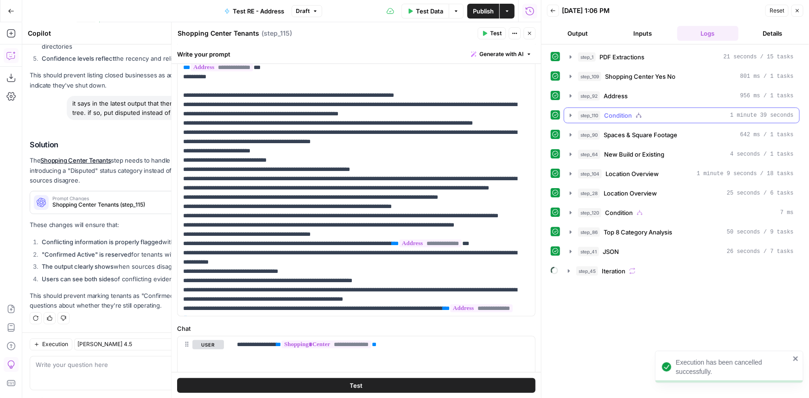
click at [689, 117] on div "step_110 Condition 1 minute 39 seconds" at bounding box center [686, 115] width 216 height 9
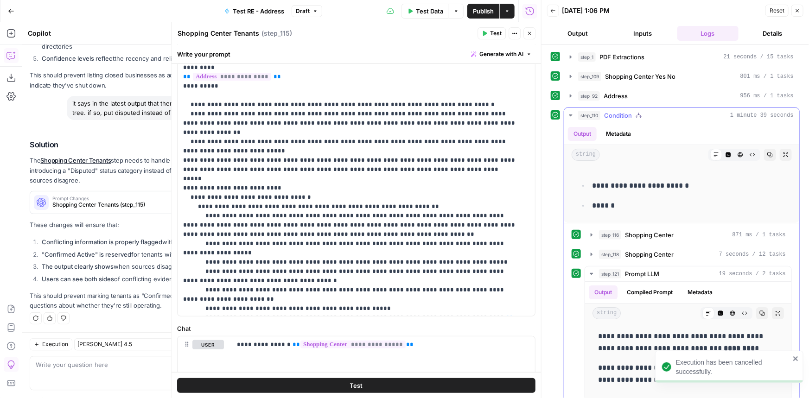
scroll to position [84, 0]
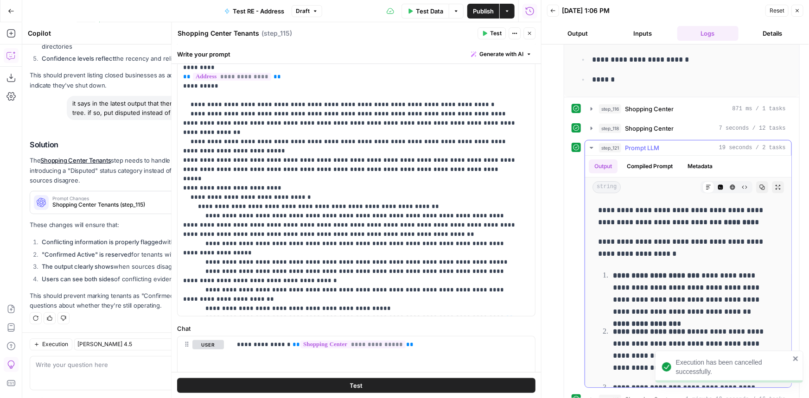
click at [652, 145] on span "Prompt LLM" at bounding box center [642, 147] width 34 height 9
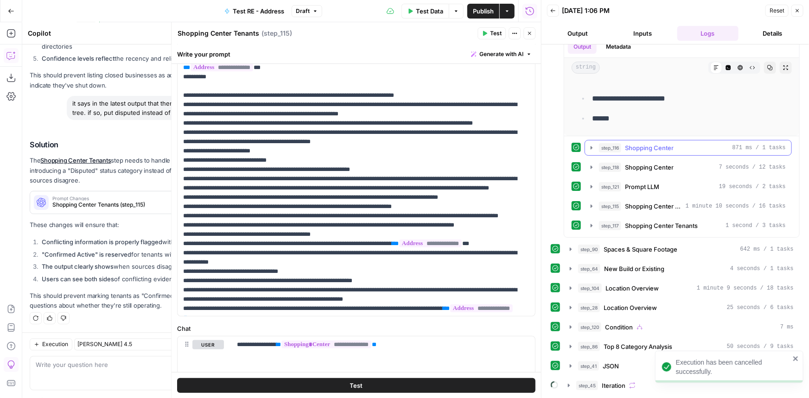
scroll to position [85, 0]
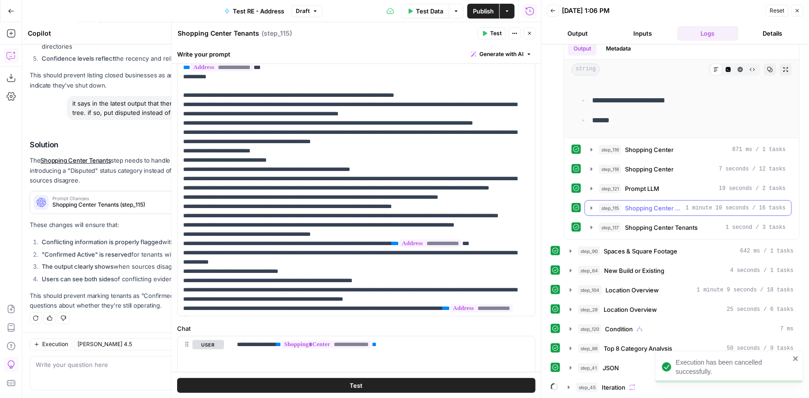
click at [662, 205] on span "Shopping Center Tenants" at bounding box center [653, 208] width 57 height 9
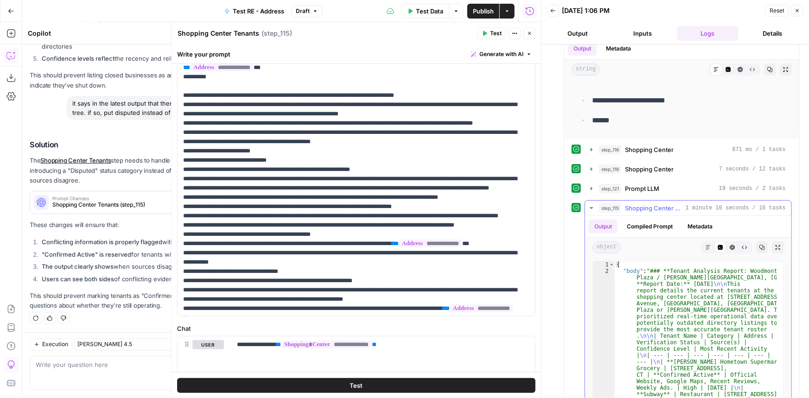
scroll to position [128, 0]
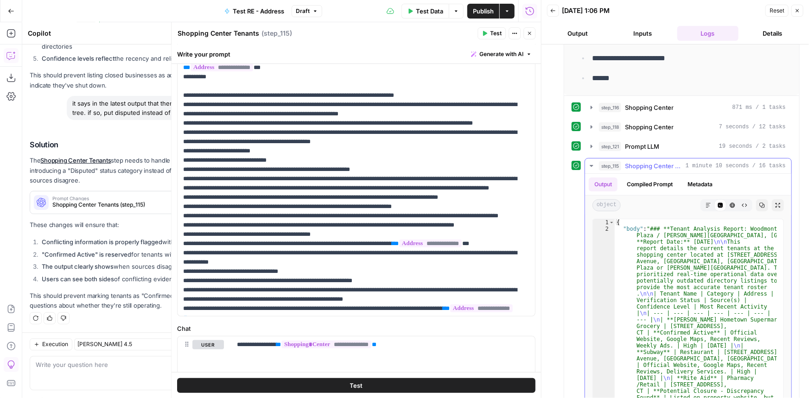
click at [706, 203] on icon "button" at bounding box center [709, 206] width 6 height 6
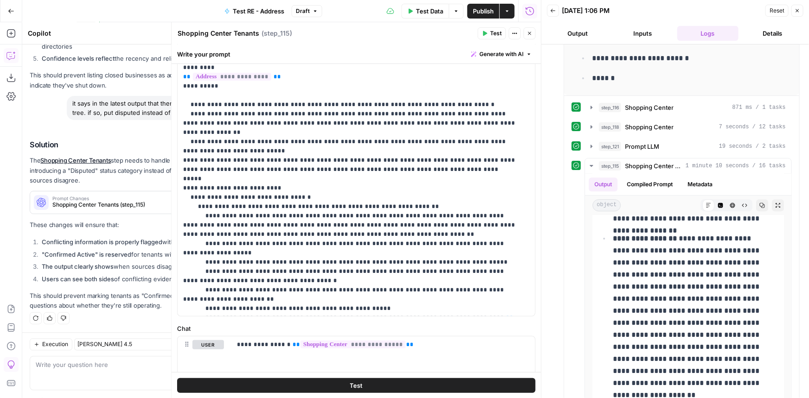
scroll to position [42, 0]
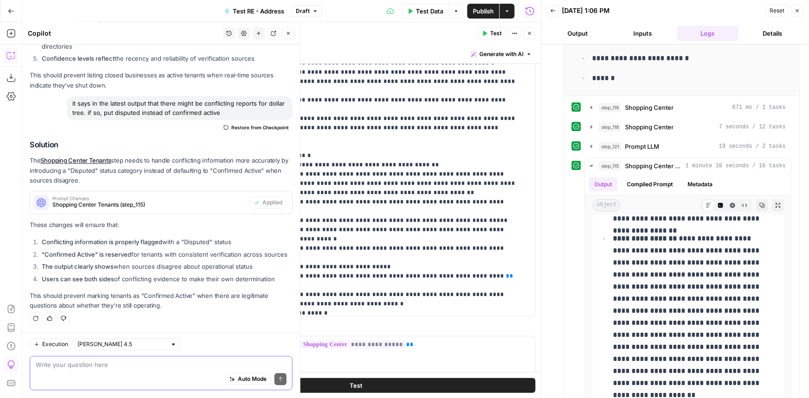
click at [131, 367] on textarea at bounding box center [161, 365] width 251 height 9
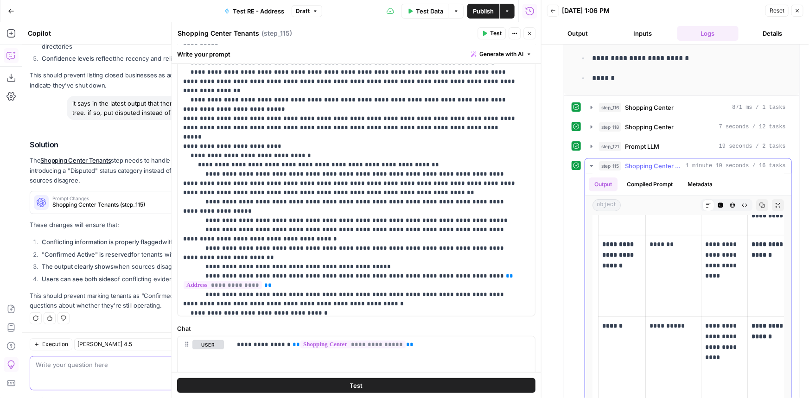
scroll to position [168, 0]
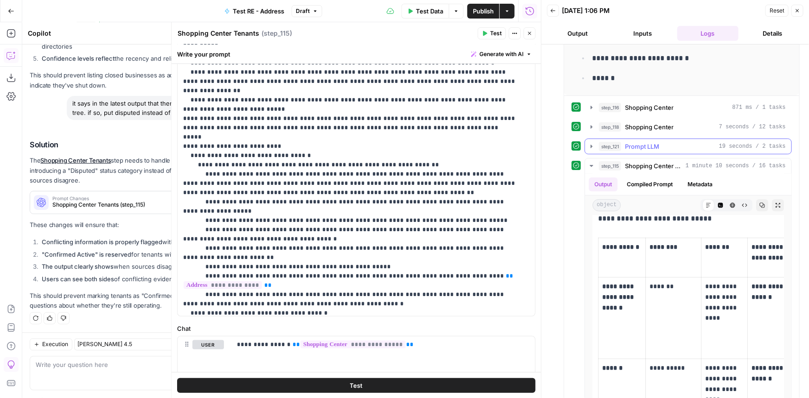
click at [663, 148] on div "step_121 Prompt LLM 19 seconds / 2 tasks" at bounding box center [692, 146] width 187 height 9
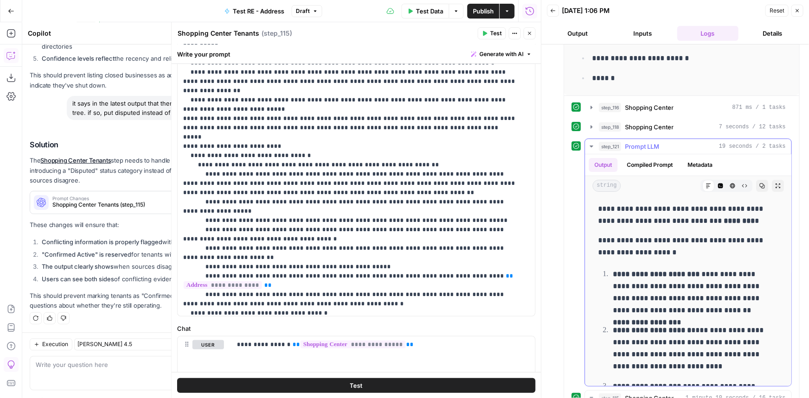
click at [663, 148] on div "step_121 Prompt LLM 19 seconds / 2 tasks" at bounding box center [692, 146] width 187 height 9
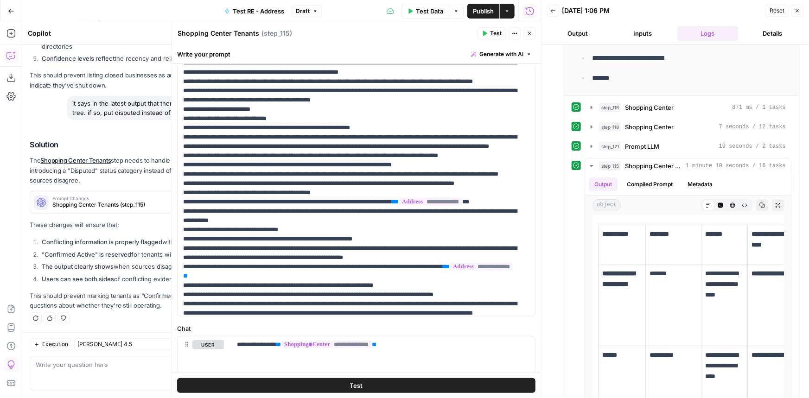
click at [531, 34] on icon "button" at bounding box center [530, 34] width 6 height 6
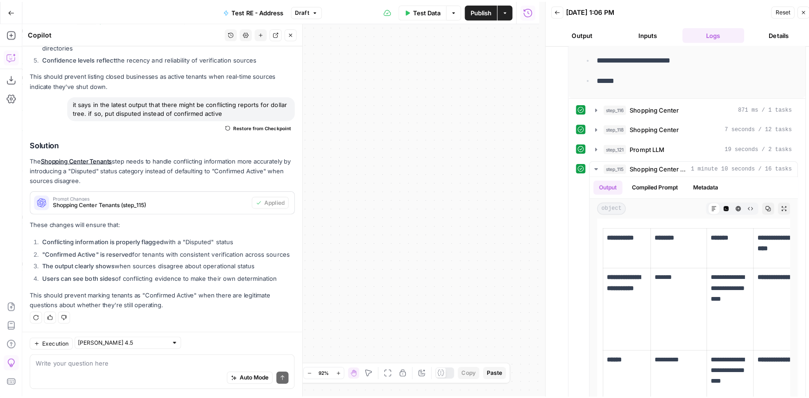
scroll to position [2786, 0]
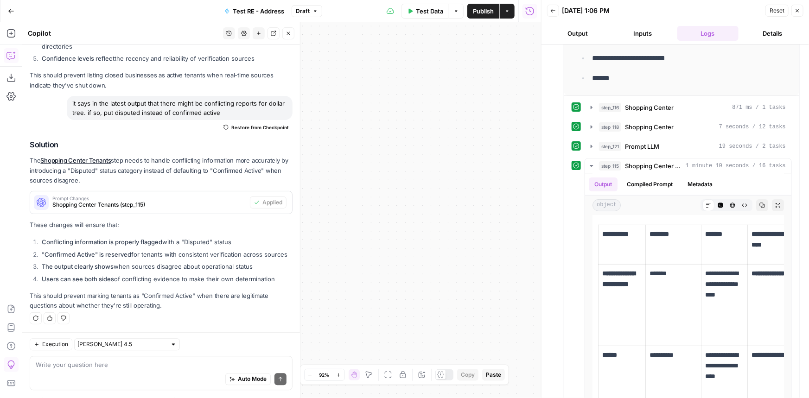
click at [289, 30] on button "Close" at bounding box center [288, 33] width 12 height 12
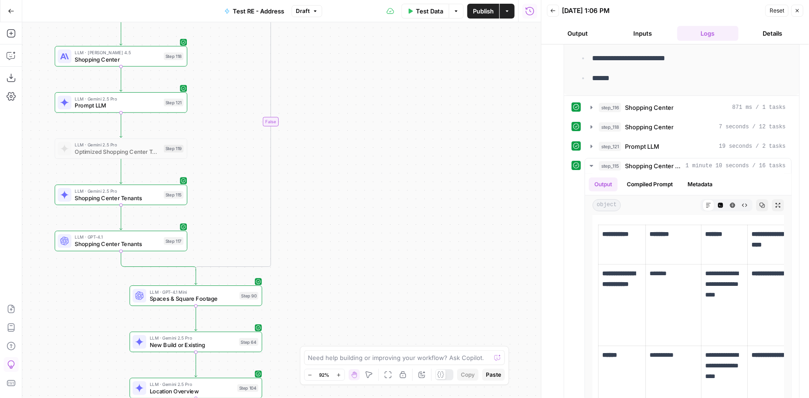
drag, startPoint x: 355, startPoint y: 191, endPoint x: 507, endPoint y: 176, distance: 153.3
click at [511, 175] on div "true true false false true false Workflow Input Settings Inputs LLM · Gemini 2.…" at bounding box center [281, 210] width 519 height 376
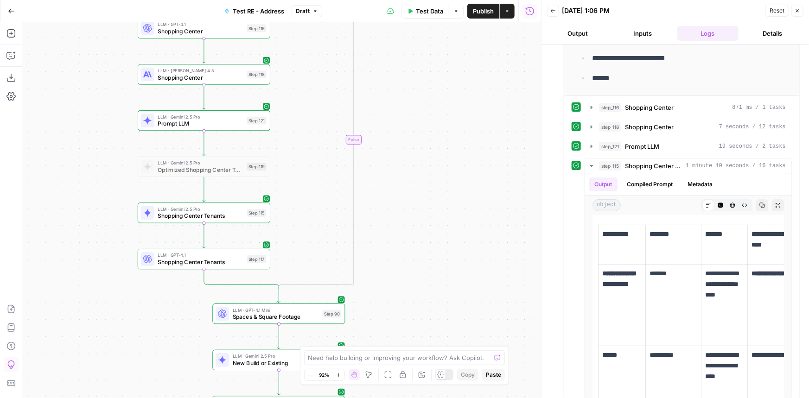
drag, startPoint x: 474, startPoint y: 167, endPoint x: 508, endPoint y: 196, distance: 44.8
click at [508, 196] on div "true true false false true false Workflow Input Settings Inputs LLM · Gemini 2.…" at bounding box center [281, 210] width 519 height 376
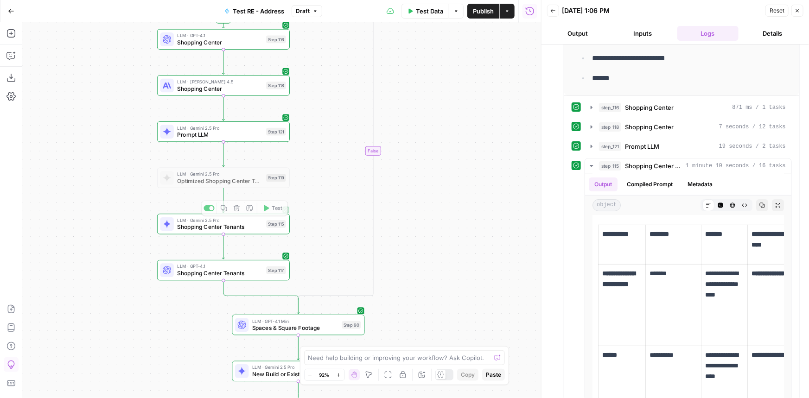
drag, startPoint x: 473, startPoint y: 116, endPoint x: 493, endPoint y: 192, distance: 78.3
click at [493, 192] on div "true true false false true false Workflow Input Settings Inputs LLM · Gemini 2.…" at bounding box center [281, 210] width 519 height 376
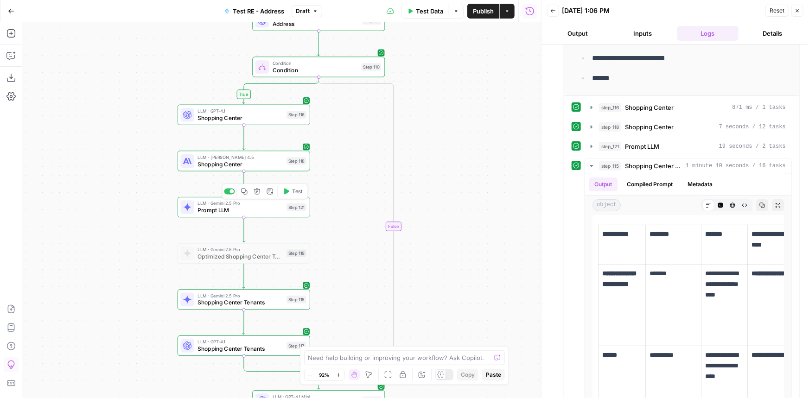
click at [282, 209] on span "Prompt LLM" at bounding box center [241, 210] width 86 height 8
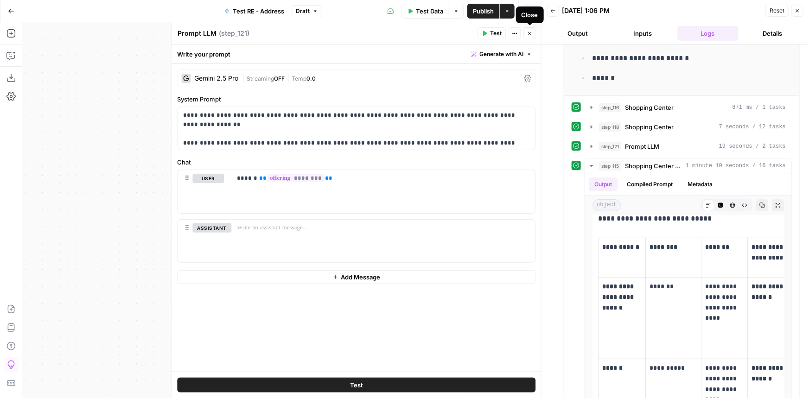
click at [533, 32] on button "Close" at bounding box center [530, 33] width 12 height 12
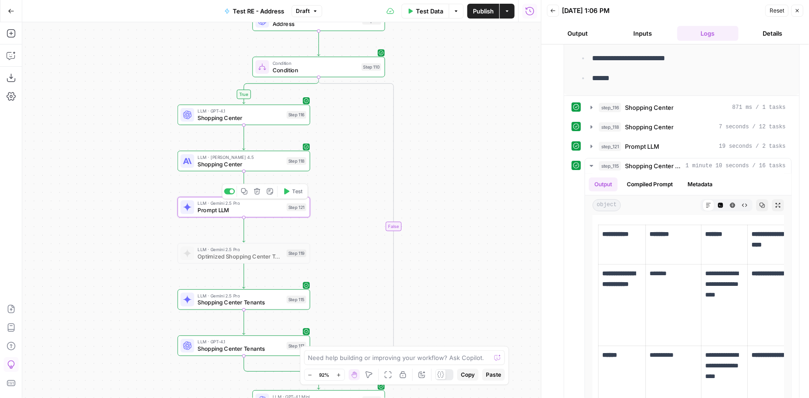
click at [293, 193] on span "Test" at bounding box center [297, 192] width 10 height 8
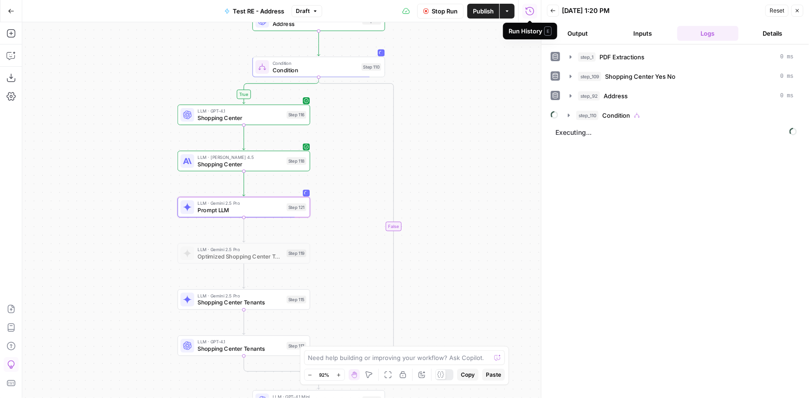
click at [439, 5] on button "Stop Run" at bounding box center [440, 11] width 46 height 15
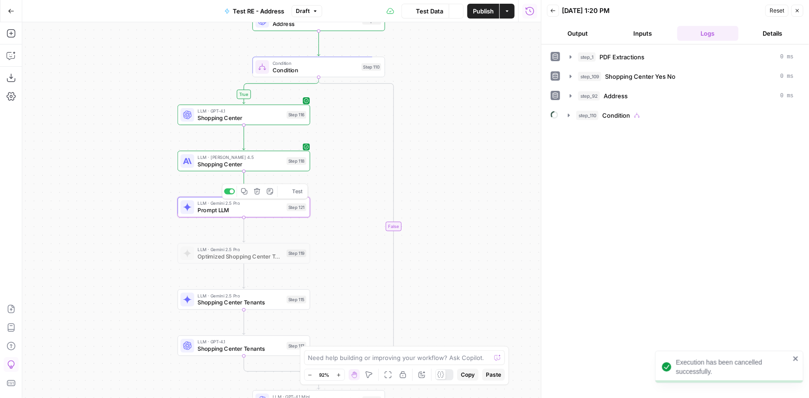
click at [233, 192] on div at bounding box center [232, 191] width 4 height 4
click at [255, 297] on span "LLM · Gemini 2.5 Pro" at bounding box center [241, 296] width 86 height 7
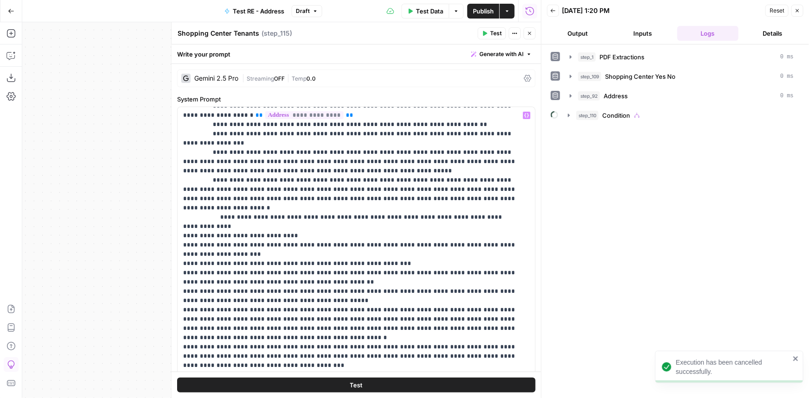
scroll to position [506, 0]
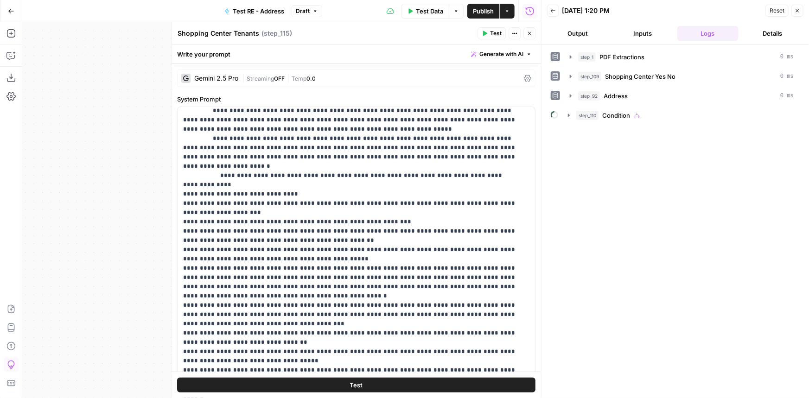
click at [498, 35] on span "Test" at bounding box center [496, 33] width 12 height 8
drag, startPoint x: 672, startPoint y: 115, endPoint x: 690, endPoint y: 109, distance: 19.4
click at [682, 118] on div "step_1 PDF Extractions 0 ms step_109 Shopping Center Yes No 0 ms step_92 Addres…" at bounding box center [675, 86] width 249 height 74
click at [690, 109] on button "step_110 Condition 1 minute 5 seconds" at bounding box center [681, 115] width 235 height 15
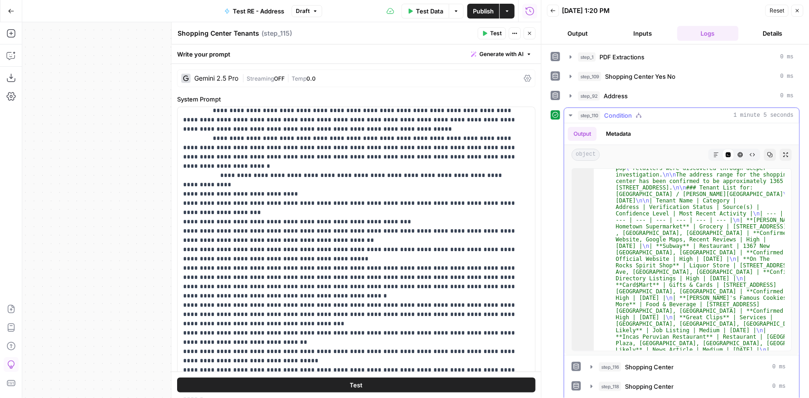
scroll to position [62, 0]
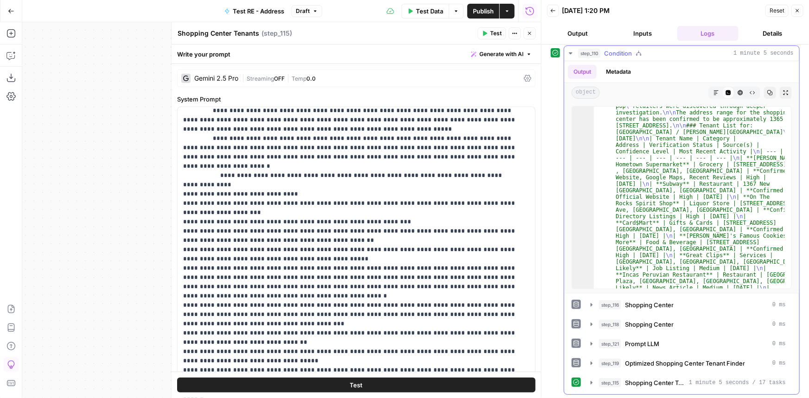
click at [640, 376] on button "step_115 Shopping Center Tenants 1 minute 5 seconds / 17 tasks" at bounding box center [688, 383] width 206 height 15
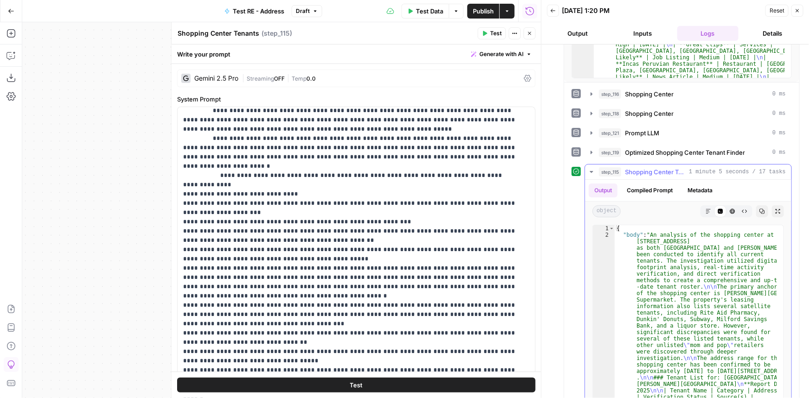
click at [706, 209] on icon "button" at bounding box center [708, 211] width 5 height 5
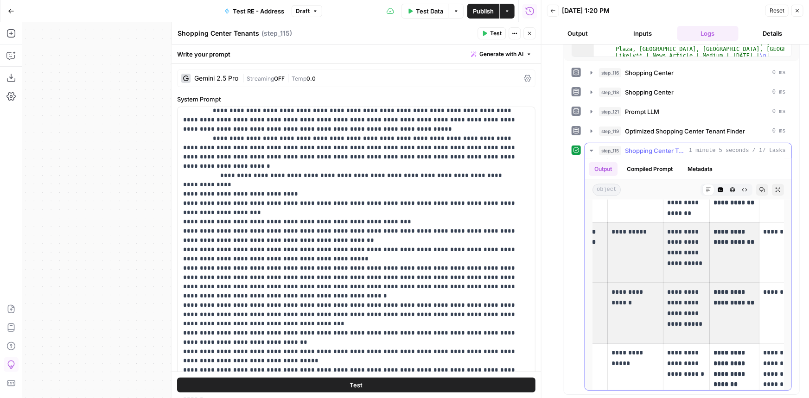
scroll to position [0, 138]
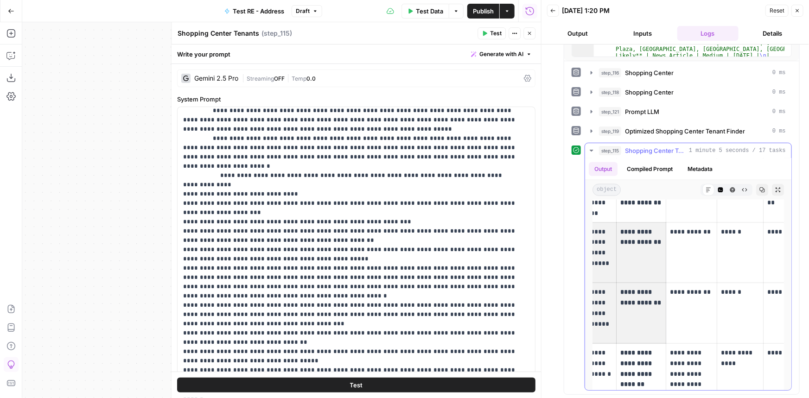
drag, startPoint x: 622, startPoint y: 294, endPoint x: 754, endPoint y: 285, distance: 131.5
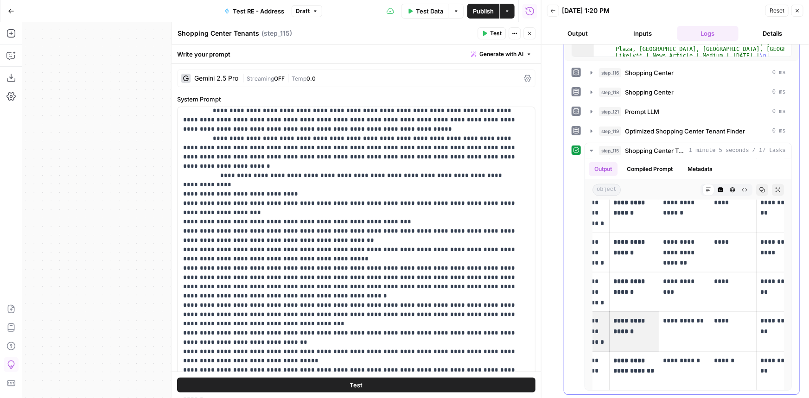
scroll to position [0, 0]
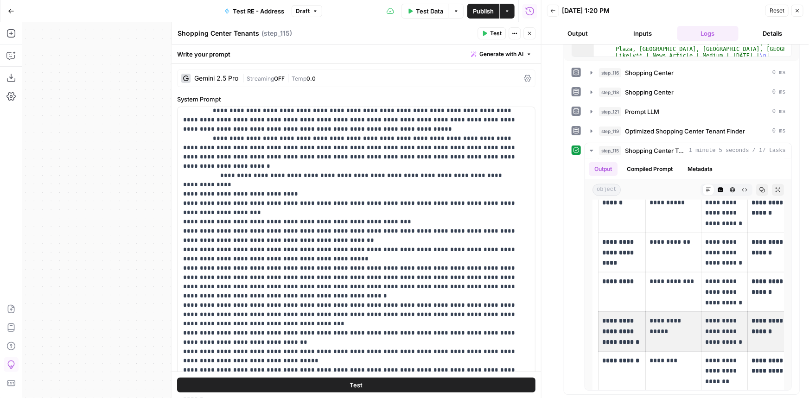
drag, startPoint x: 640, startPoint y: 318, endPoint x: 557, endPoint y: 315, distance: 83.1
click at [557, 315] on div "step_110 Condition 1 minute 5 seconds Output Metadata object Markdown Code Edit…" at bounding box center [675, 104] width 249 height 582
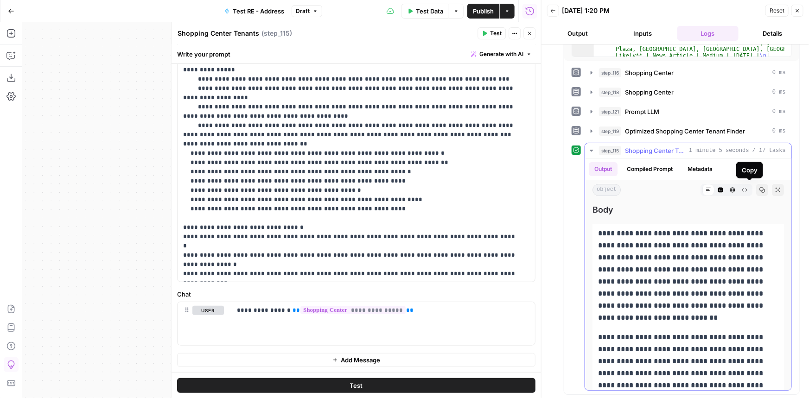
click at [760, 192] on icon "button" at bounding box center [763, 190] width 6 height 6
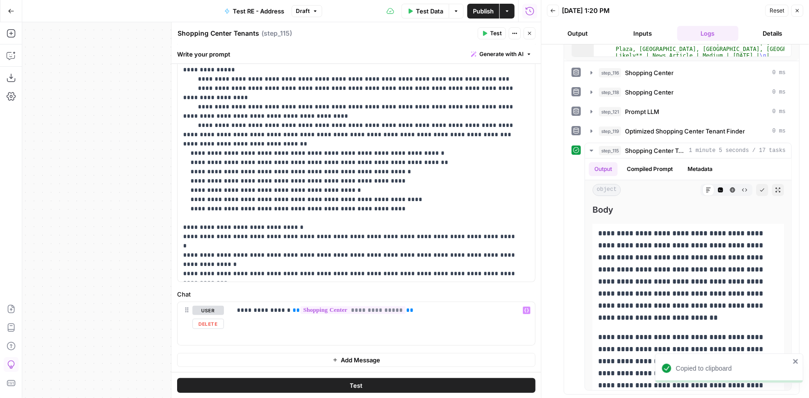
click at [334, 358] on icon "button" at bounding box center [336, 361] width 6 height 6
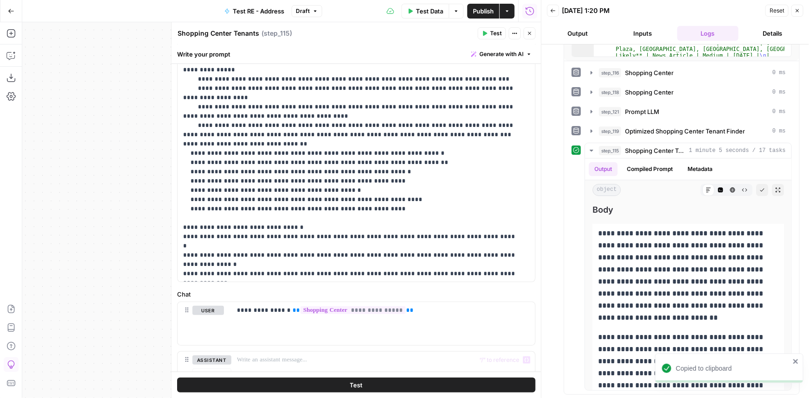
scroll to position [252, 0]
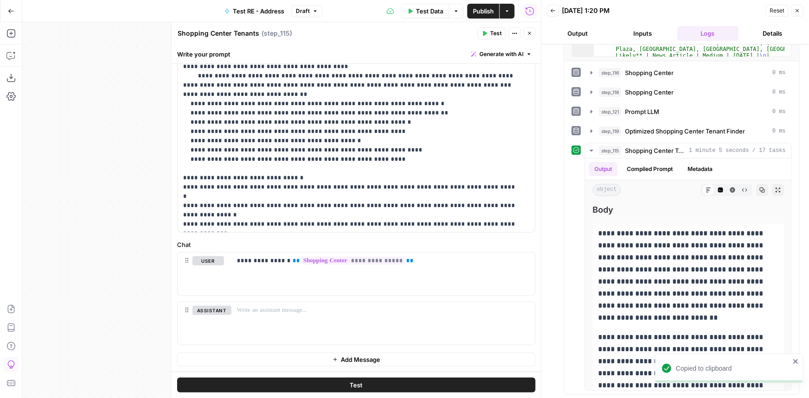
click at [316, 362] on button "Add Message" at bounding box center [356, 360] width 359 height 14
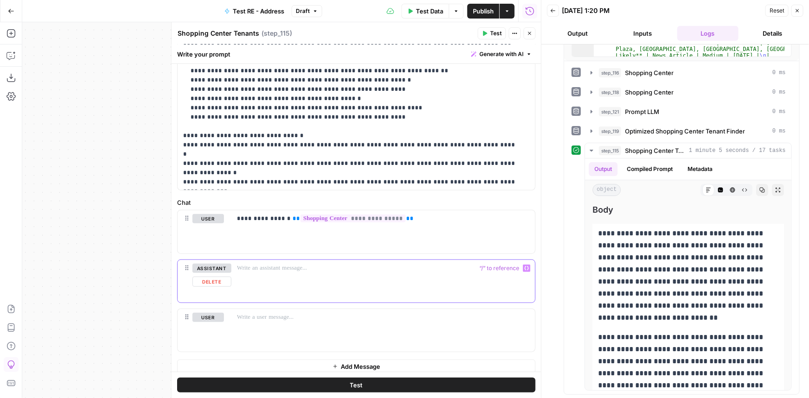
click at [256, 272] on p at bounding box center [383, 268] width 293 height 9
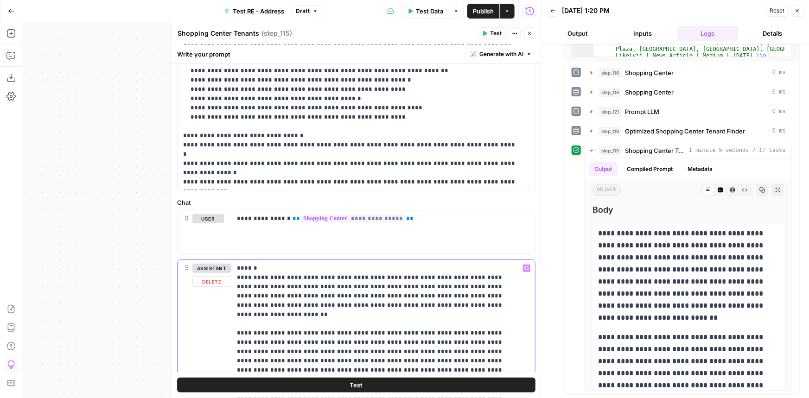
scroll to position [210, 0]
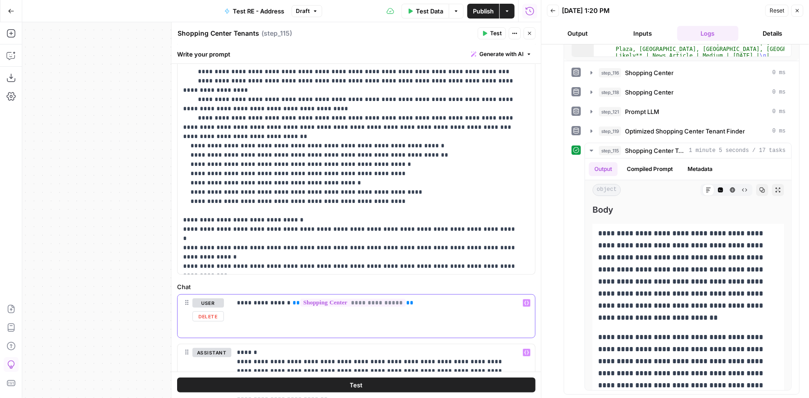
drag, startPoint x: 390, startPoint y: 306, endPoint x: 232, endPoint y: 282, distance: 159.8
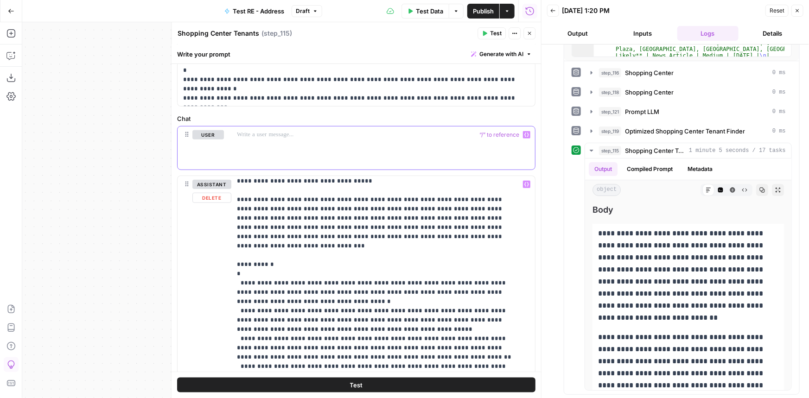
scroll to position [589, 0]
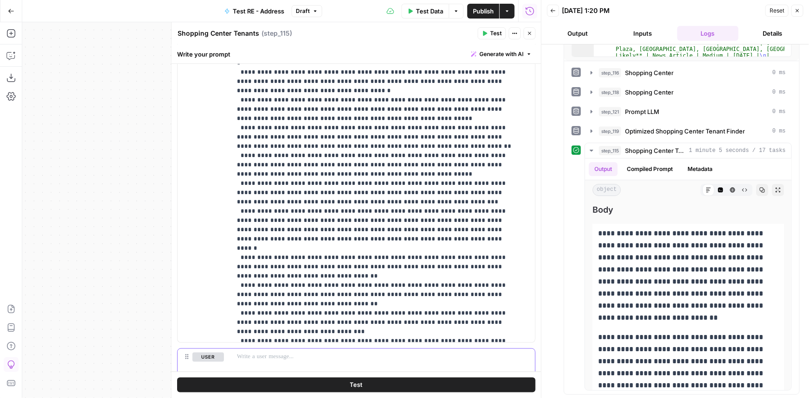
click at [454, 353] on p at bounding box center [383, 357] width 293 height 9
paste div
click at [239, 356] on p "**********" at bounding box center [380, 357] width 287 height 9
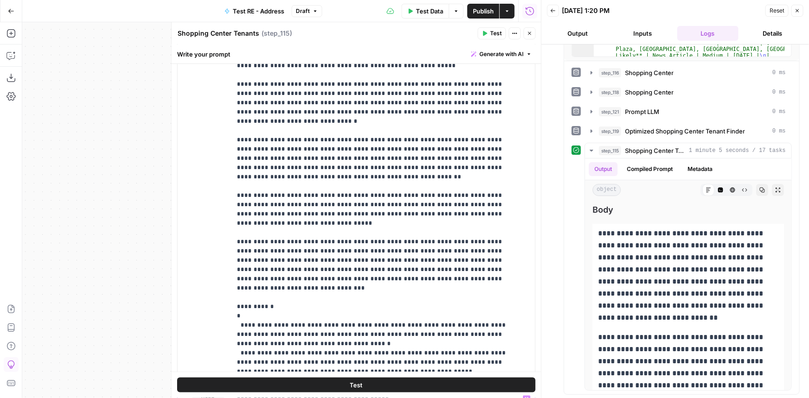
scroll to position [636, 0]
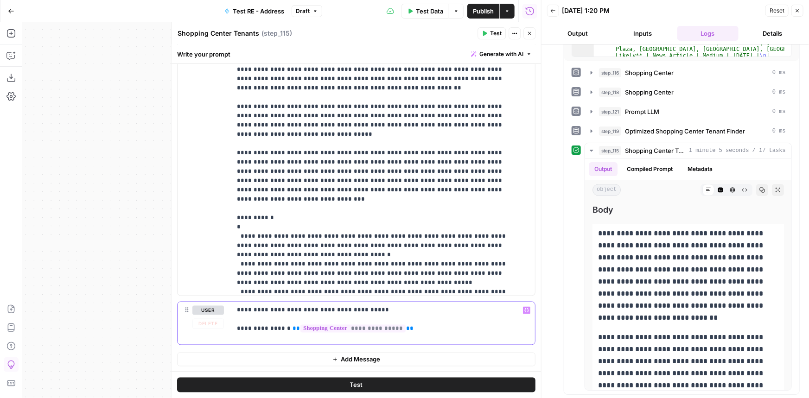
click at [367, 309] on p "**********" at bounding box center [380, 320] width 287 height 28
click at [406, 326] on span "**" at bounding box center [409, 329] width 7 height 6
drag, startPoint x: 366, startPoint y: 307, endPoint x: 226, endPoint y: 307, distance: 140.1
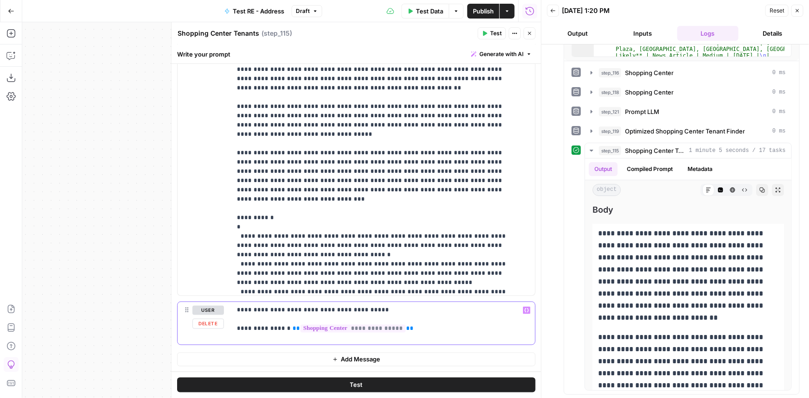
click at [226, 307] on div "**********" at bounding box center [357, 323] width 358 height 43
copy p "**********"
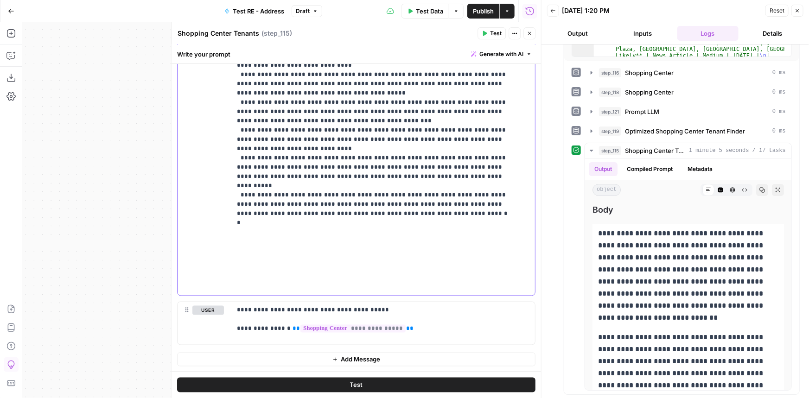
drag, startPoint x: 235, startPoint y: 151, endPoint x: 468, endPoint y: 350, distance: 306.9
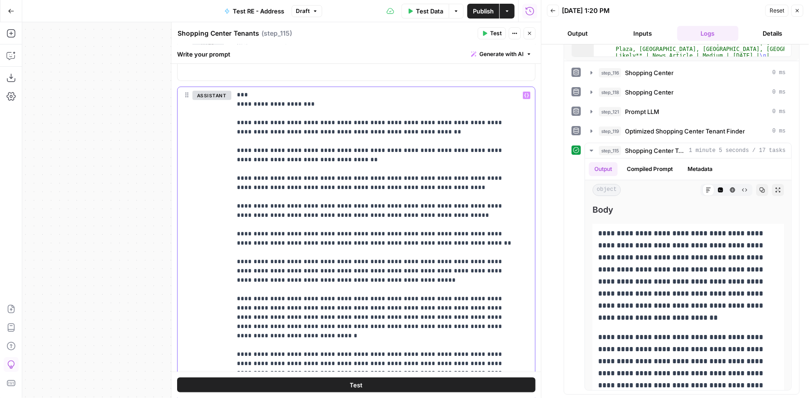
scroll to position [299, 0]
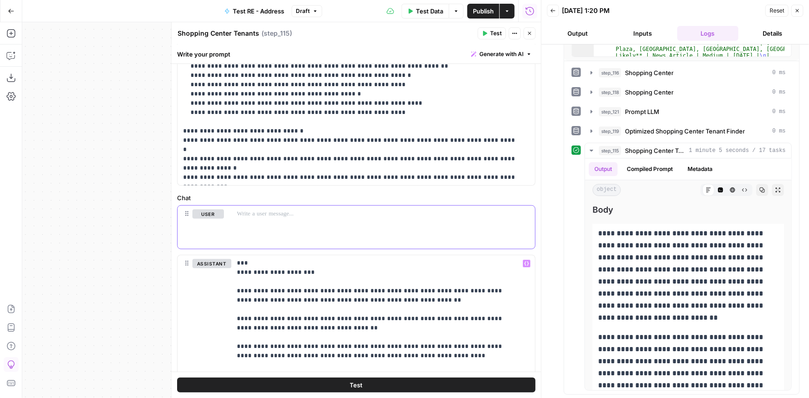
click at [383, 221] on div at bounding box center [383, 227] width 304 height 43
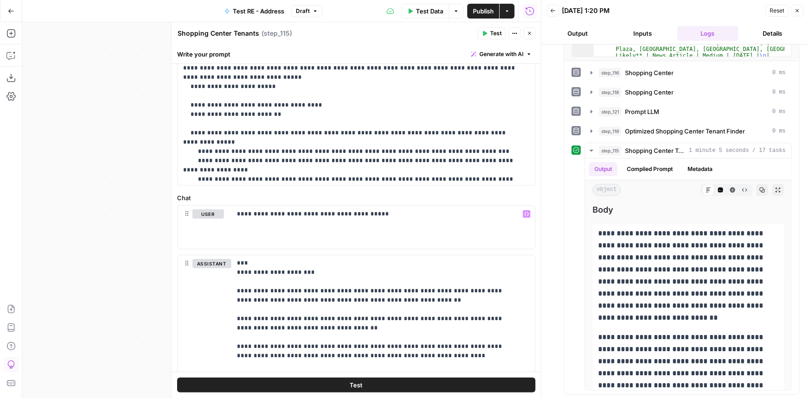
click at [402, 383] on button "Test" at bounding box center [356, 385] width 359 height 15
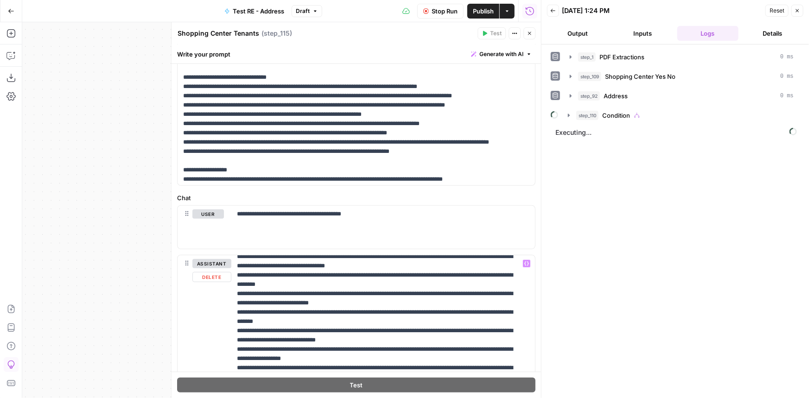
scroll to position [0, 0]
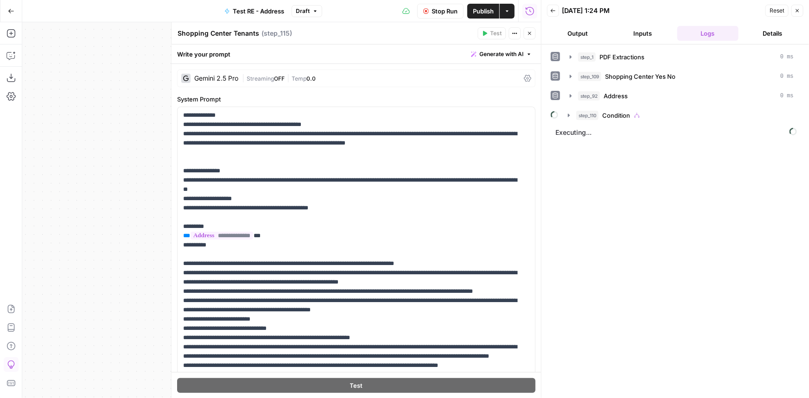
scroll to position [546, 0]
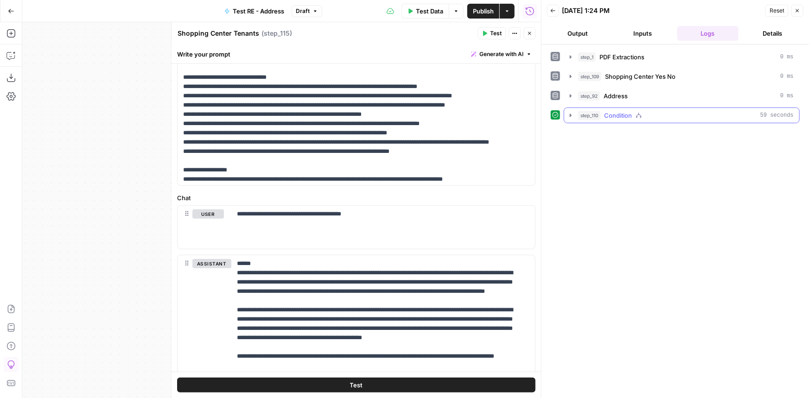
click at [655, 113] on div "step_110 Condition 59 seconds" at bounding box center [686, 115] width 216 height 9
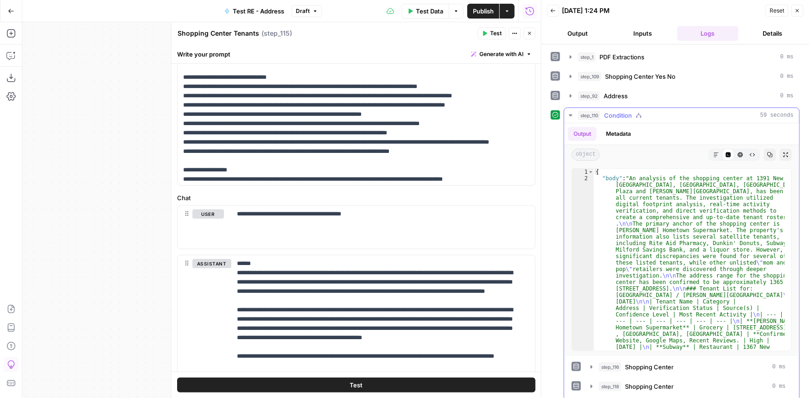
scroll to position [101, 0]
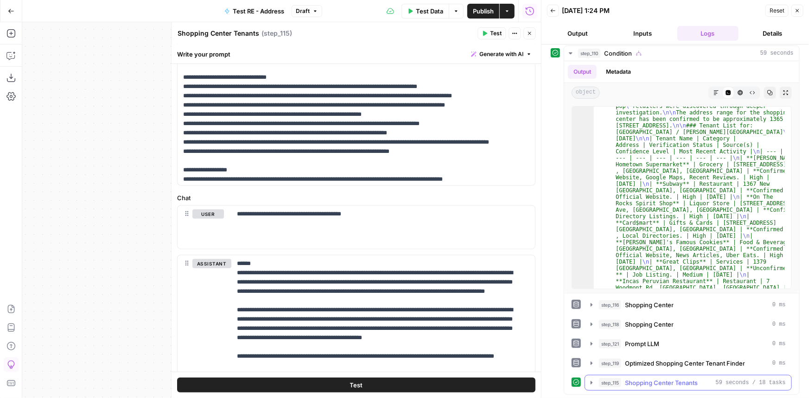
click at [674, 385] on span "Shopping Center Tenants" at bounding box center [661, 382] width 73 height 9
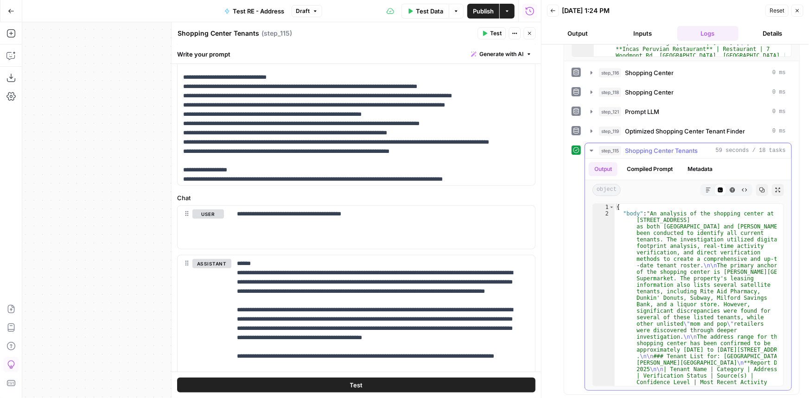
scroll to position [76, 0]
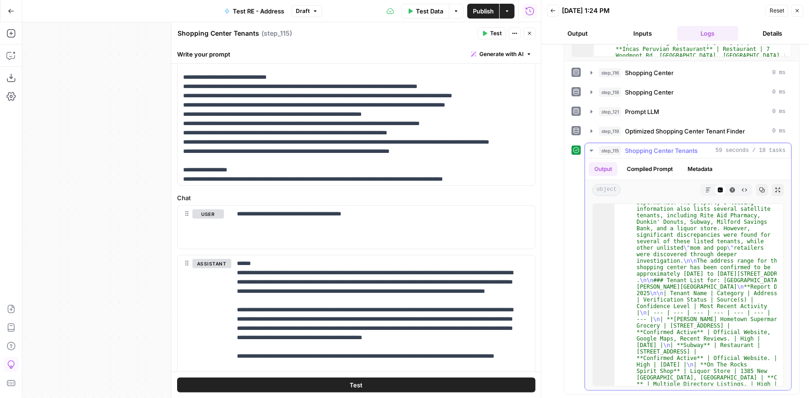
click at [706, 188] on icon "button" at bounding box center [709, 190] width 6 height 6
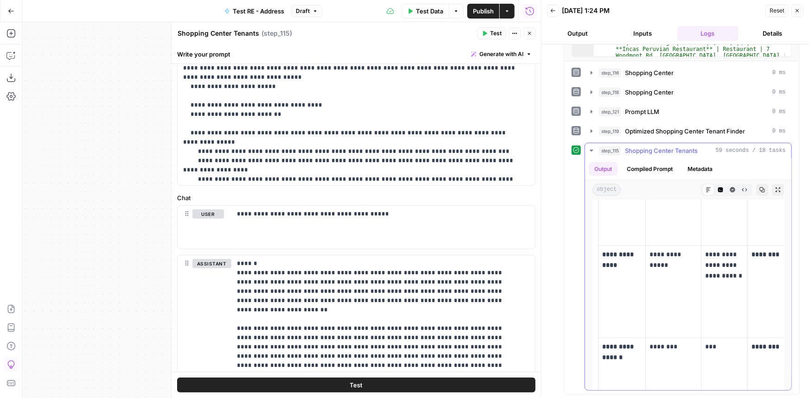
scroll to position [1012, 0]
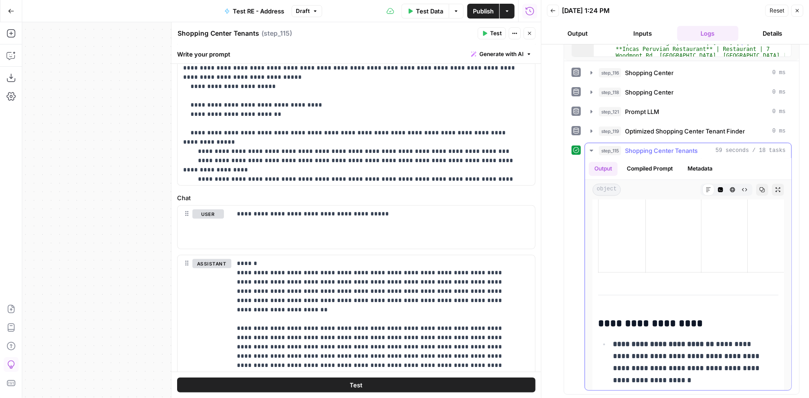
click at [636, 149] on span "Shopping Center Tenants" at bounding box center [661, 150] width 73 height 9
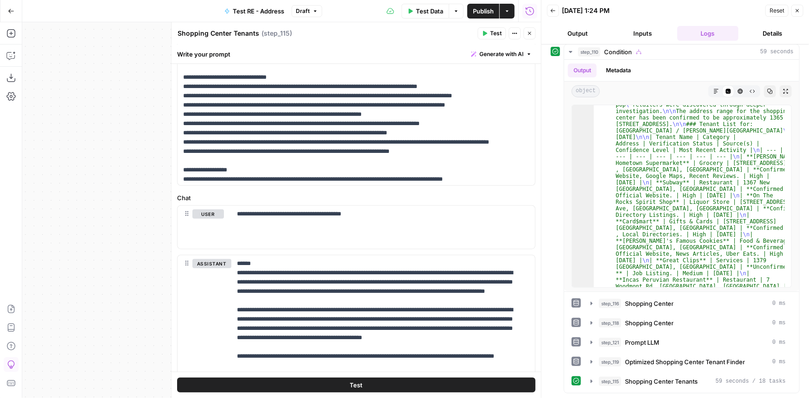
scroll to position [63, 0]
click at [530, 36] on icon "button" at bounding box center [530, 34] width 6 height 6
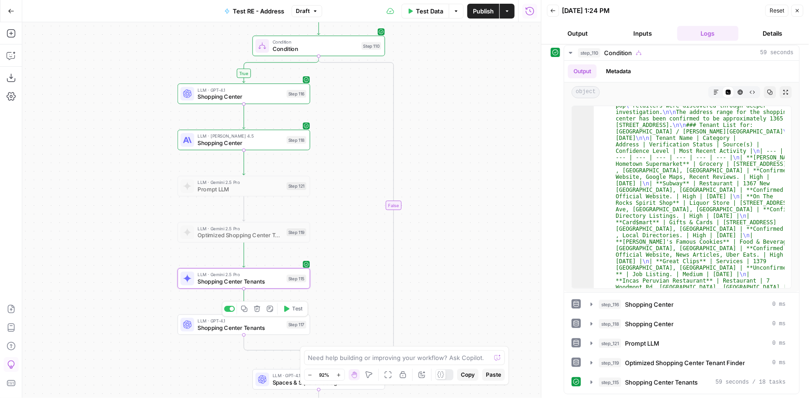
click at [297, 311] on span "Test" at bounding box center [297, 309] width 10 height 8
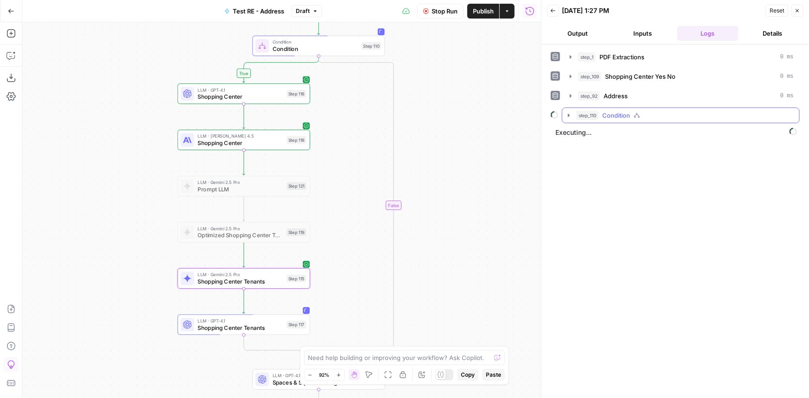
click at [624, 111] on span "Condition" at bounding box center [616, 115] width 28 height 9
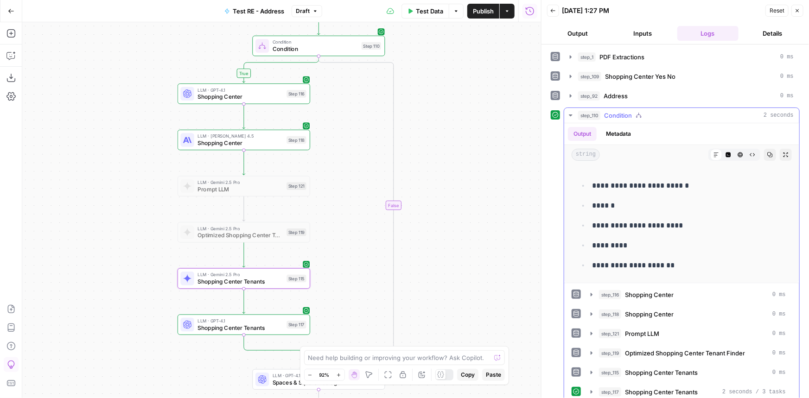
click at [652, 115] on div "step_110 Condition 2 seconds" at bounding box center [686, 115] width 216 height 9
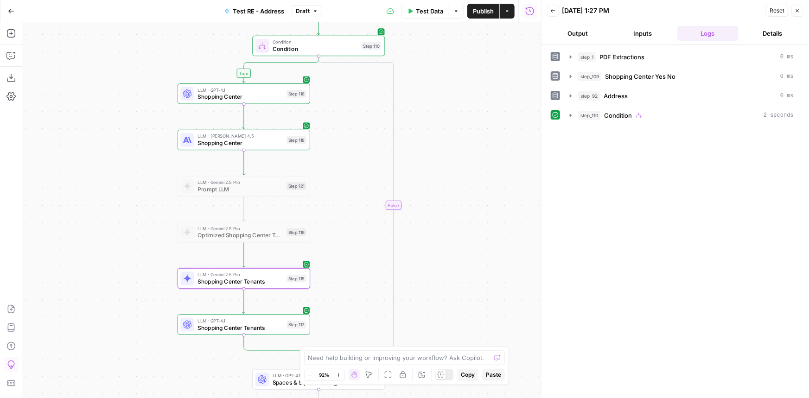
click at [430, 13] on span "Test Data" at bounding box center [429, 10] width 27 height 9
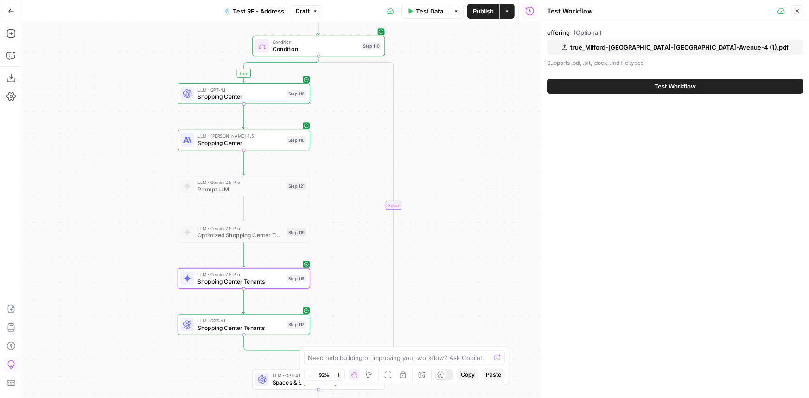
click at [668, 45] on span "true_Milford-[GEOGRAPHIC_DATA]-[GEOGRAPHIC_DATA]-Avenue-4 (1).pdf" at bounding box center [679, 47] width 218 height 9
click at [649, 87] on button "Test Workflow" at bounding box center [675, 86] width 256 height 15
click at [700, 85] on button "Test Workflow" at bounding box center [675, 86] width 256 height 15
click at [691, 88] on span "Test Workflow" at bounding box center [676, 86] width 42 height 9
click at [489, 13] on span "Publish" at bounding box center [483, 10] width 21 height 9
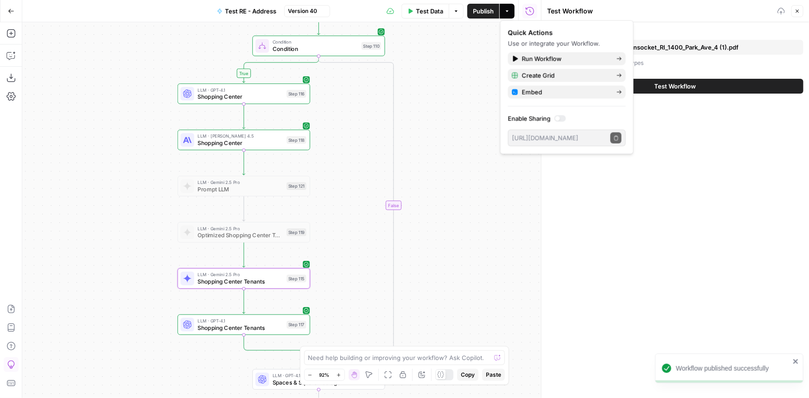
click at [693, 79] on button "Test Workflow" at bounding box center [675, 86] width 256 height 15
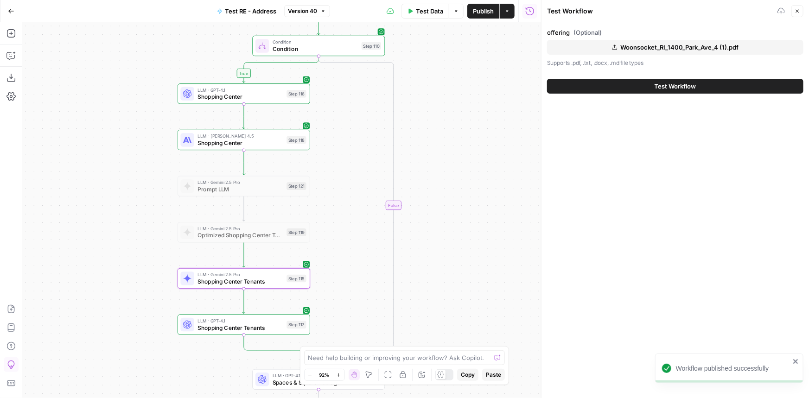
click at [693, 83] on span "Test Workflow" at bounding box center [676, 86] width 42 height 9
click at [685, 139] on div "offering (Optional) Woonsocket_RI_1400_Park_Ave_4 (1).pdf Supports .pdf, .txt, …" at bounding box center [676, 210] width 268 height 376
click at [687, 84] on span "Test Workflow" at bounding box center [676, 86] width 42 height 9
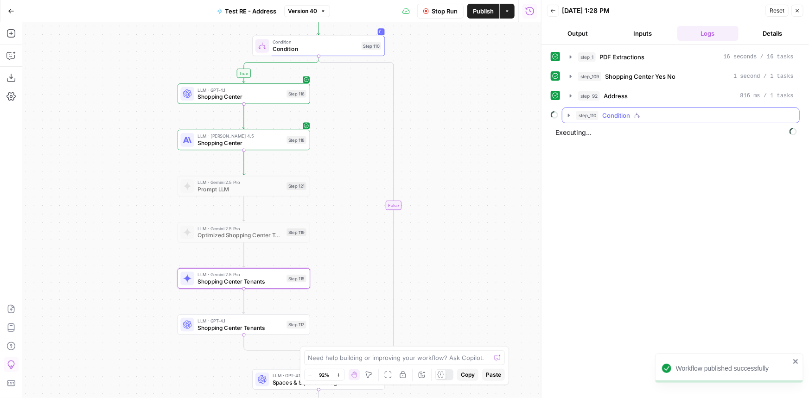
click at [610, 114] on span "Condition" at bounding box center [616, 115] width 28 height 9
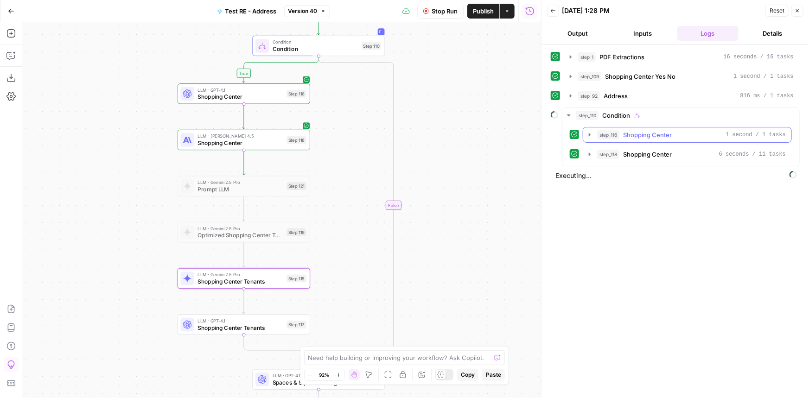
click at [634, 139] on button "step_116 Shopping Center 1 second / 1 tasks" at bounding box center [687, 135] width 208 height 15
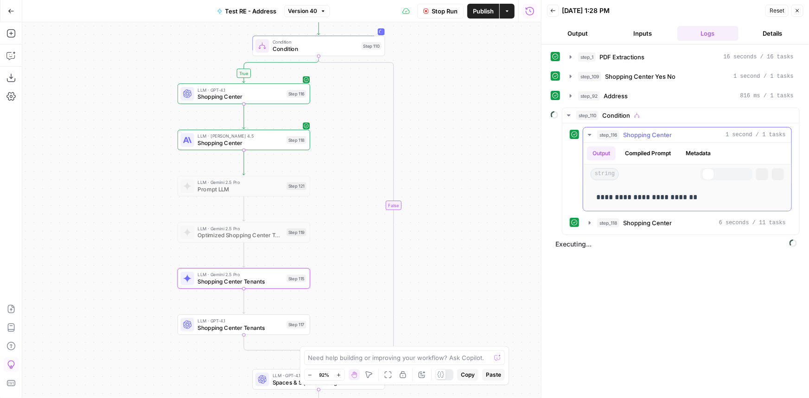
click at [634, 139] on button "step_116 Shopping Center 1 second / 1 tasks" at bounding box center [687, 135] width 208 height 15
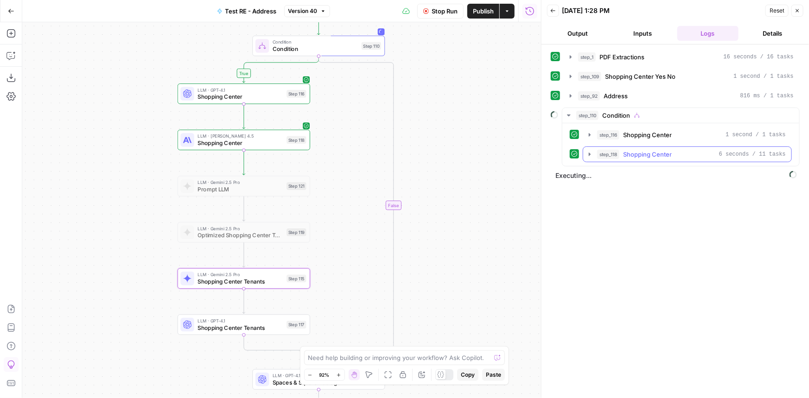
click at [631, 158] on span "Shopping Center" at bounding box center [647, 154] width 49 height 9
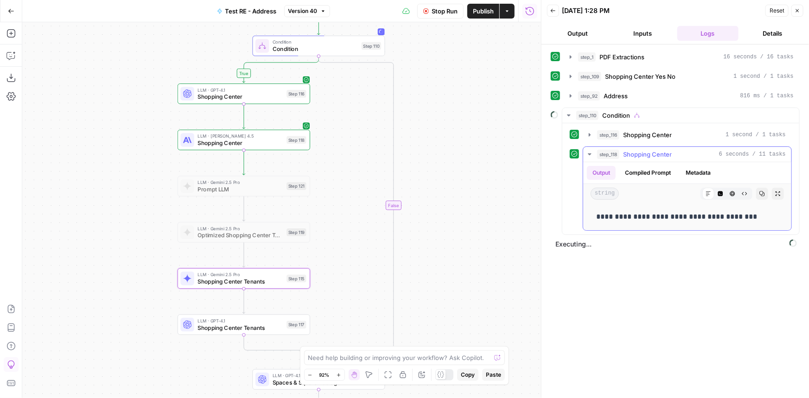
click at [631, 158] on span "Shopping Center" at bounding box center [647, 154] width 49 height 9
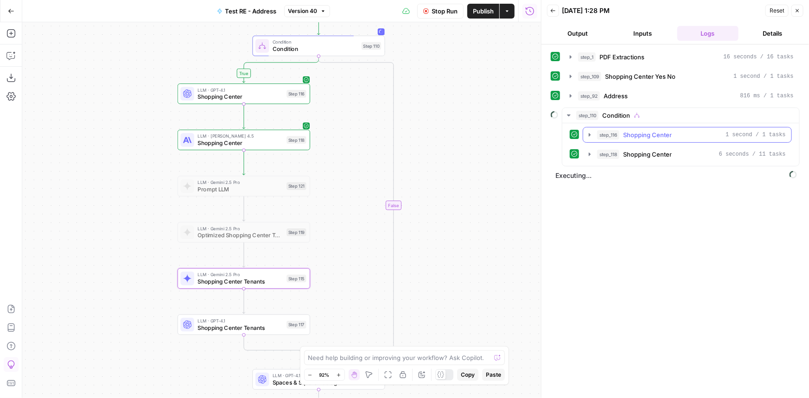
click at [639, 138] on span "Shopping Center" at bounding box center [647, 134] width 49 height 9
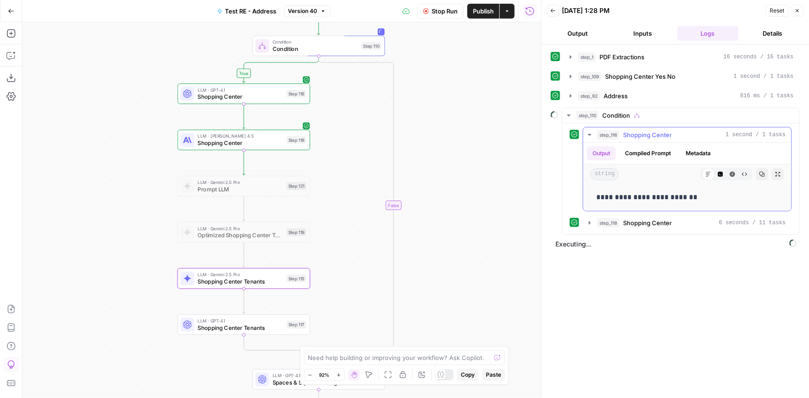
click at [639, 138] on span "Shopping Center" at bounding box center [647, 134] width 49 height 9
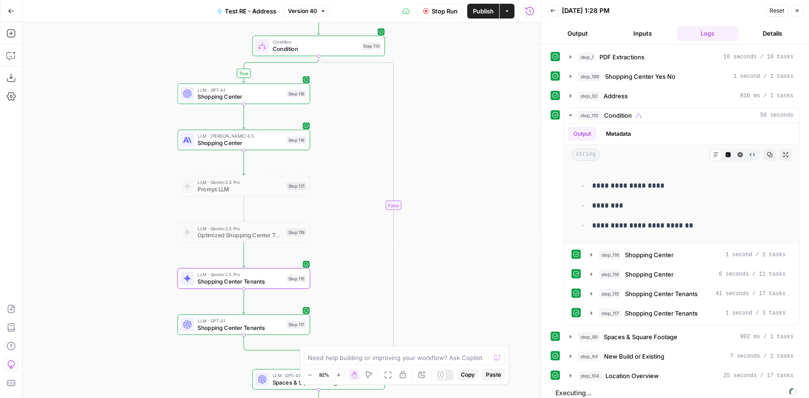
click at [448, 12] on span "Stop Run" at bounding box center [445, 10] width 26 height 9
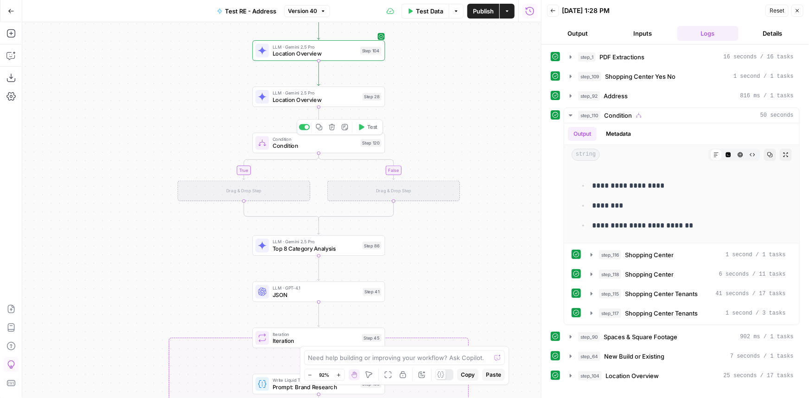
click at [350, 140] on span "Condition" at bounding box center [315, 139] width 85 height 7
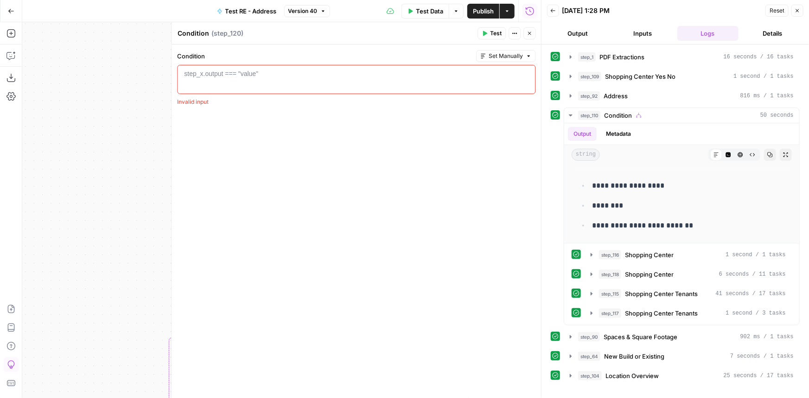
click at [529, 35] on icon "button" at bounding box center [530, 34] width 6 height 6
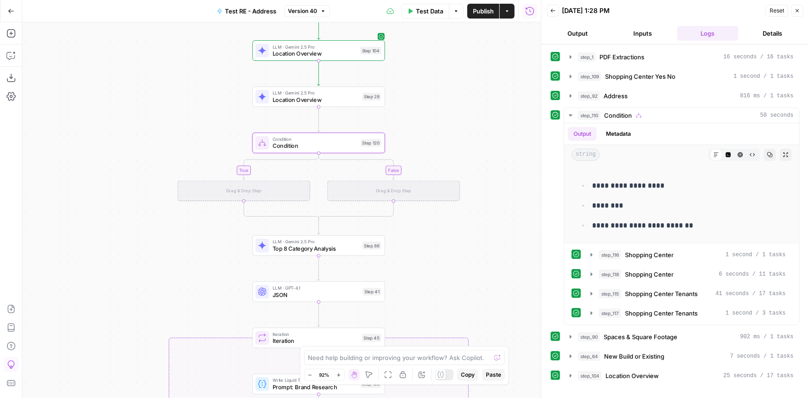
click at [489, 13] on span "Publish" at bounding box center [483, 10] width 21 height 9
